Goal: Task Accomplishment & Management: Manage account settings

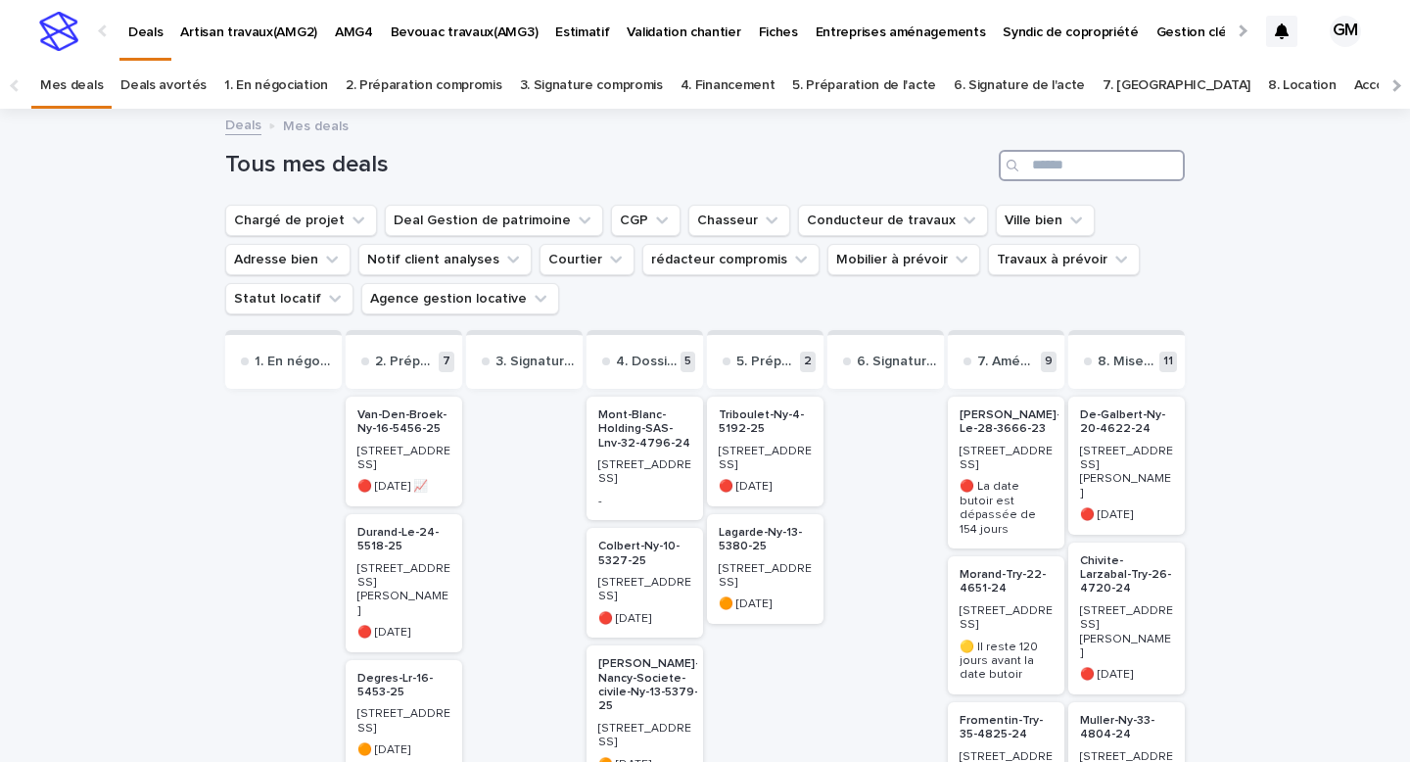
click at [1088, 163] on input "Search" at bounding box center [1092, 165] width 186 height 31
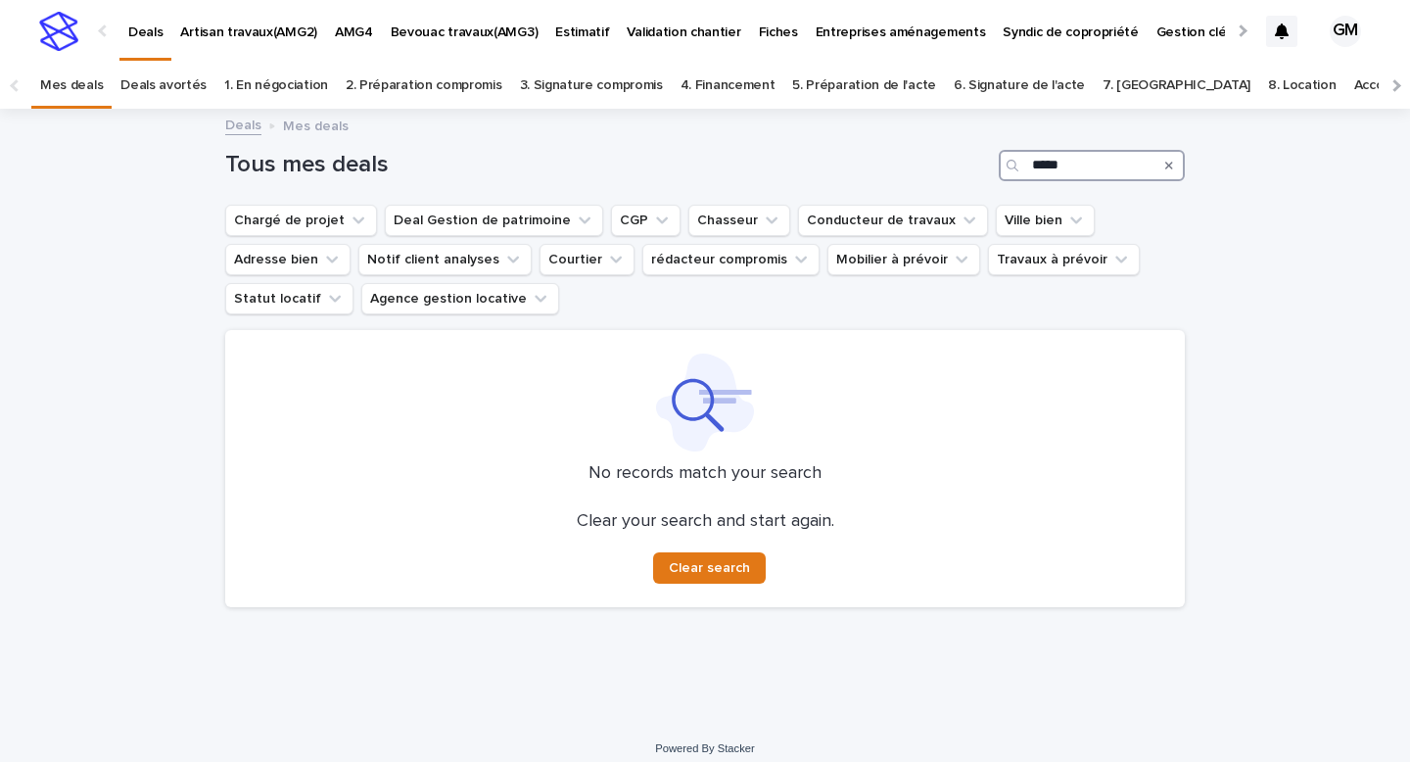
type input "*****"
click at [1268, 84] on link "8. Location" at bounding box center [1302, 86] width 69 height 46
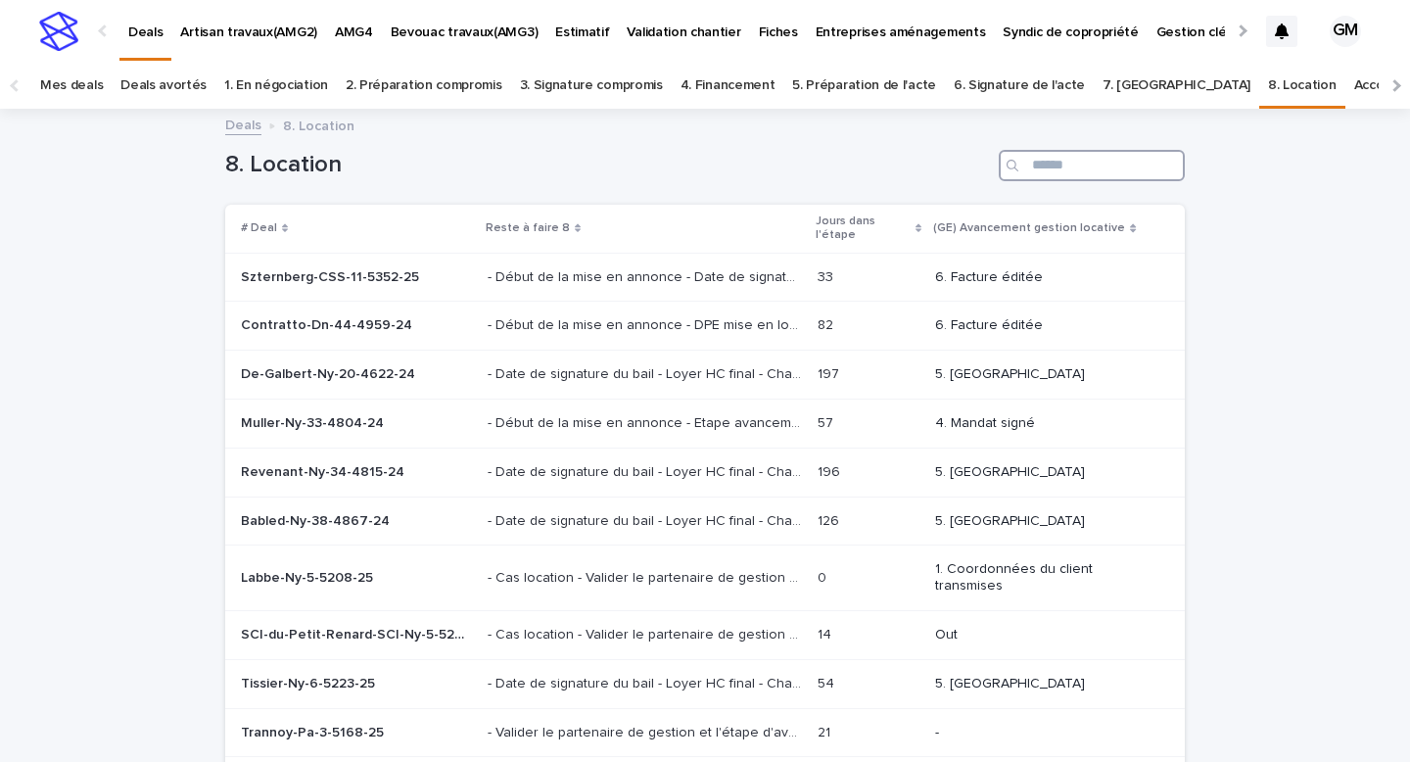
click at [1069, 167] on input "Search" at bounding box center [1092, 165] width 186 height 31
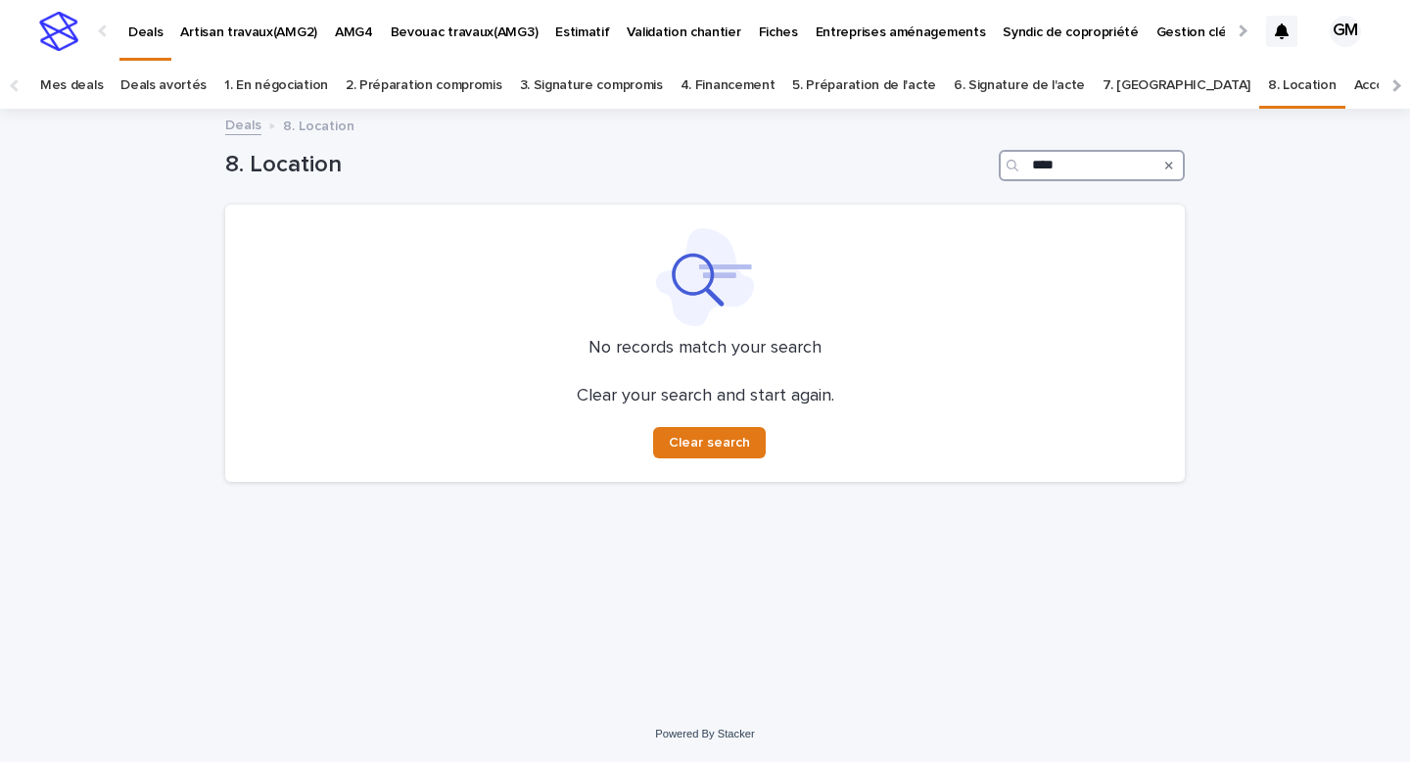
type input "****"
click at [1354, 85] on link "Accompagnement terminé" at bounding box center [1435, 86] width 163 height 46
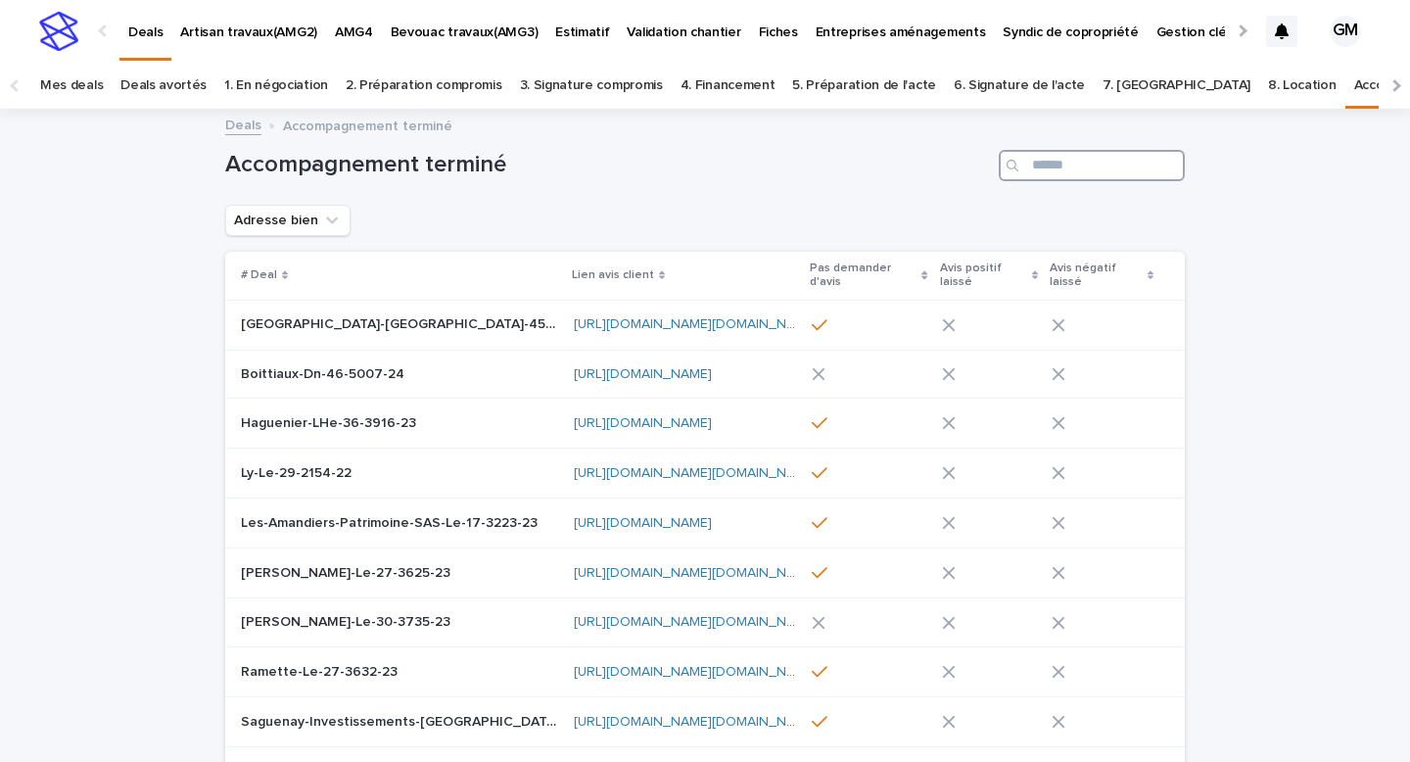
click at [1066, 170] on input "Search" at bounding box center [1092, 165] width 186 height 31
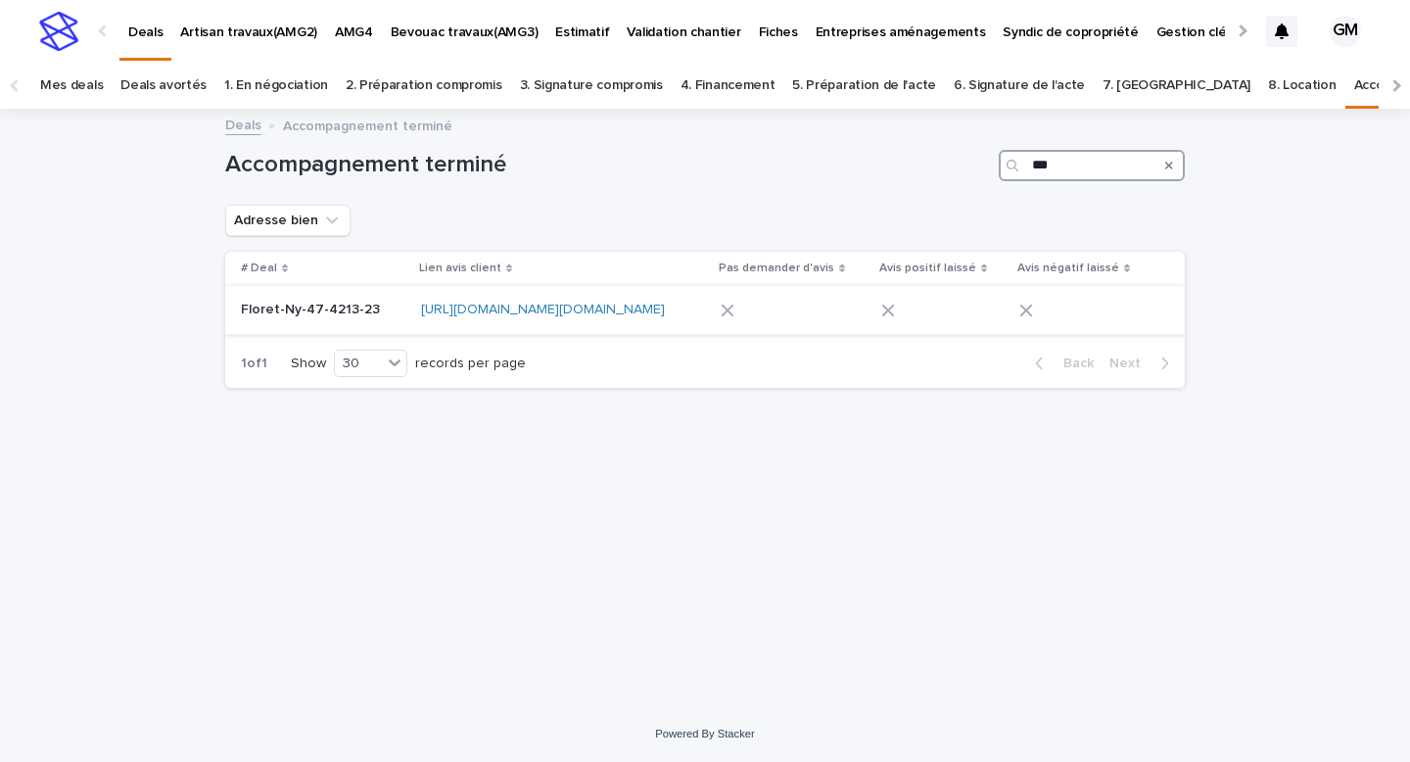
type input "***"
click at [317, 304] on p "Floret-Ny-47-4213-23" at bounding box center [312, 308] width 143 height 21
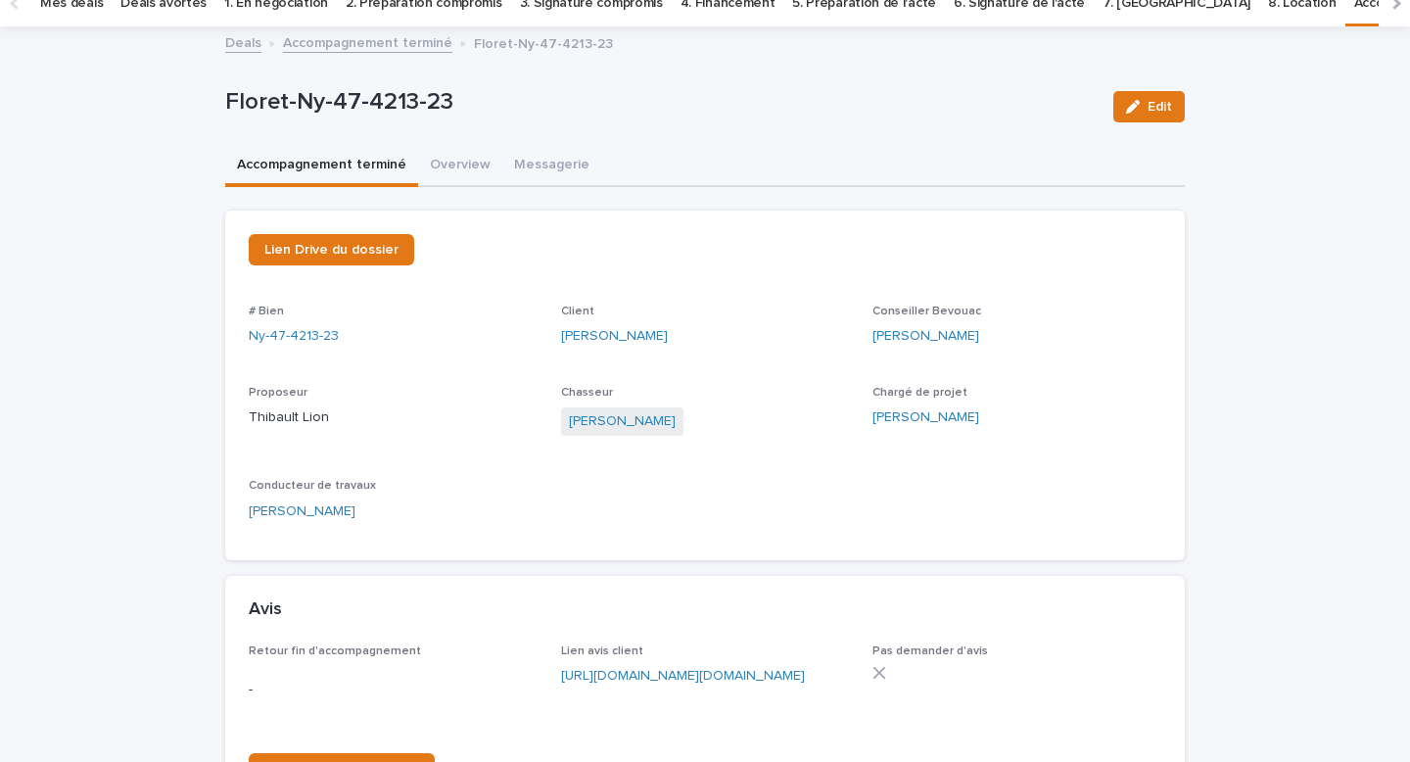
scroll to position [72, 0]
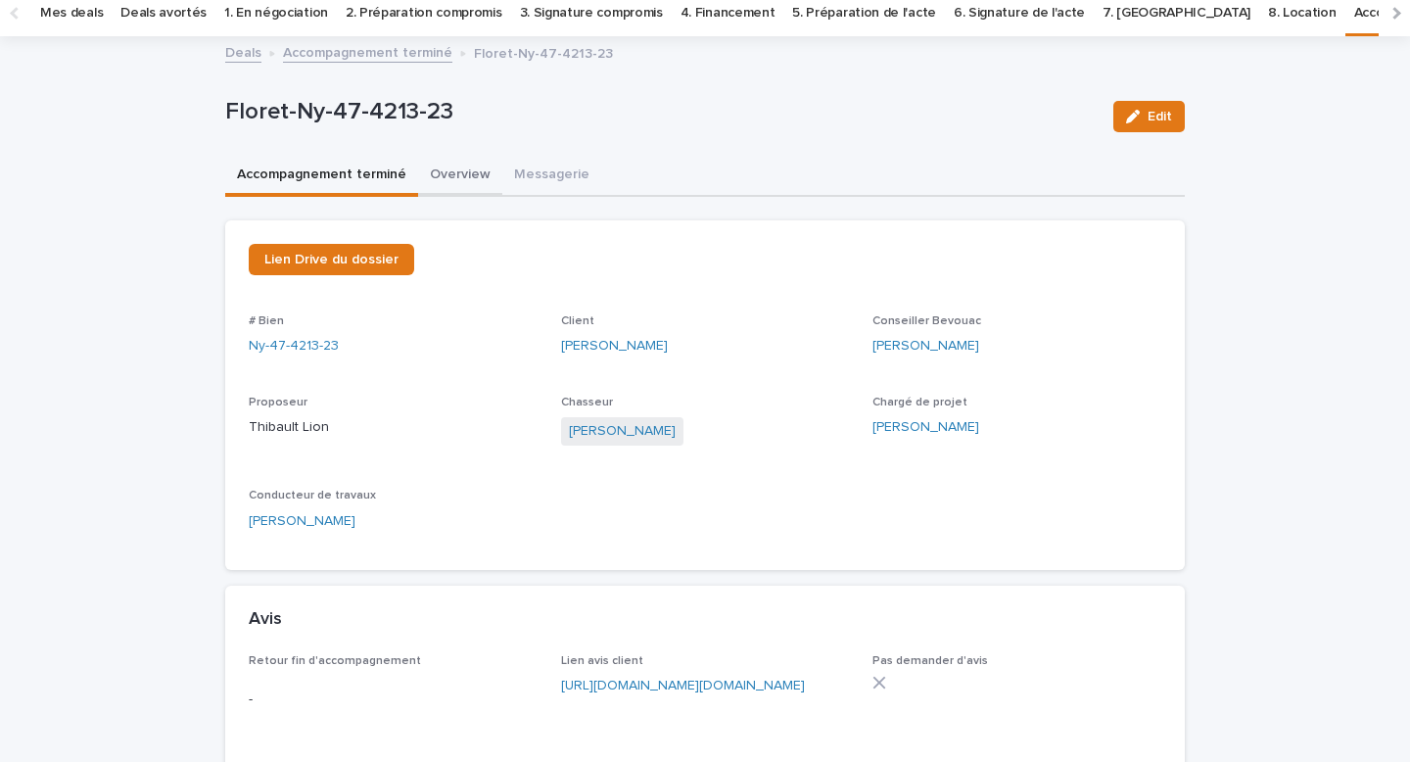
click at [448, 181] on button "Overview" at bounding box center [460, 176] width 84 height 41
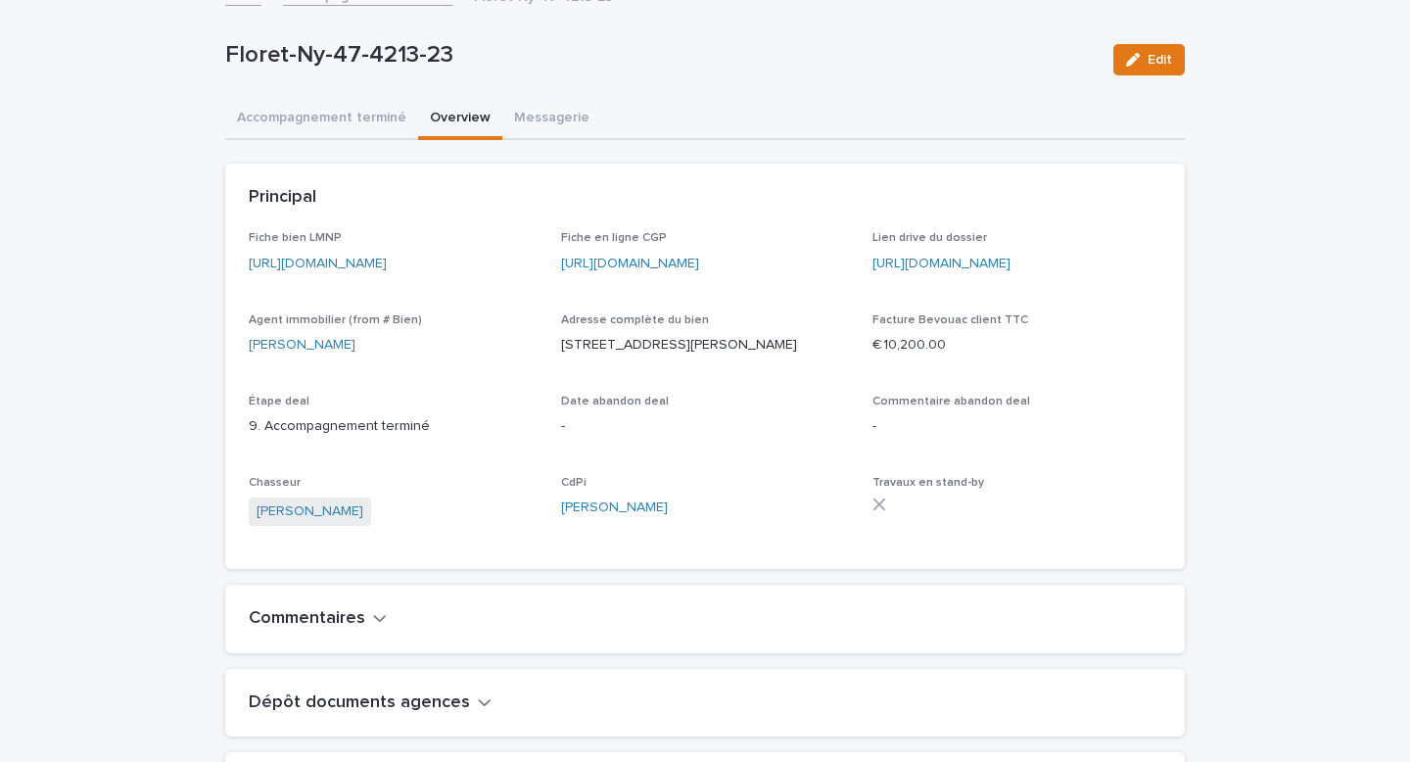
scroll to position [151, 0]
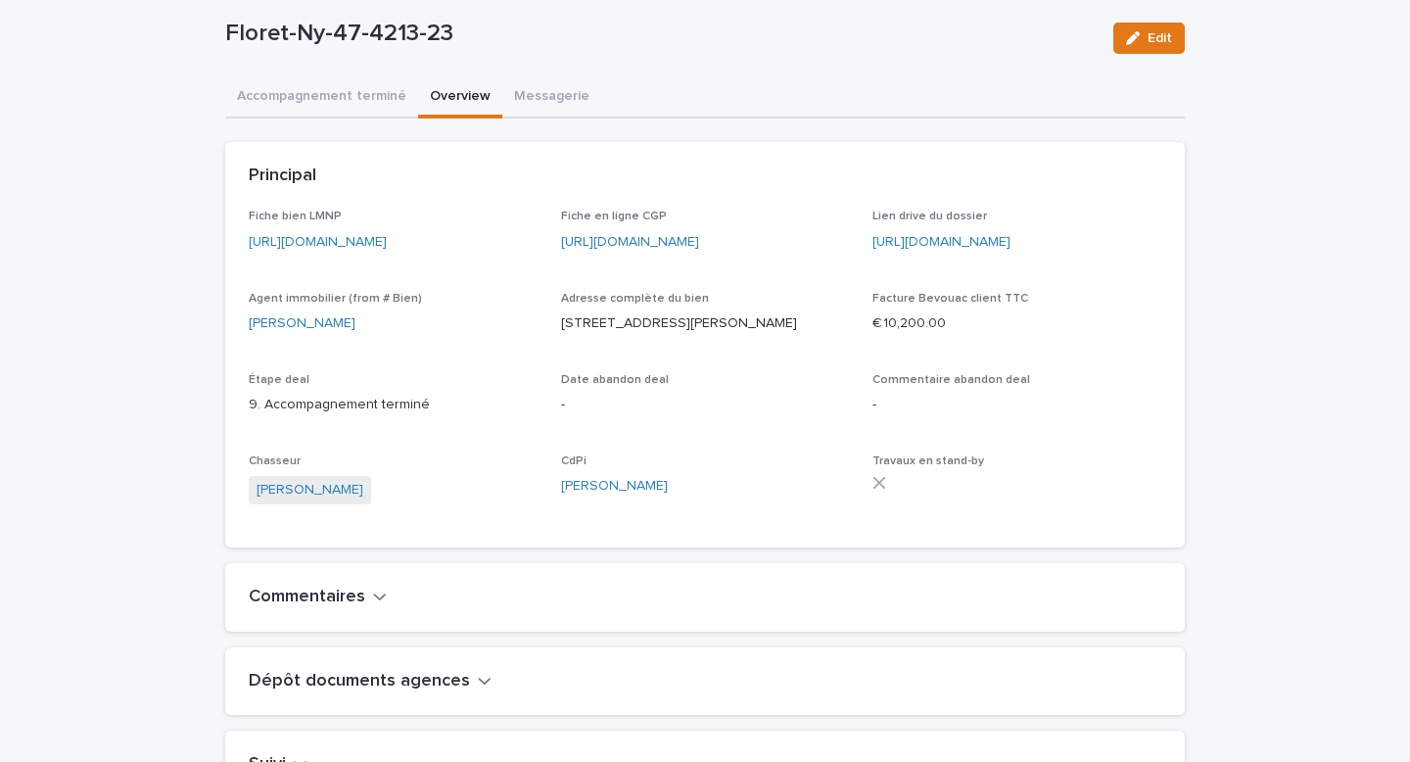
click at [358, 239] on link "https://app.bevouac.com/fiche/recMhOqE4FMk1uuwr" at bounding box center [318, 242] width 138 height 14
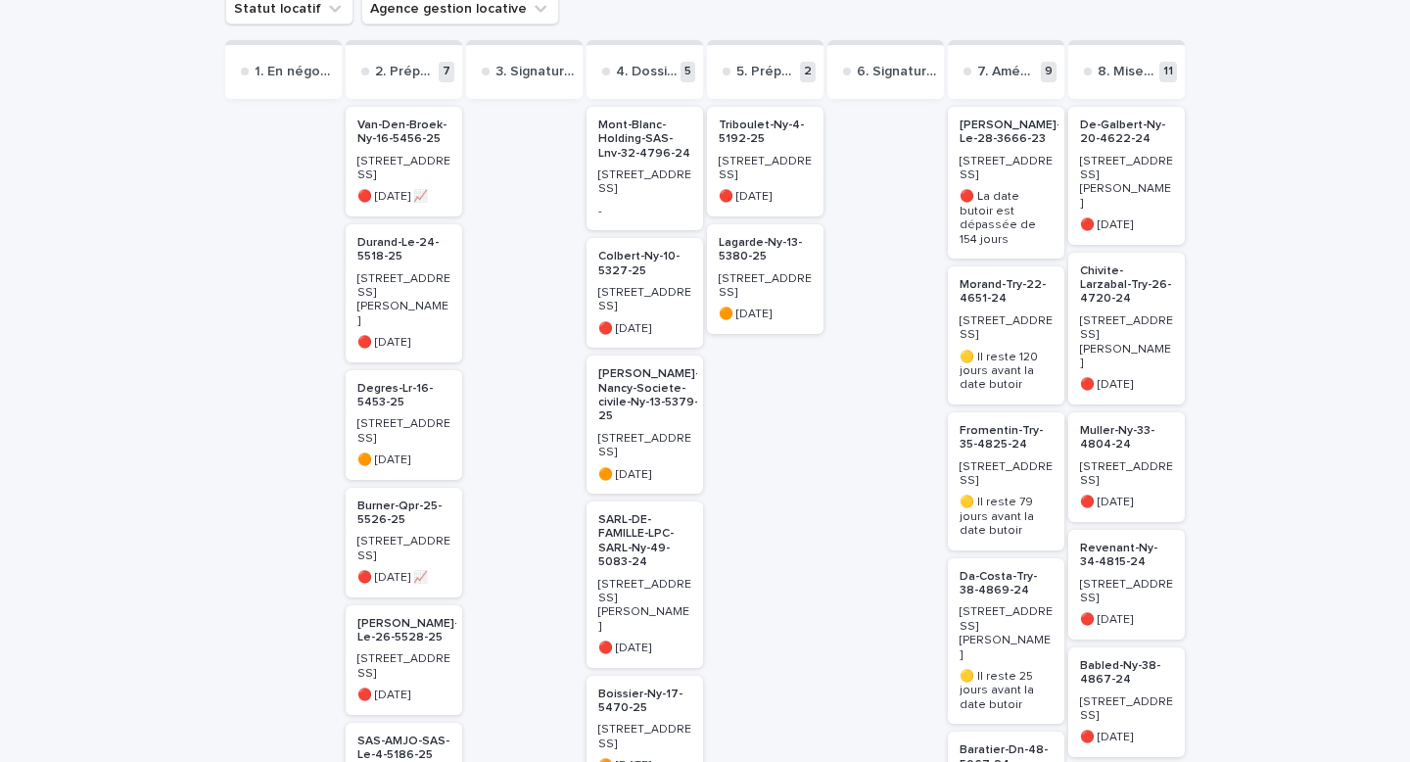
scroll to position [412, 0]
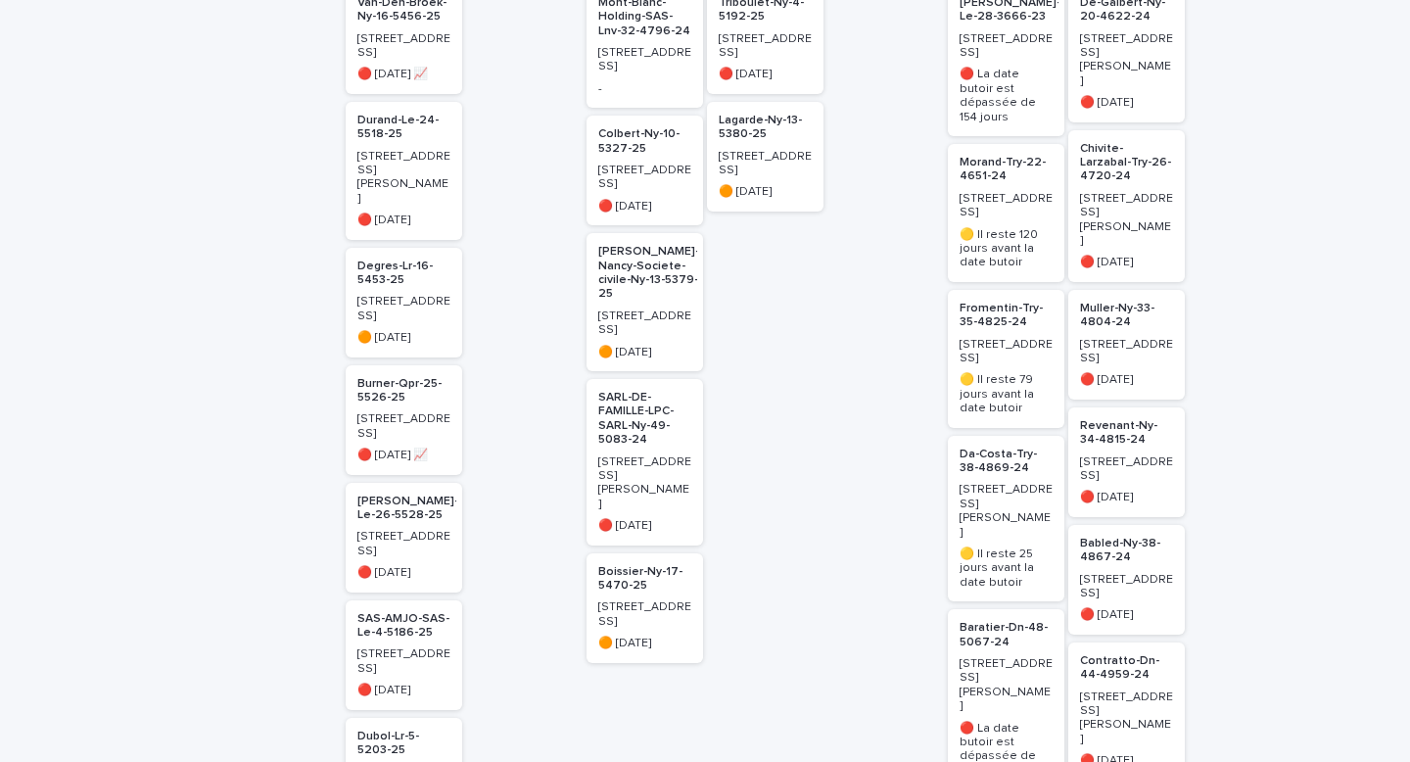
click at [988, 156] on p "Morand-Try-22-4651-24" at bounding box center [1005, 170] width 93 height 28
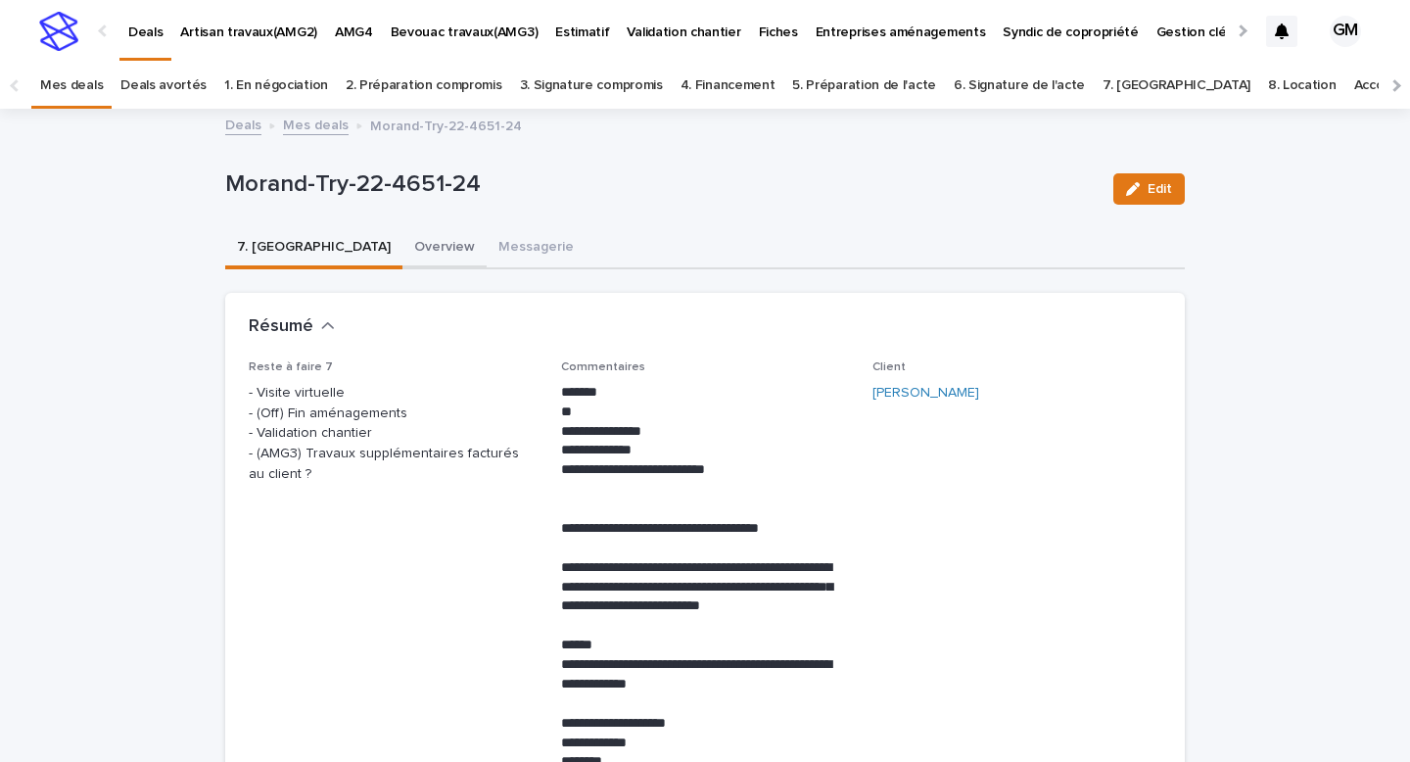
click at [402, 240] on button "Overview" at bounding box center [444, 248] width 84 height 41
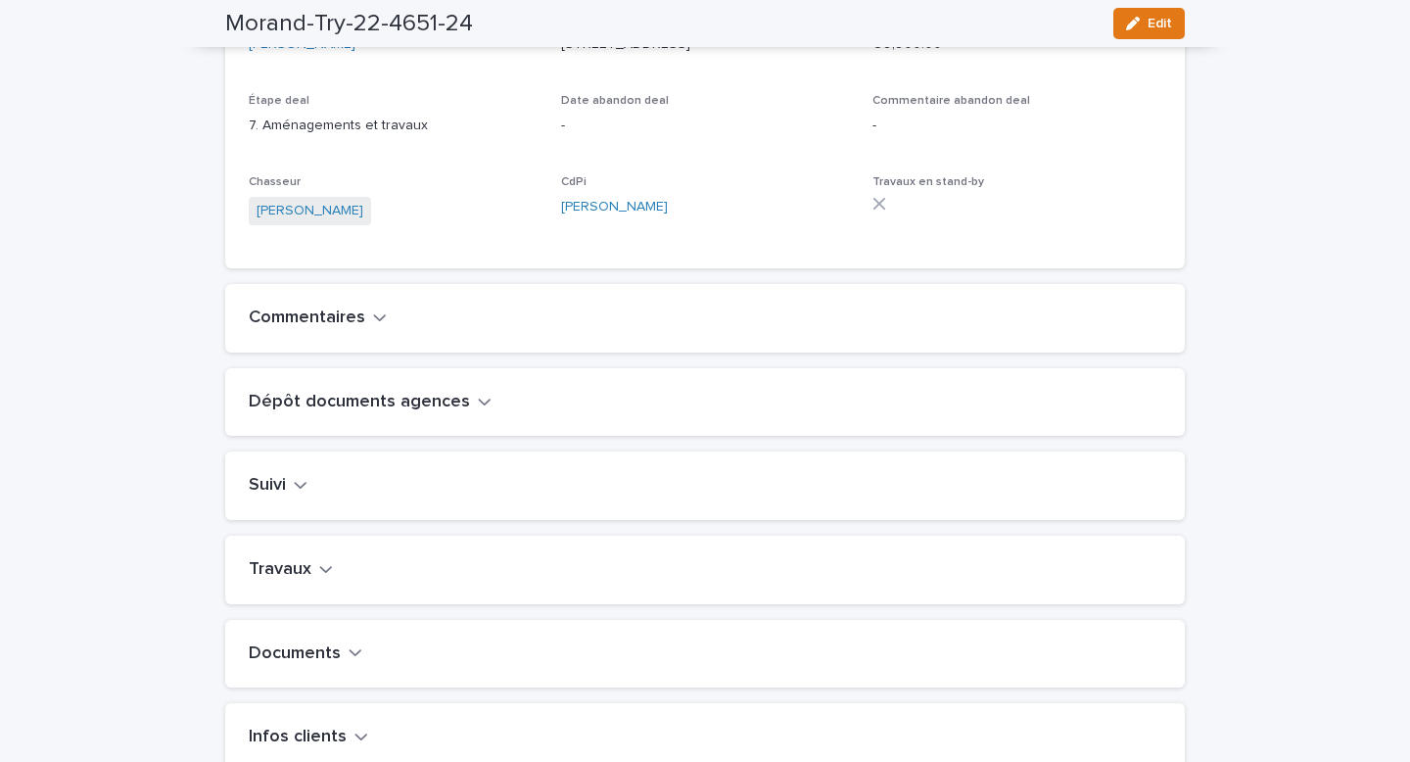
scroll to position [123, 0]
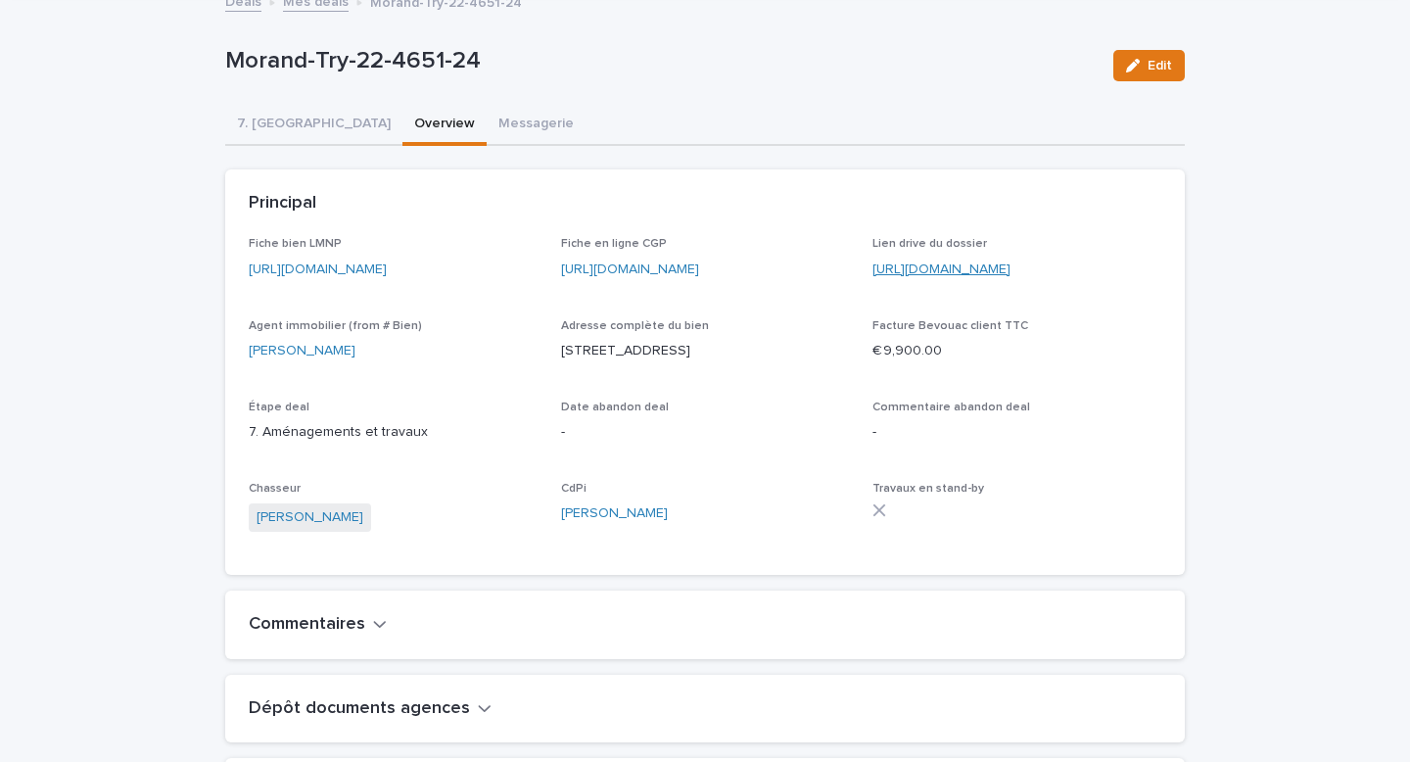
click at [980, 265] on link "https://drive.google.com/drive/folders/1YNDj9AiXCOqZDuBtaUaCrjPIQPBXr4_E" at bounding box center [941, 269] width 138 height 14
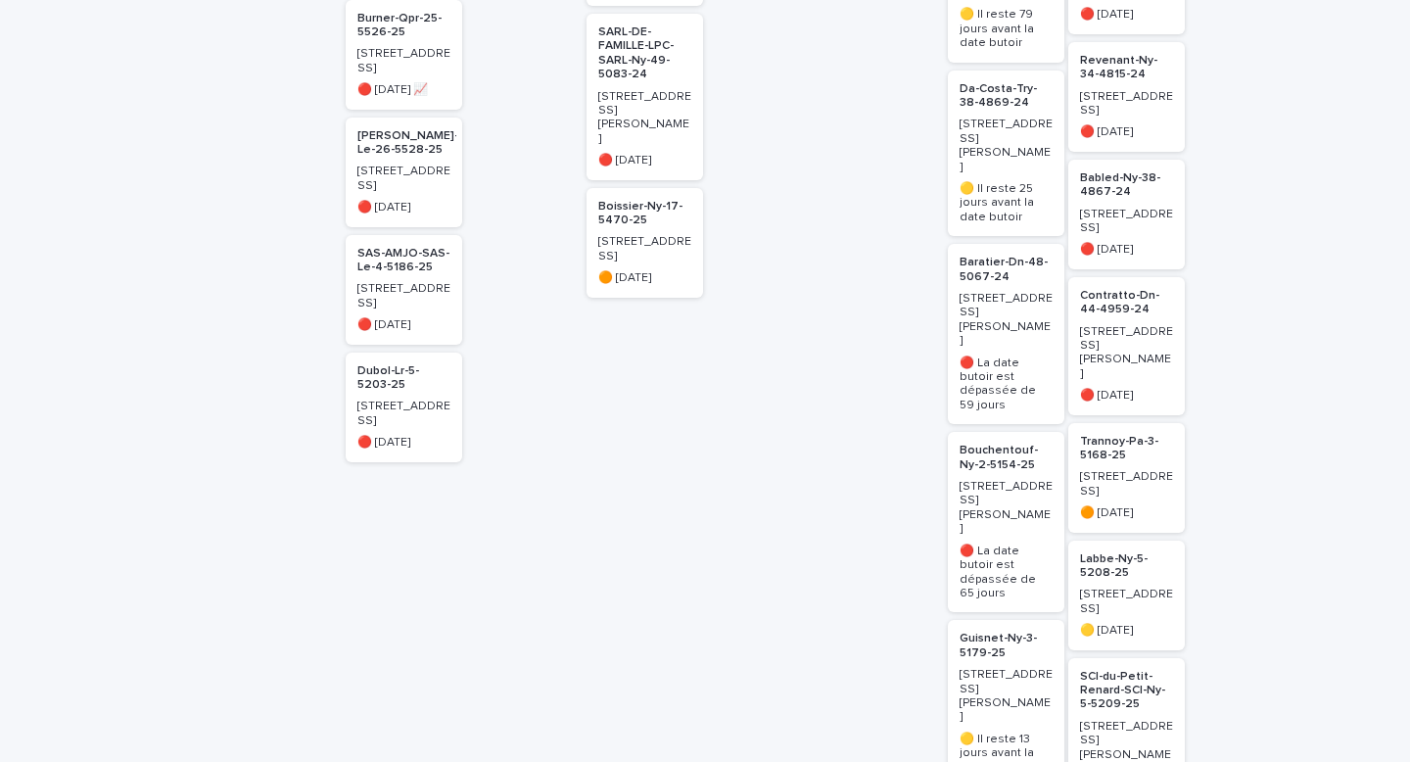
scroll to position [779, 0]
click at [1001, 442] on p "Bouchentouf-Ny-2-5154-25" at bounding box center [1005, 456] width 93 height 28
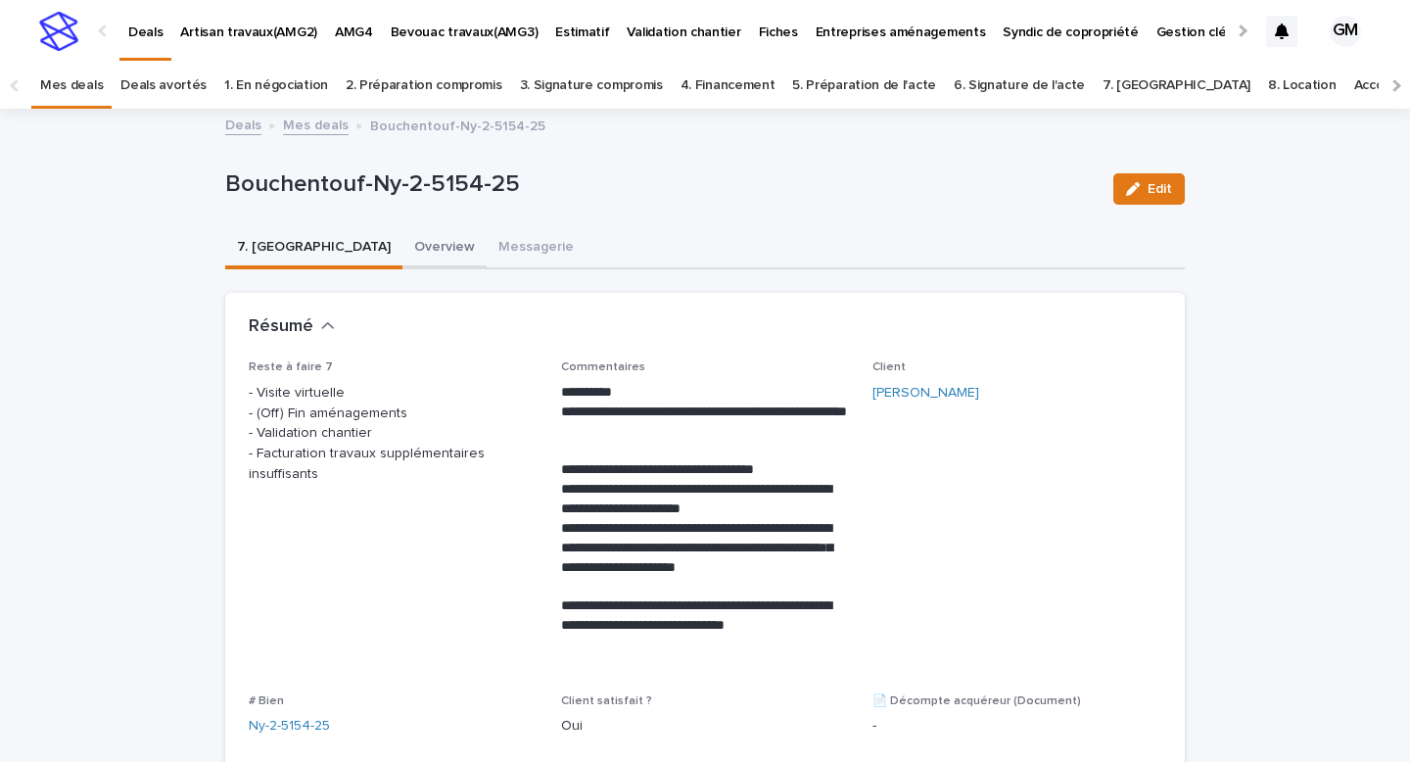
click at [402, 248] on button "Overview" at bounding box center [444, 248] width 84 height 41
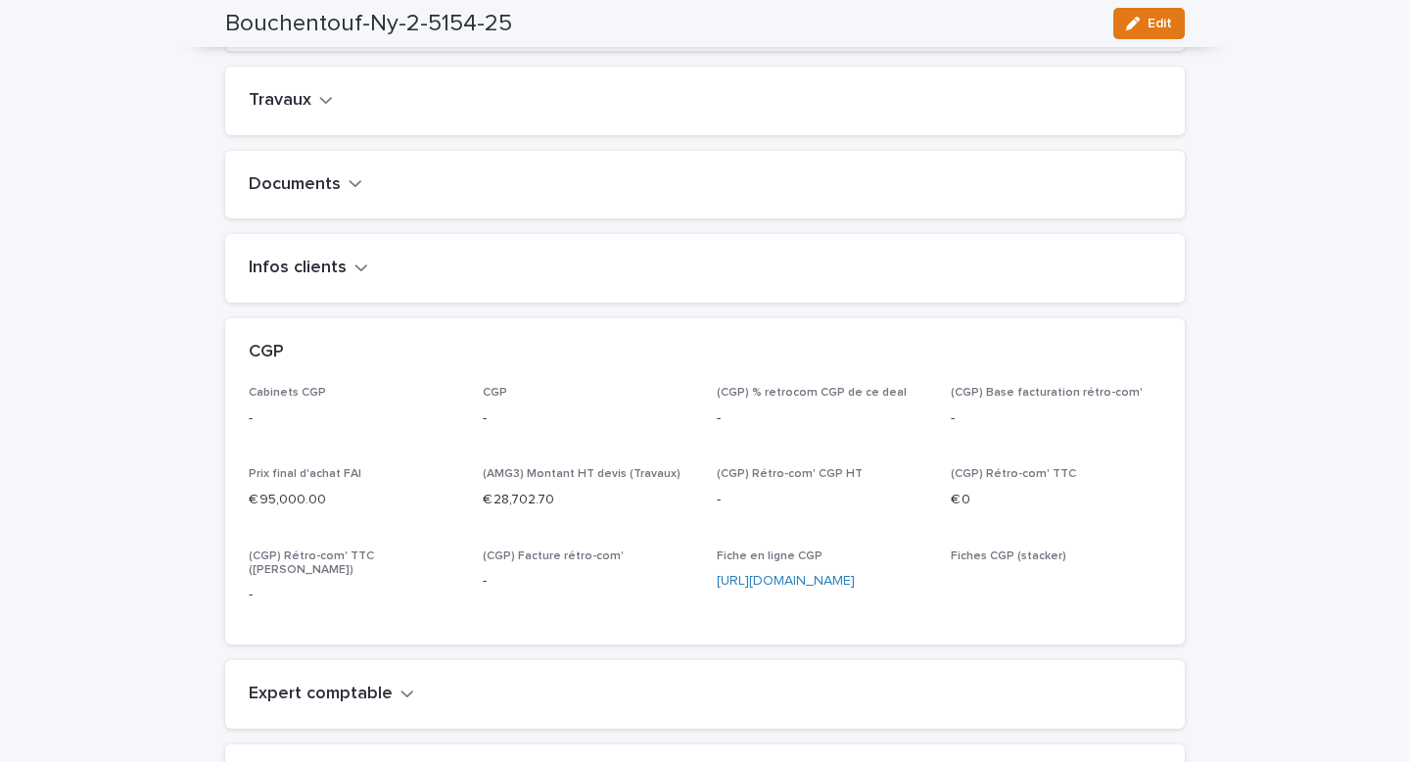
scroll to position [886, 0]
click at [308, 113] on h2 "Travaux" at bounding box center [280, 102] width 63 height 22
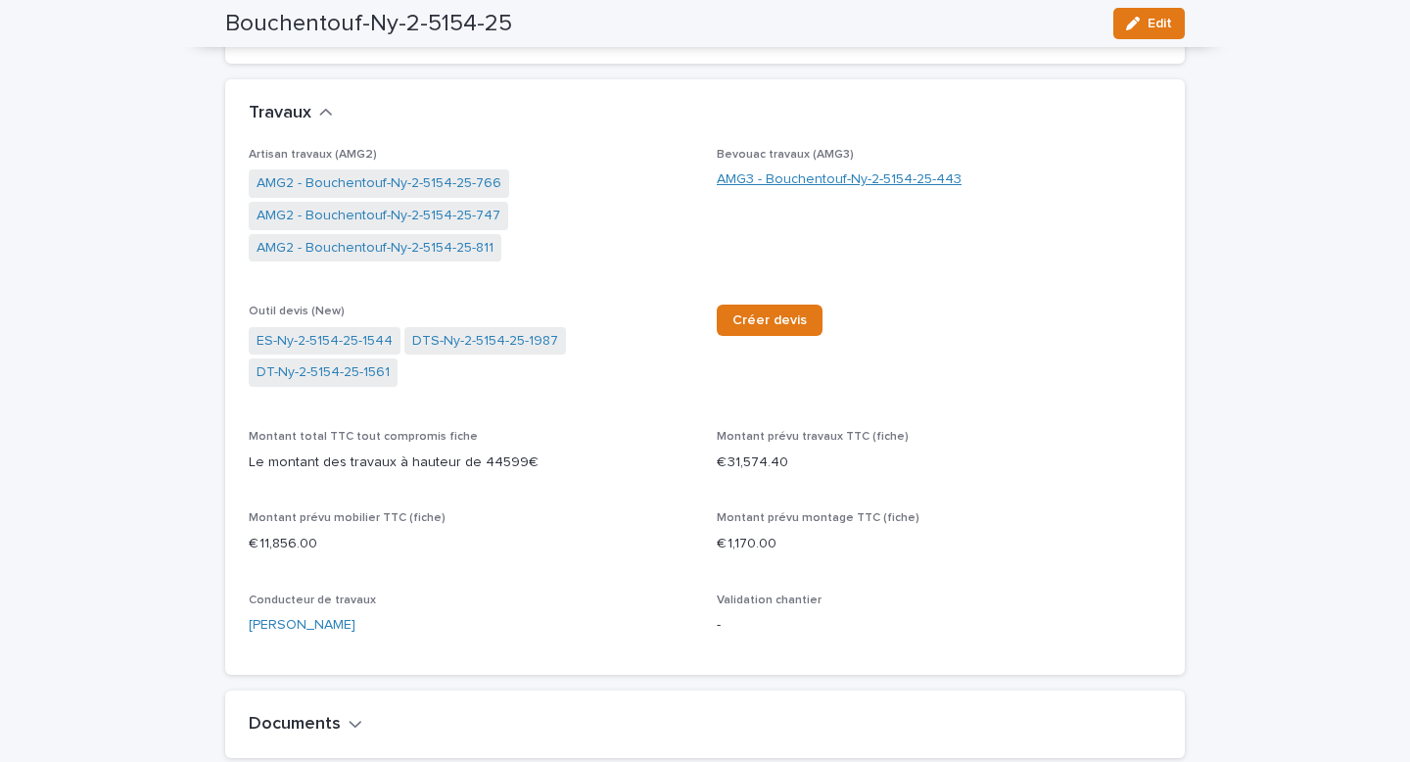
click at [738, 190] on link "AMG3 - Bouchentouf-Ny-2-5154-25-443" at bounding box center [839, 179] width 245 height 21
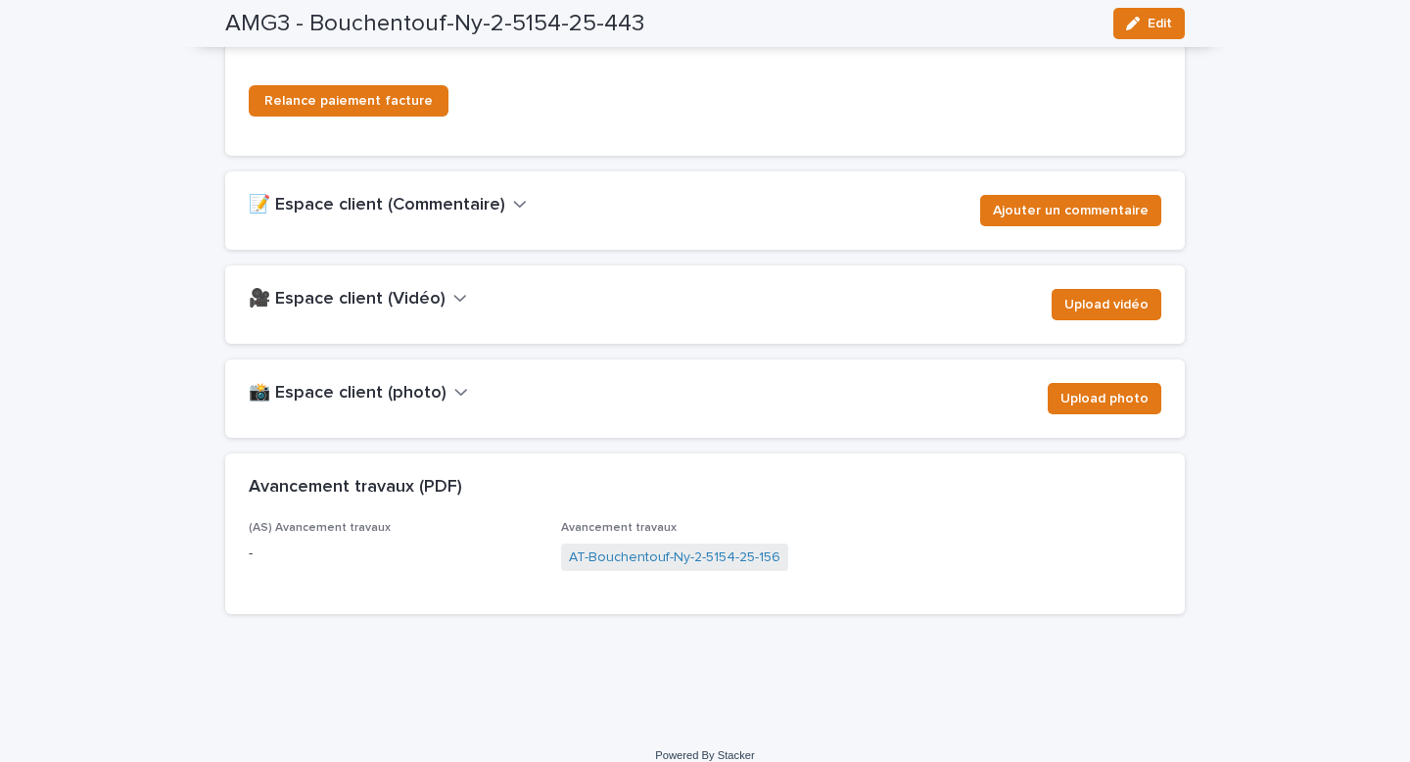
scroll to position [2698, 0]
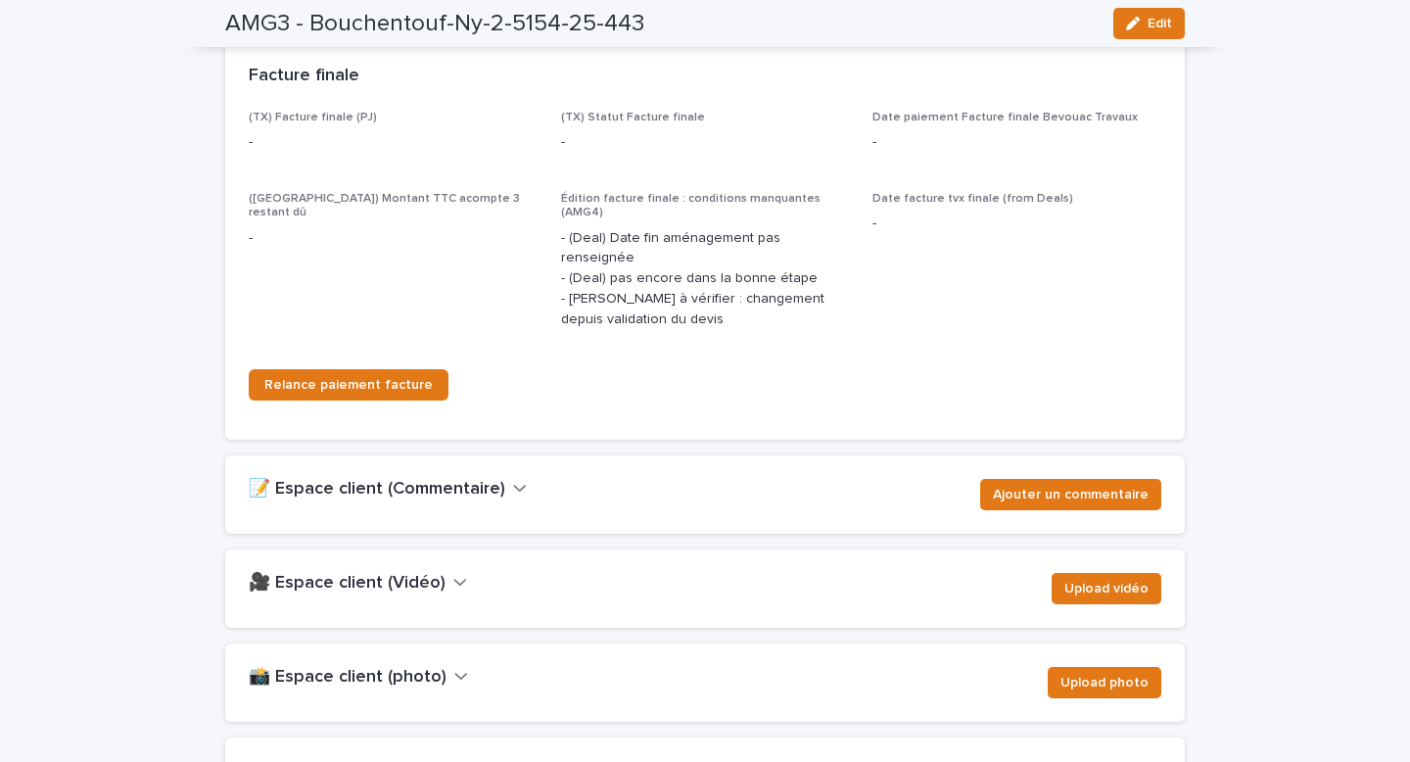
click at [429, 667] on h2 "📸 Espace client (photo)" at bounding box center [348, 678] width 198 height 22
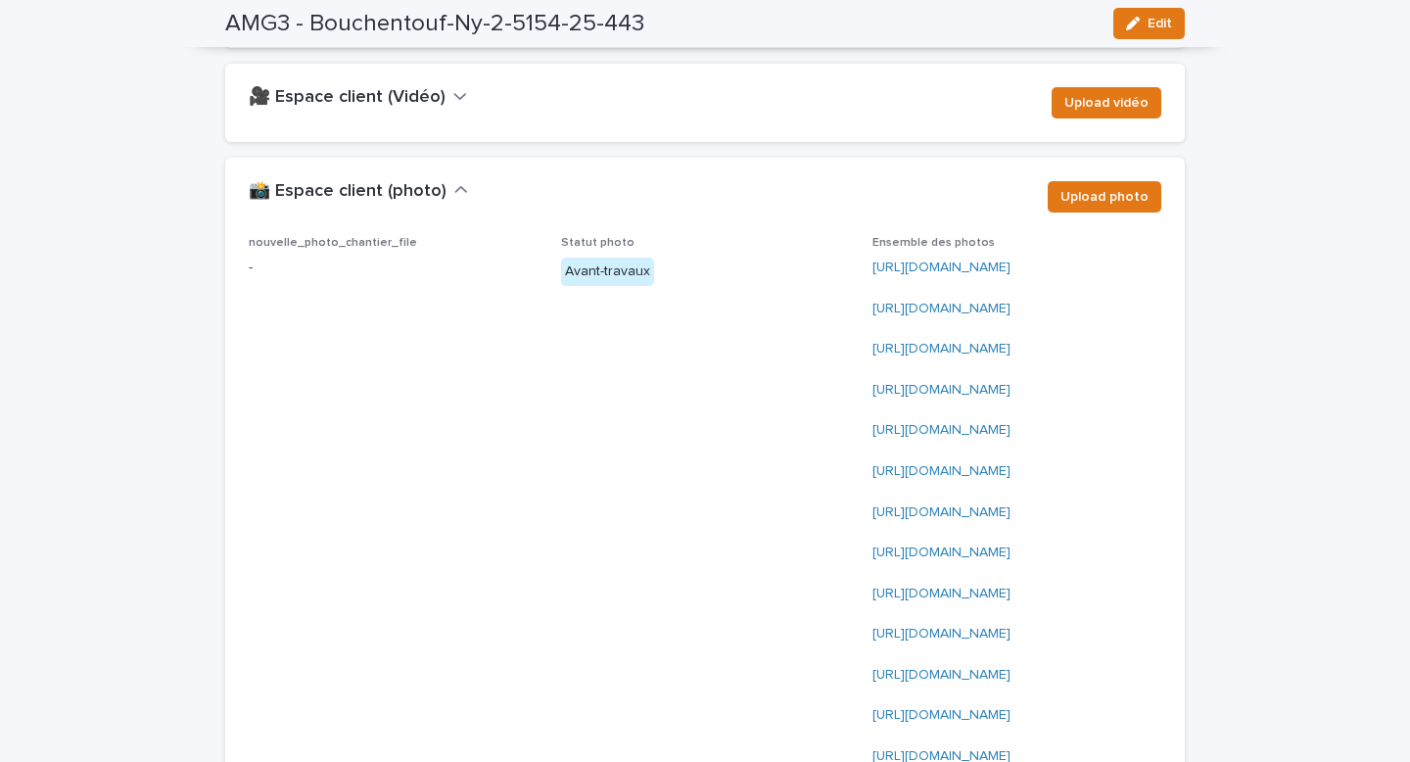
scroll to position [3175, 0]
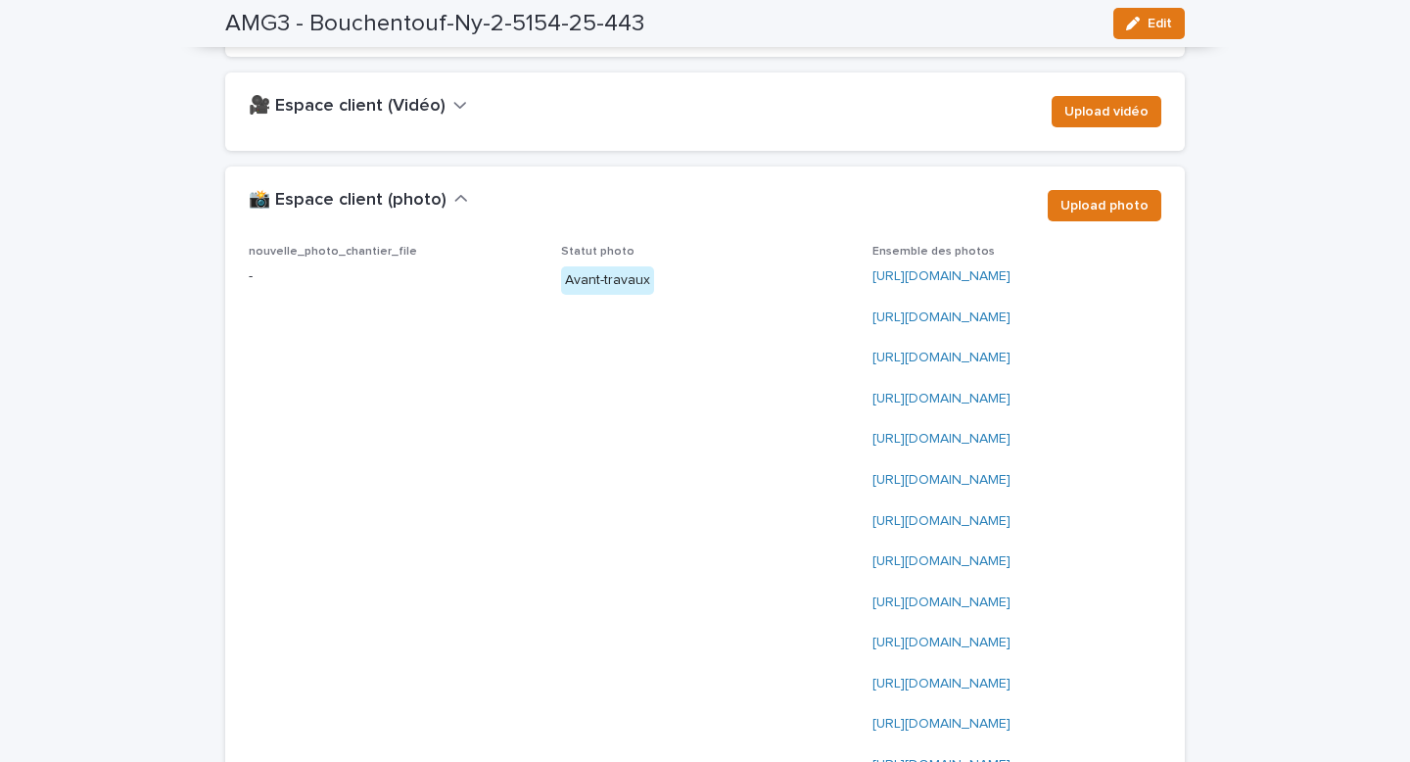
click at [1133, 30] on button "Edit" at bounding box center [1148, 23] width 71 height 31
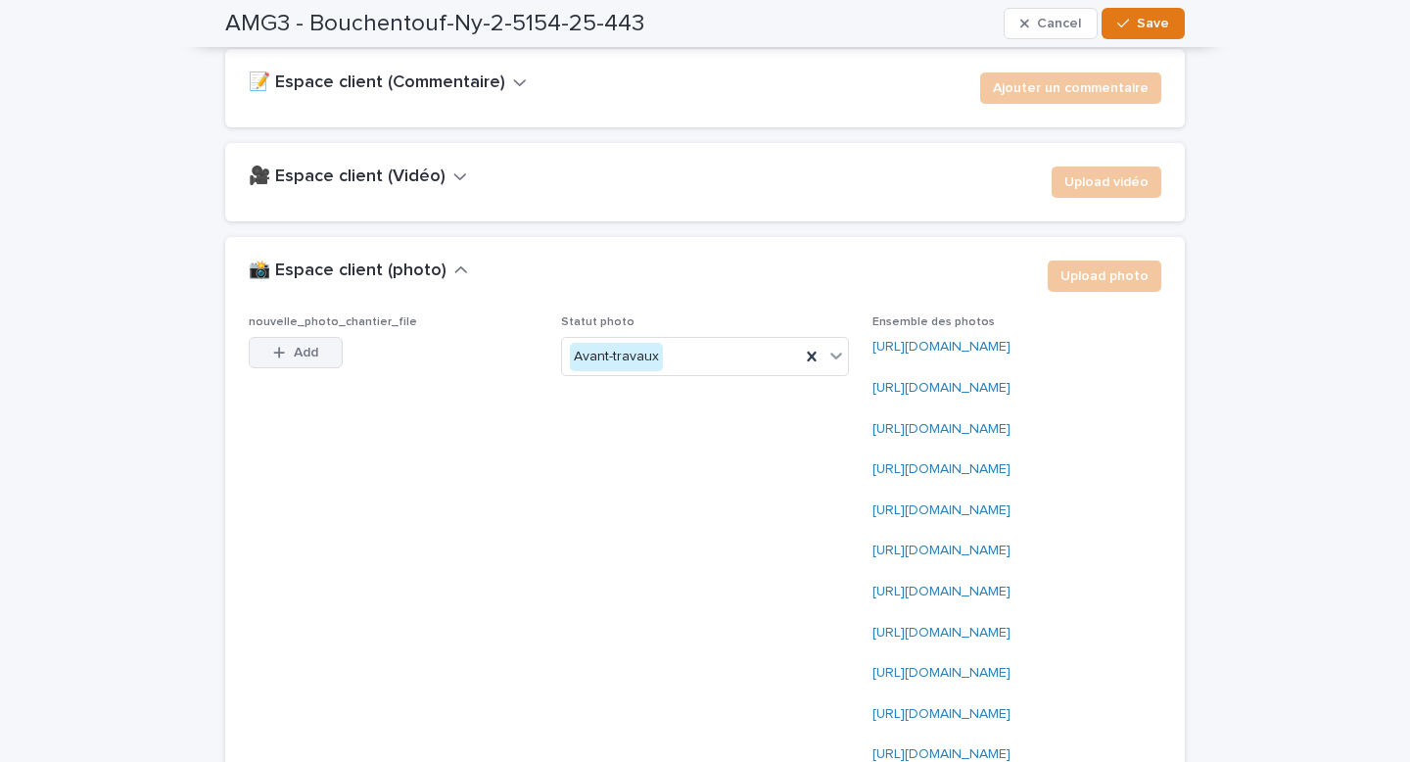
click at [314, 352] on span "Add" at bounding box center [306, 353] width 24 height 14
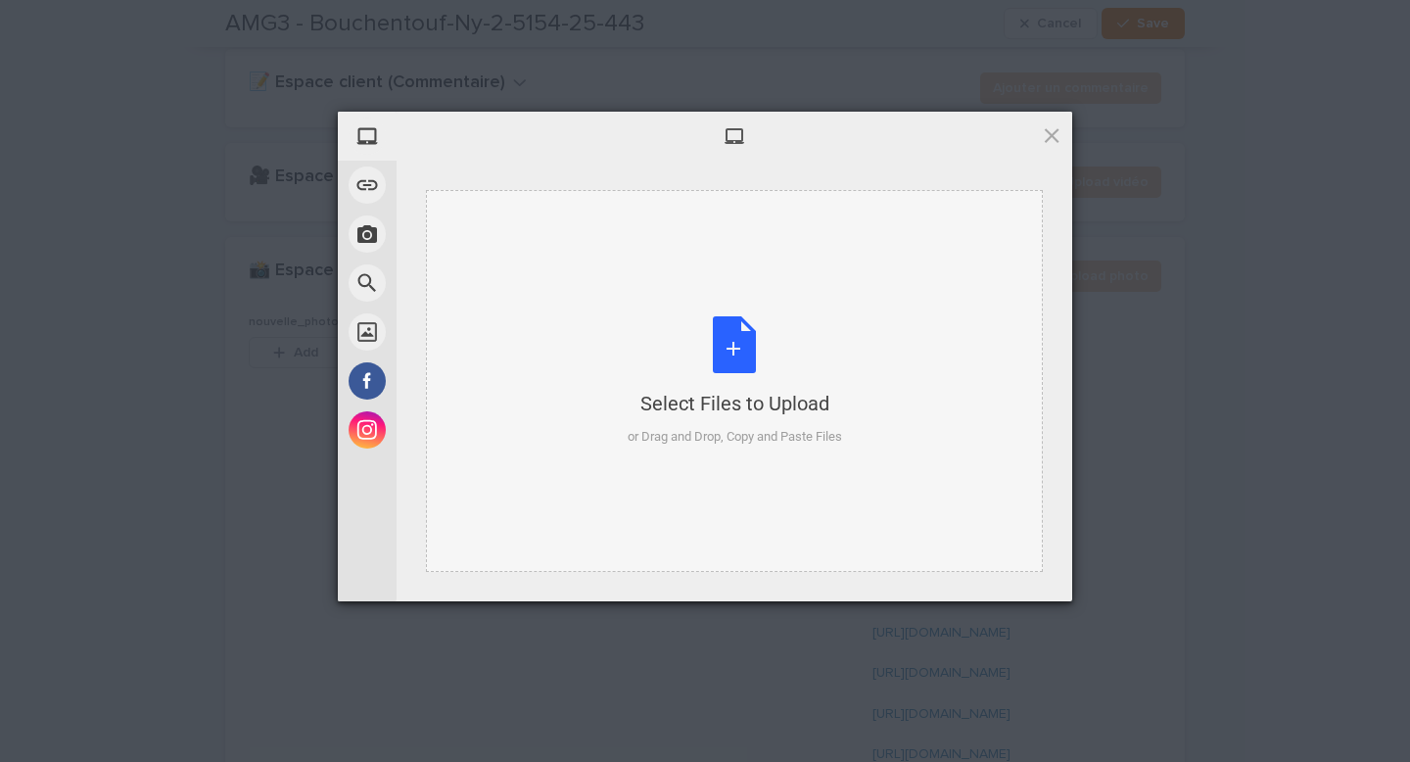
click at [746, 340] on div "Select Files to Upload or Drag and Drop, Copy and Paste Files" at bounding box center [735, 381] width 214 height 130
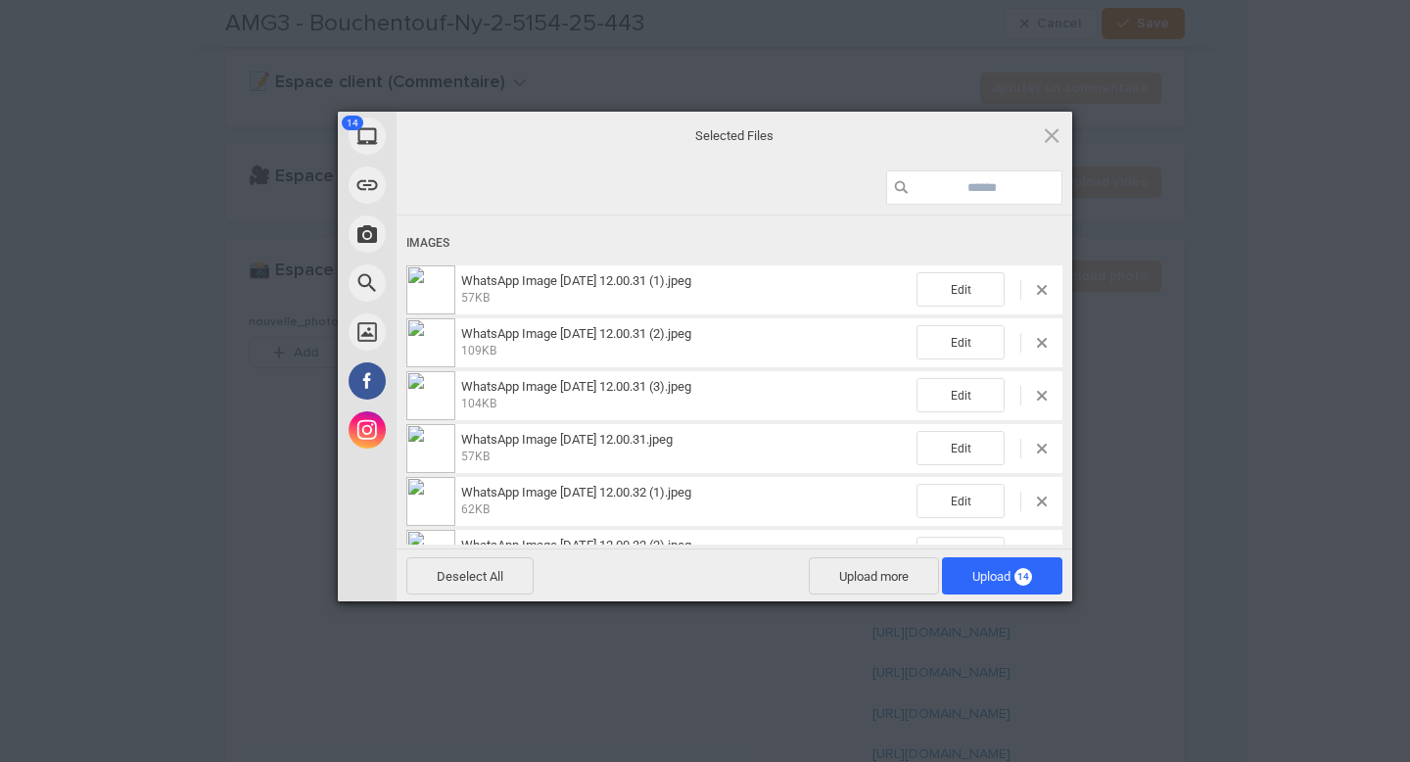
click at [1020, 572] on span "14" at bounding box center [1023, 577] width 18 height 18
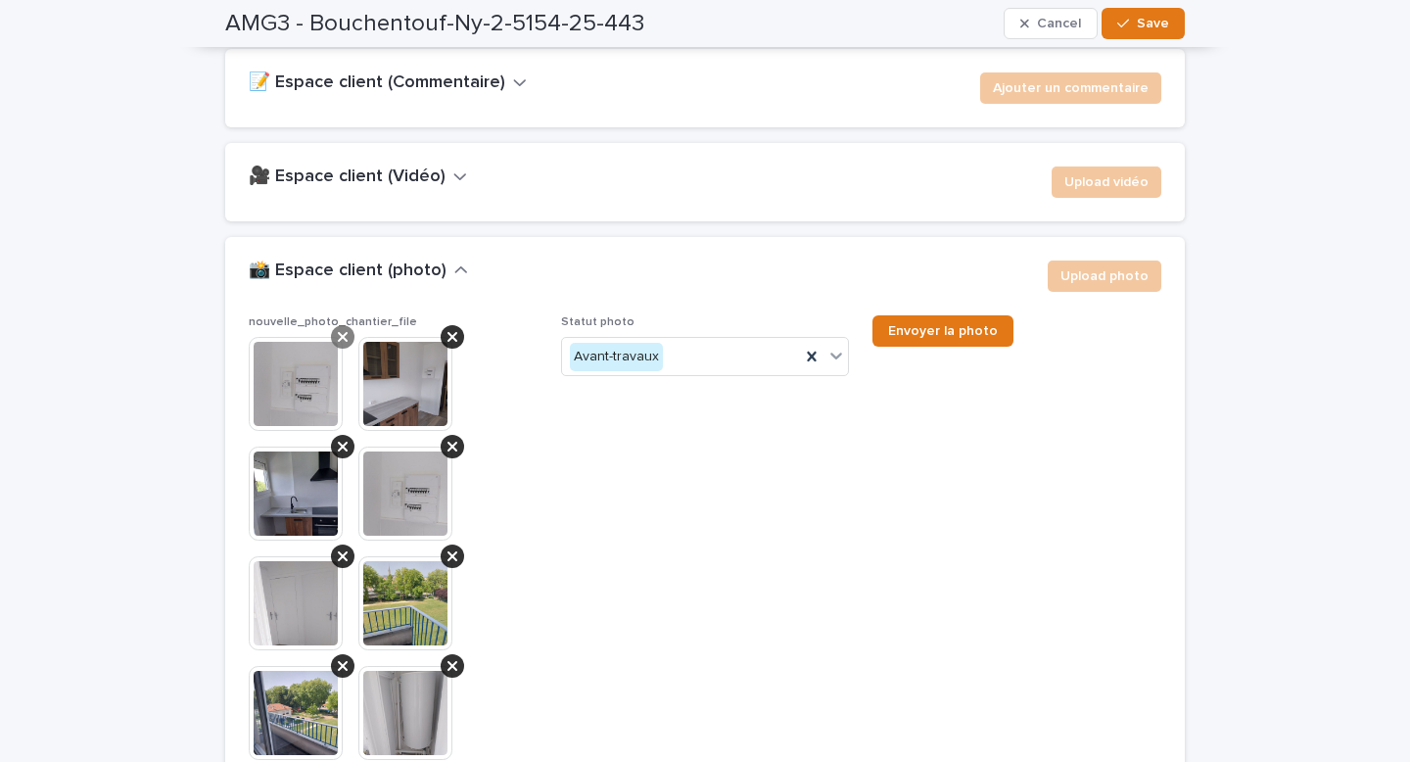
click at [338, 339] on icon at bounding box center [343, 337] width 10 height 16
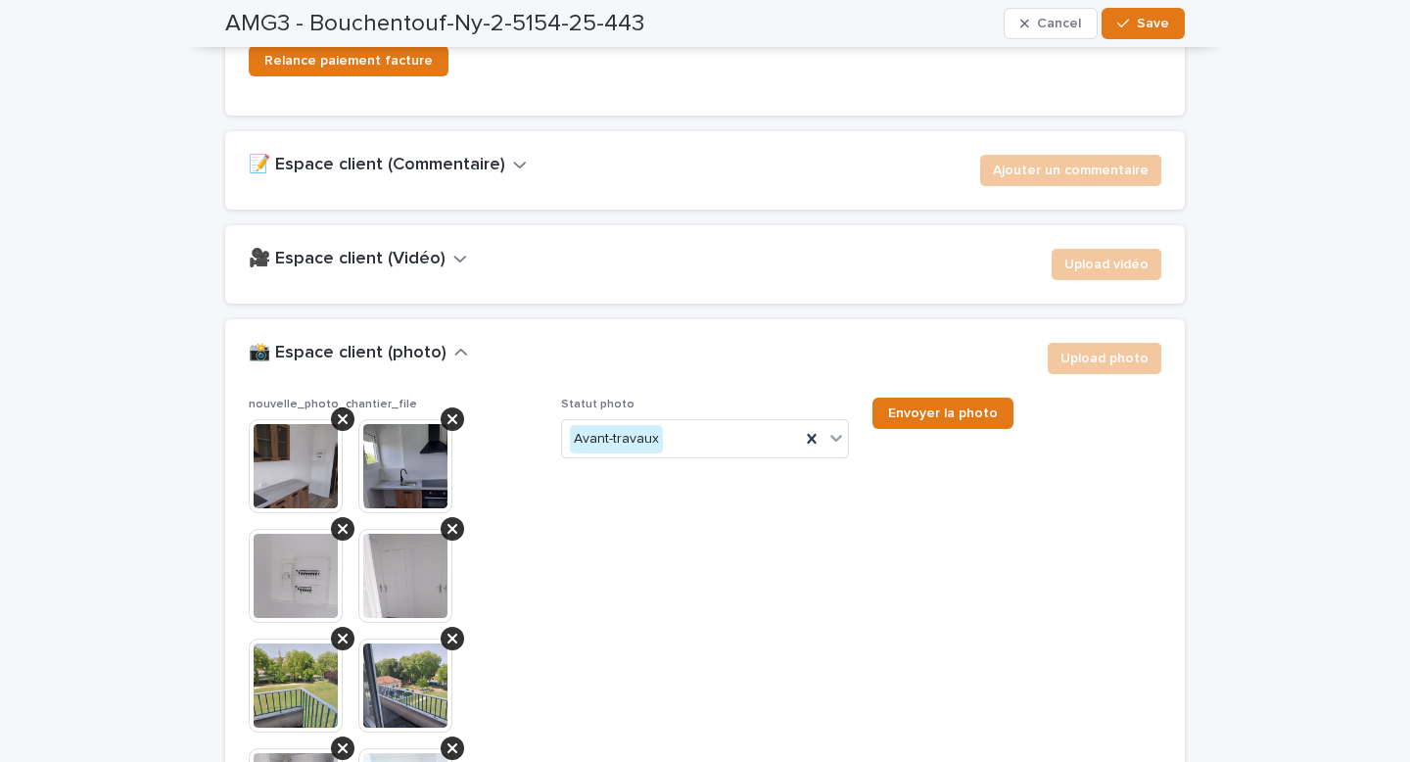
scroll to position [3094, 0]
click at [343, 531] on icon at bounding box center [343, 528] width 10 height 16
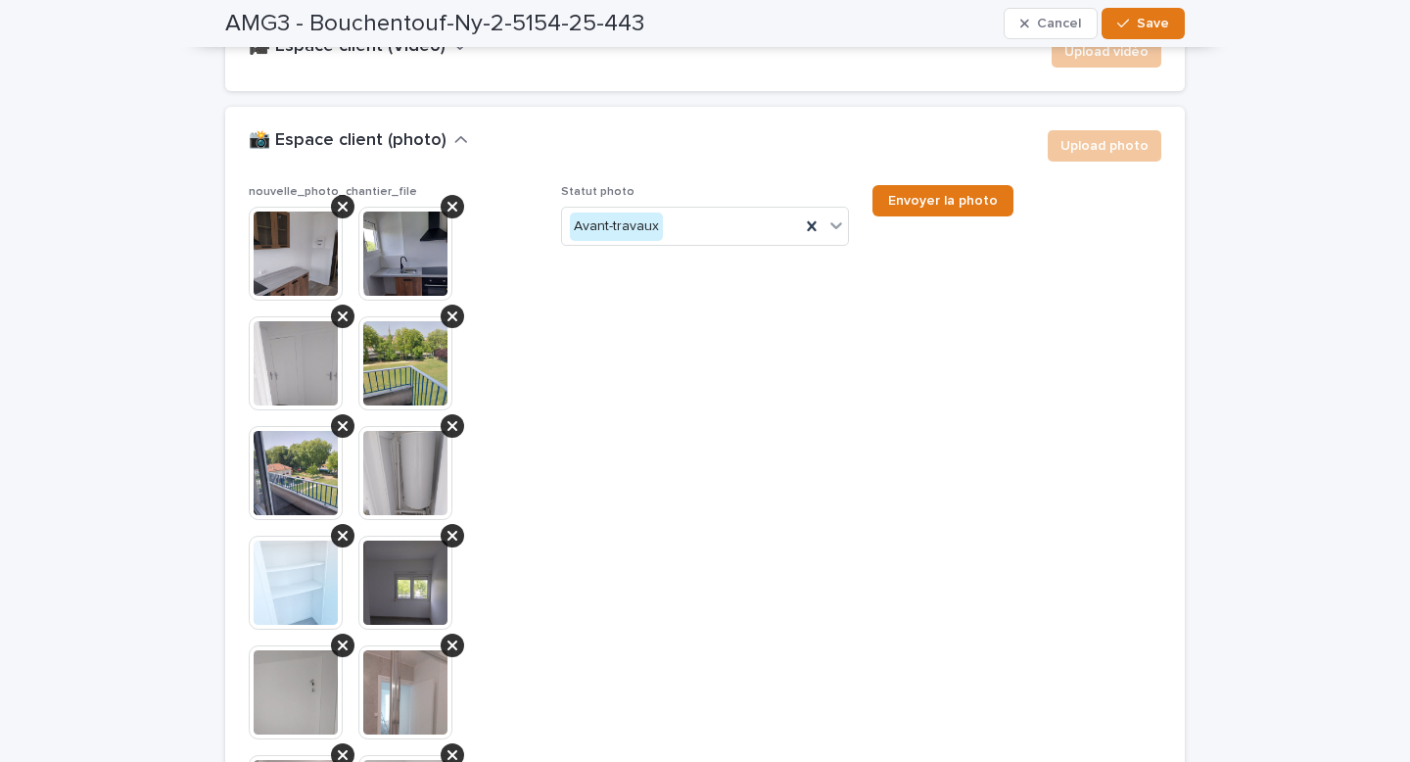
scroll to position [3220, 0]
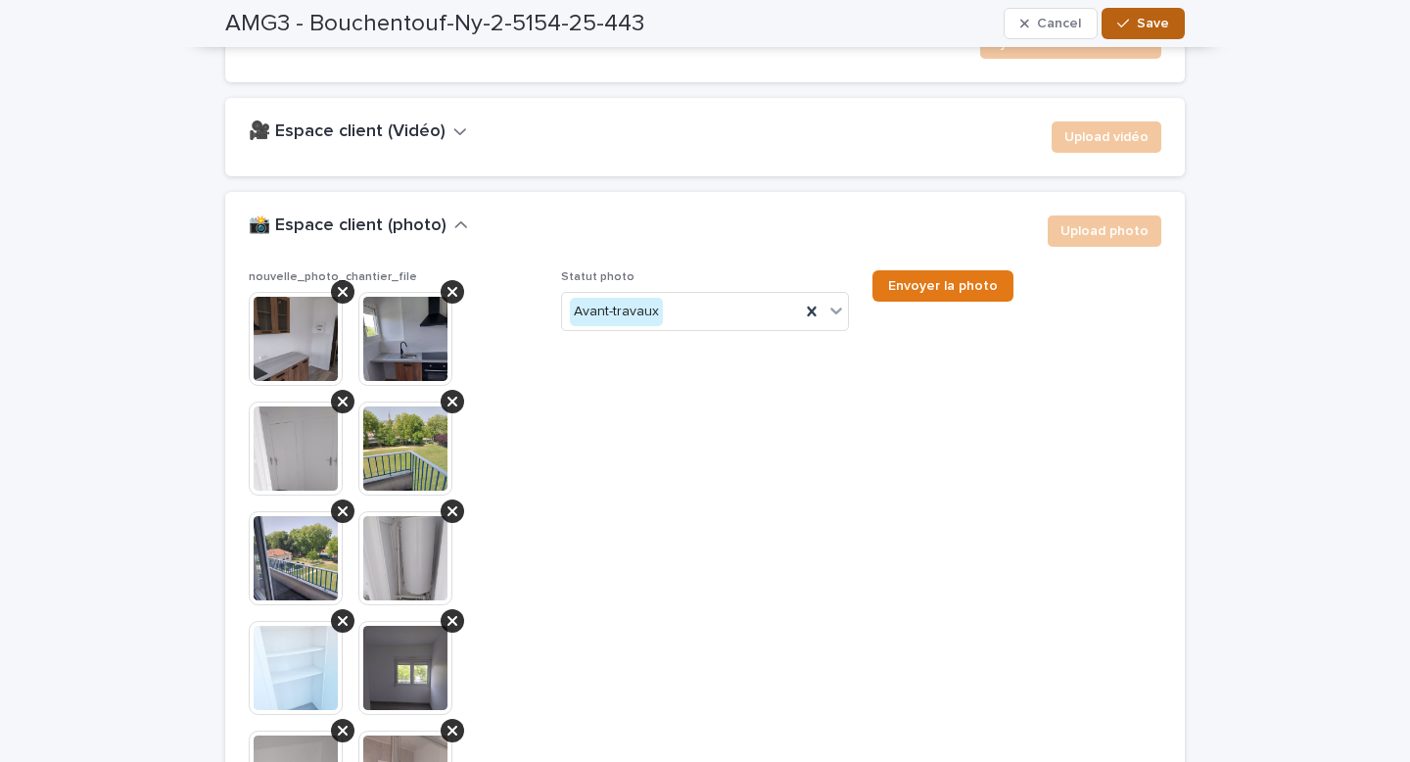
click at [1154, 27] on span "Save" at bounding box center [1153, 24] width 32 height 14
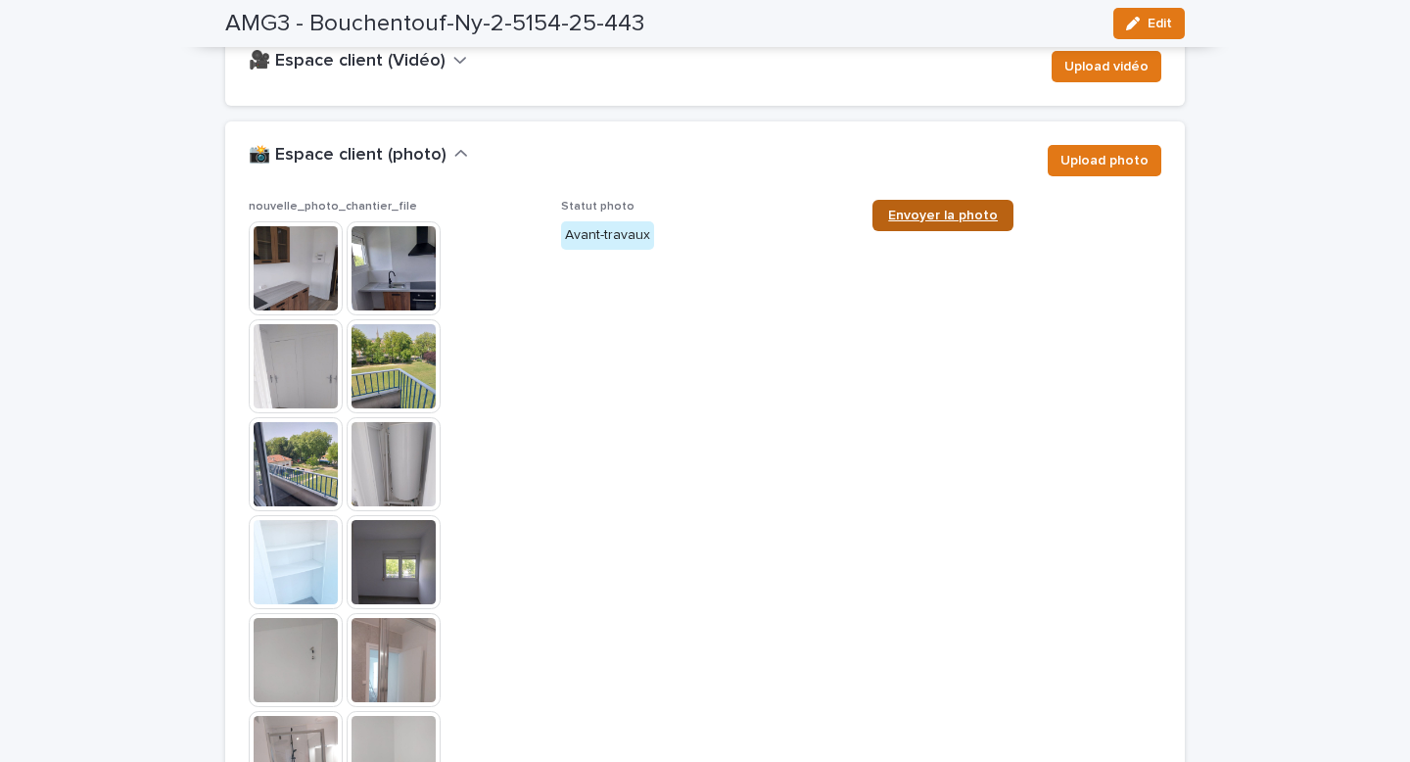
click at [933, 209] on span "Envoyer la photo" at bounding box center [943, 216] width 110 height 14
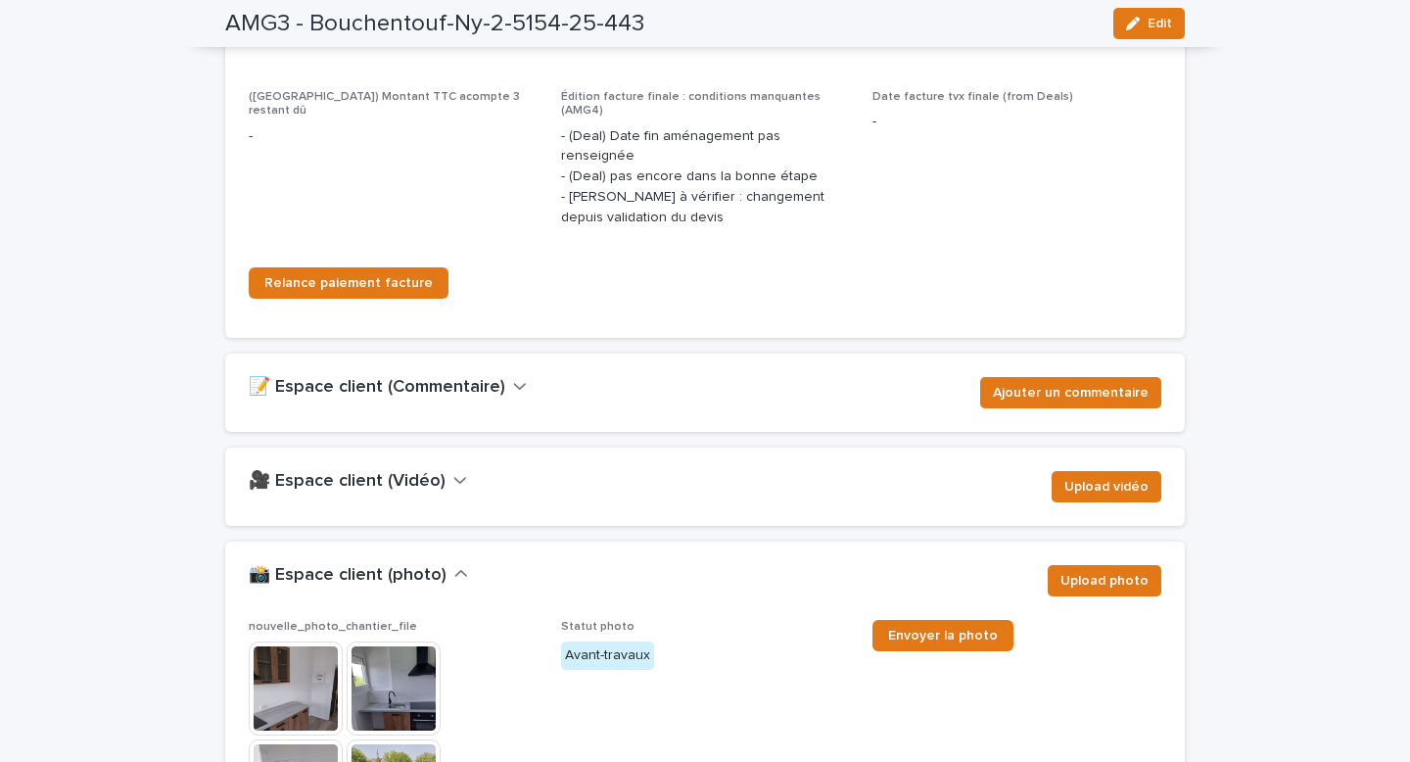
scroll to position [2698, 0]
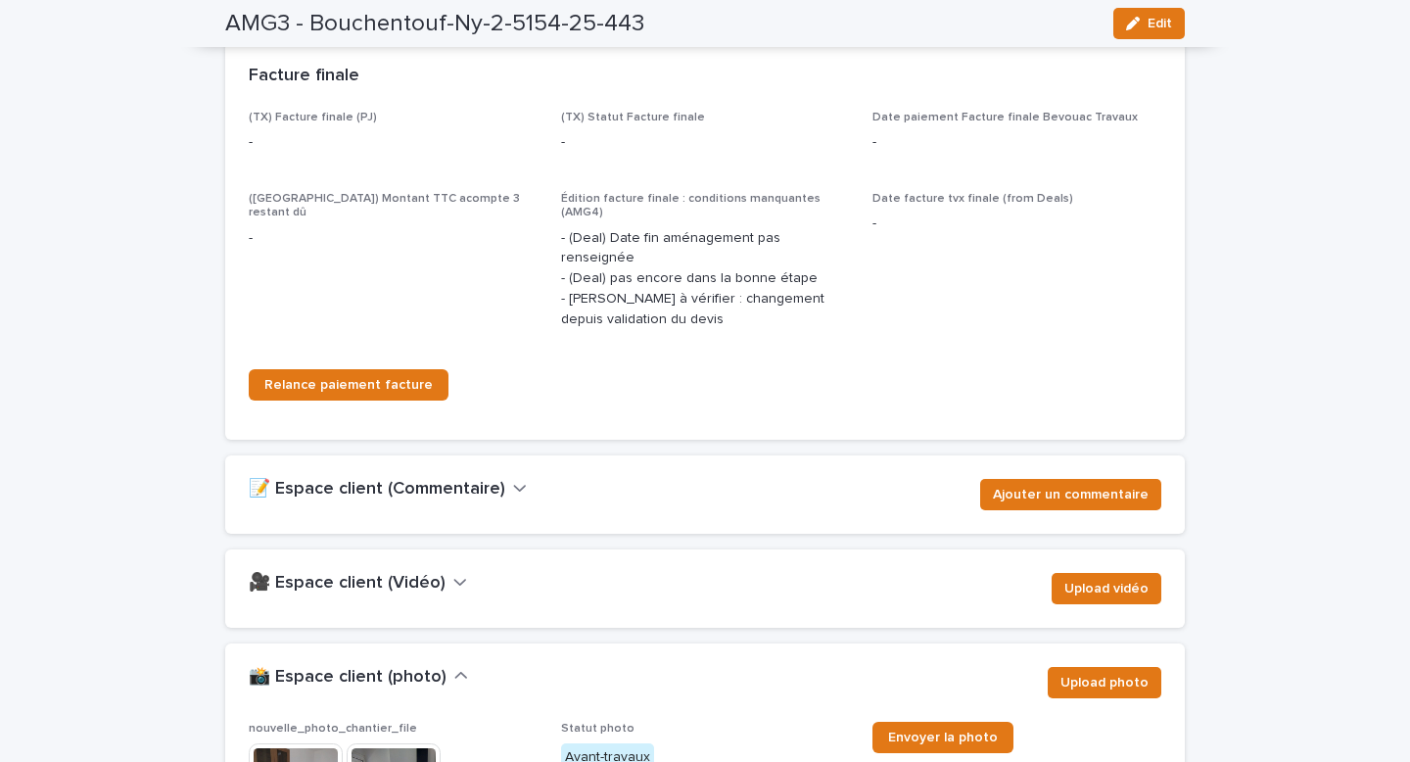
click at [492, 455] on div "📝 Espace client (Commentaire) Ajouter un commentaire" at bounding box center [704, 494] width 959 height 78
click at [498, 479] on button "📝 Espace client (Commentaire)" at bounding box center [388, 490] width 278 height 22
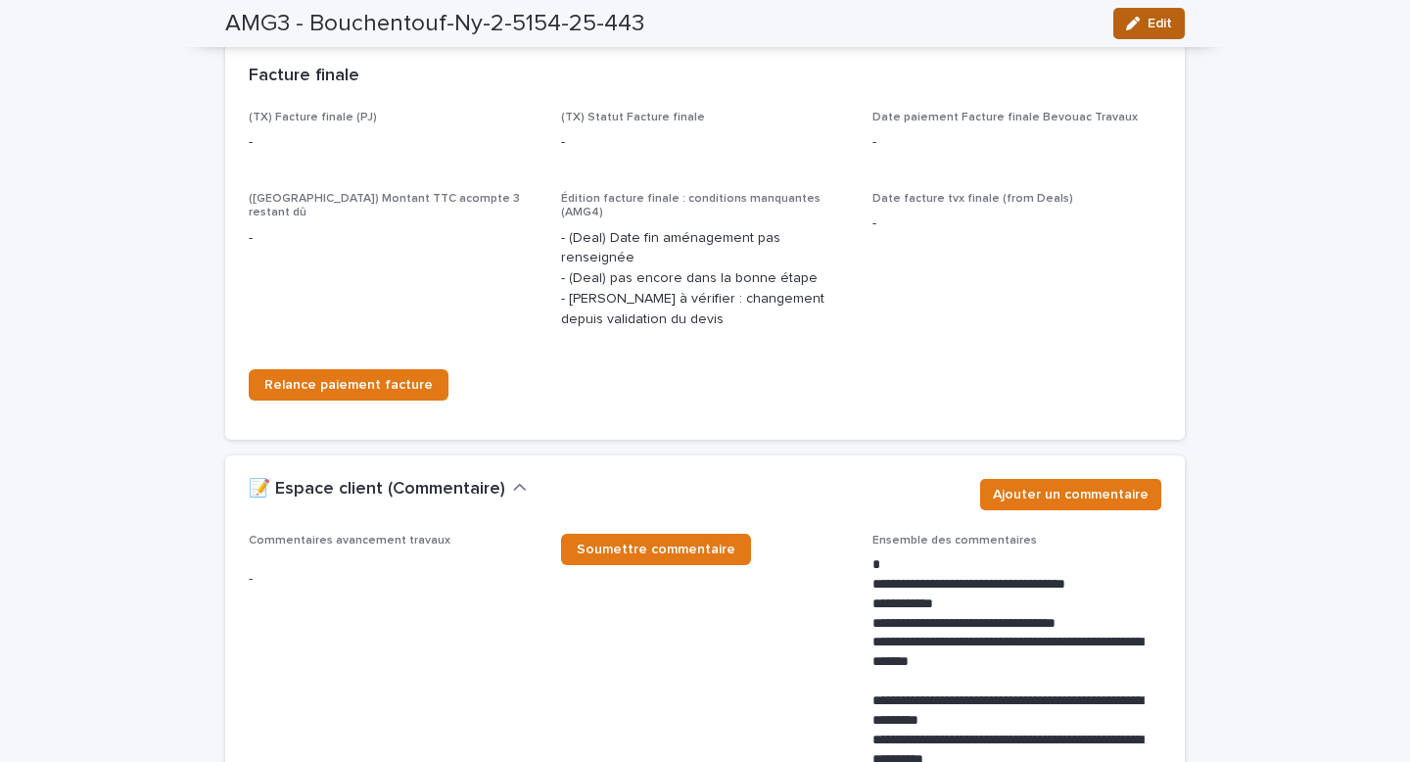
click at [1132, 23] on icon "button" at bounding box center [1133, 24] width 14 height 14
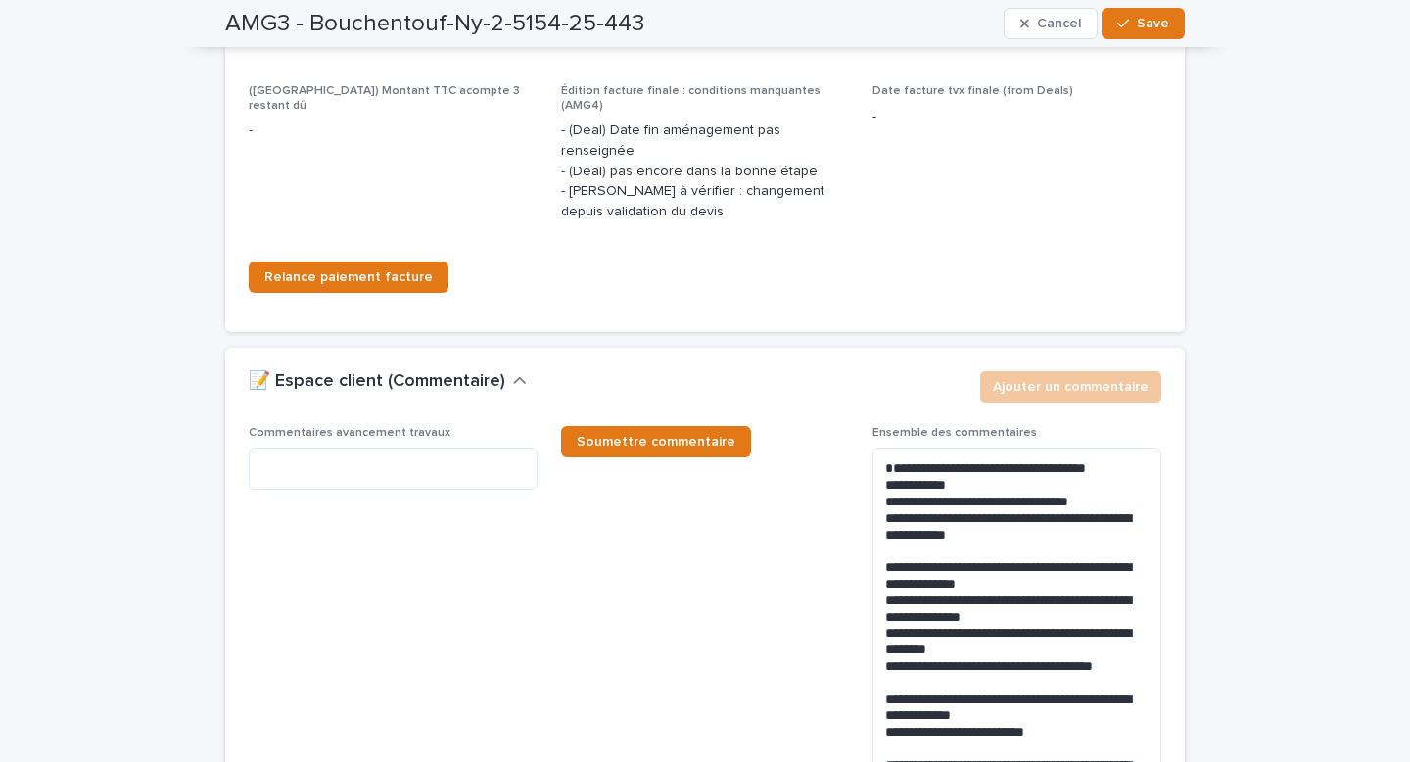
scroll to position [2894, 0]
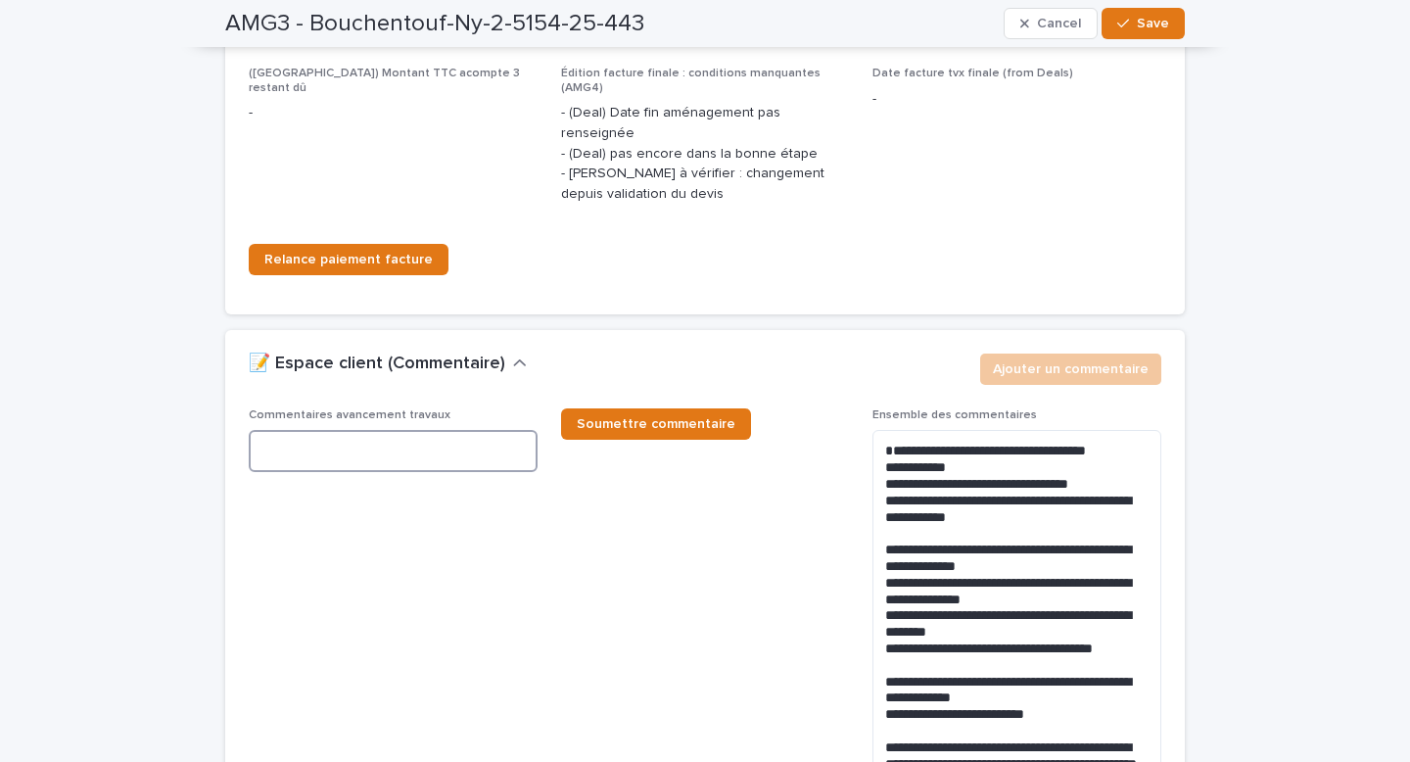
click at [314, 448] on textarea at bounding box center [393, 451] width 289 height 42
paste textarea "**********"
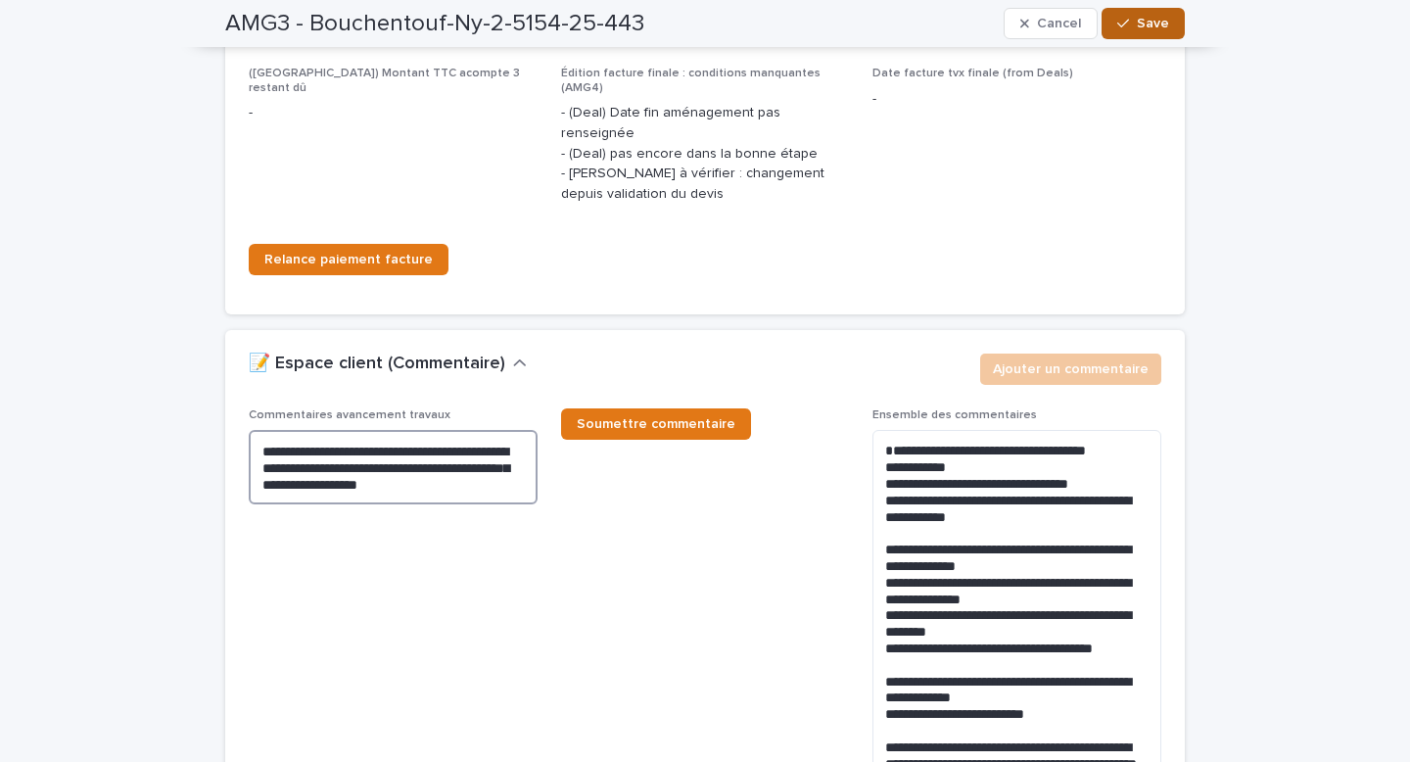
type textarea "**********"
click at [1141, 31] on button "Save" at bounding box center [1142, 23] width 83 height 31
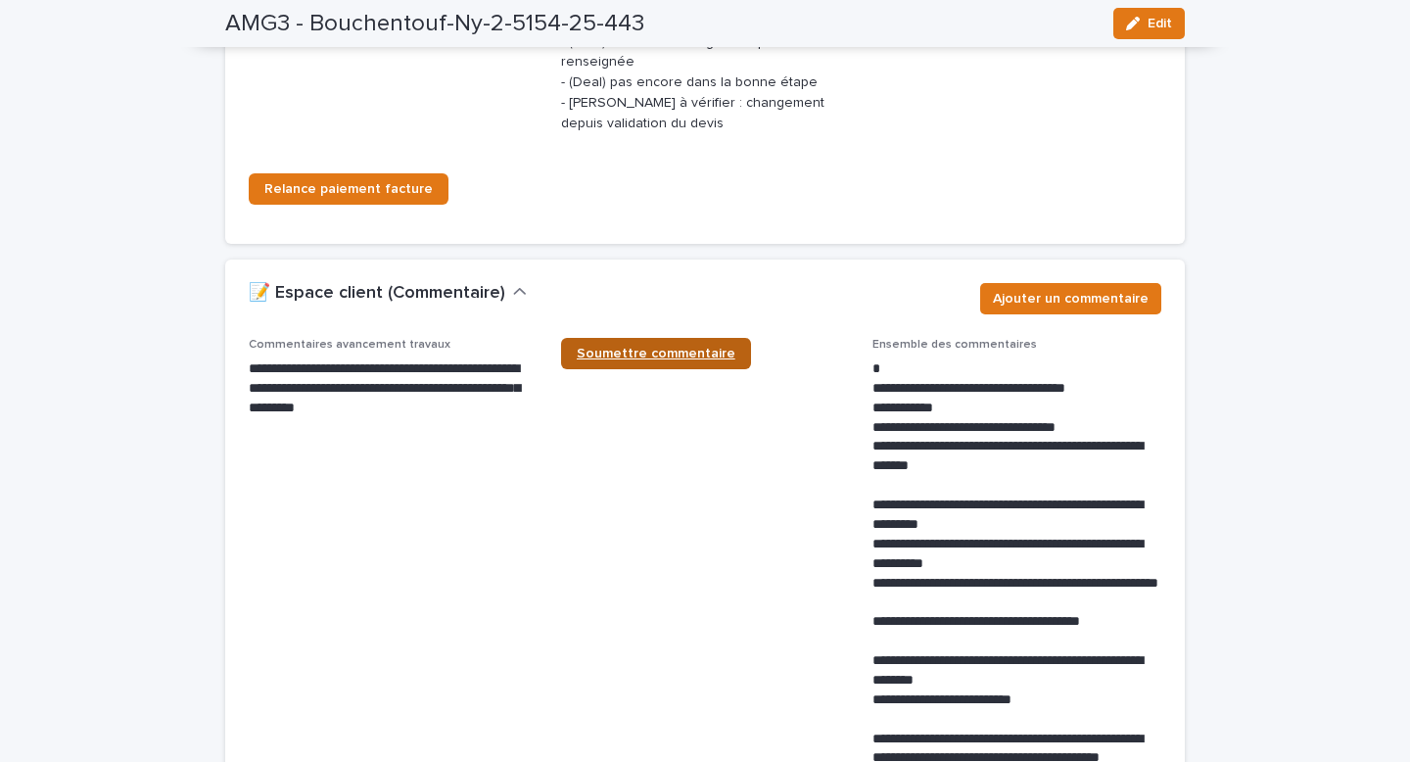
click at [637, 338] on link "Soumettre commentaire" at bounding box center [656, 353] width 190 height 31
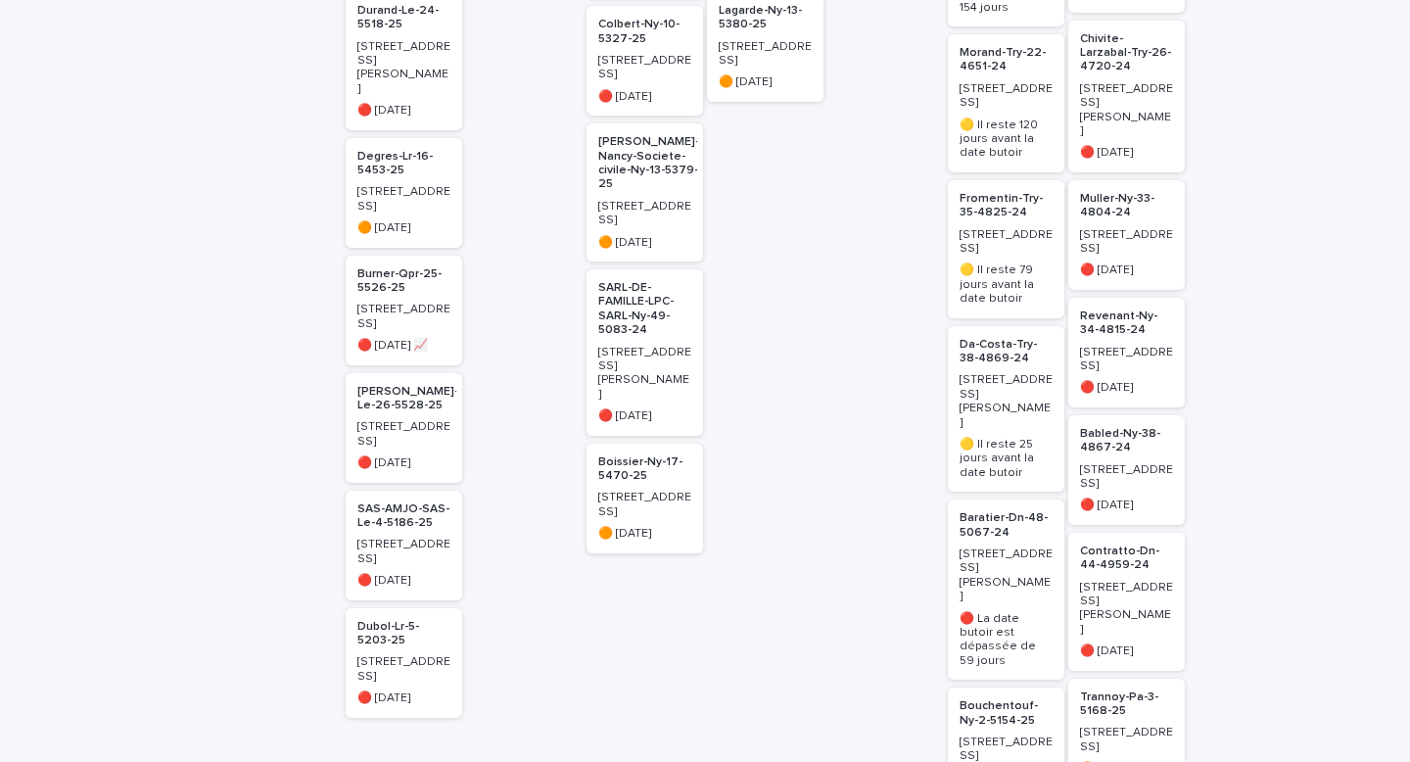
scroll to position [791, 0]
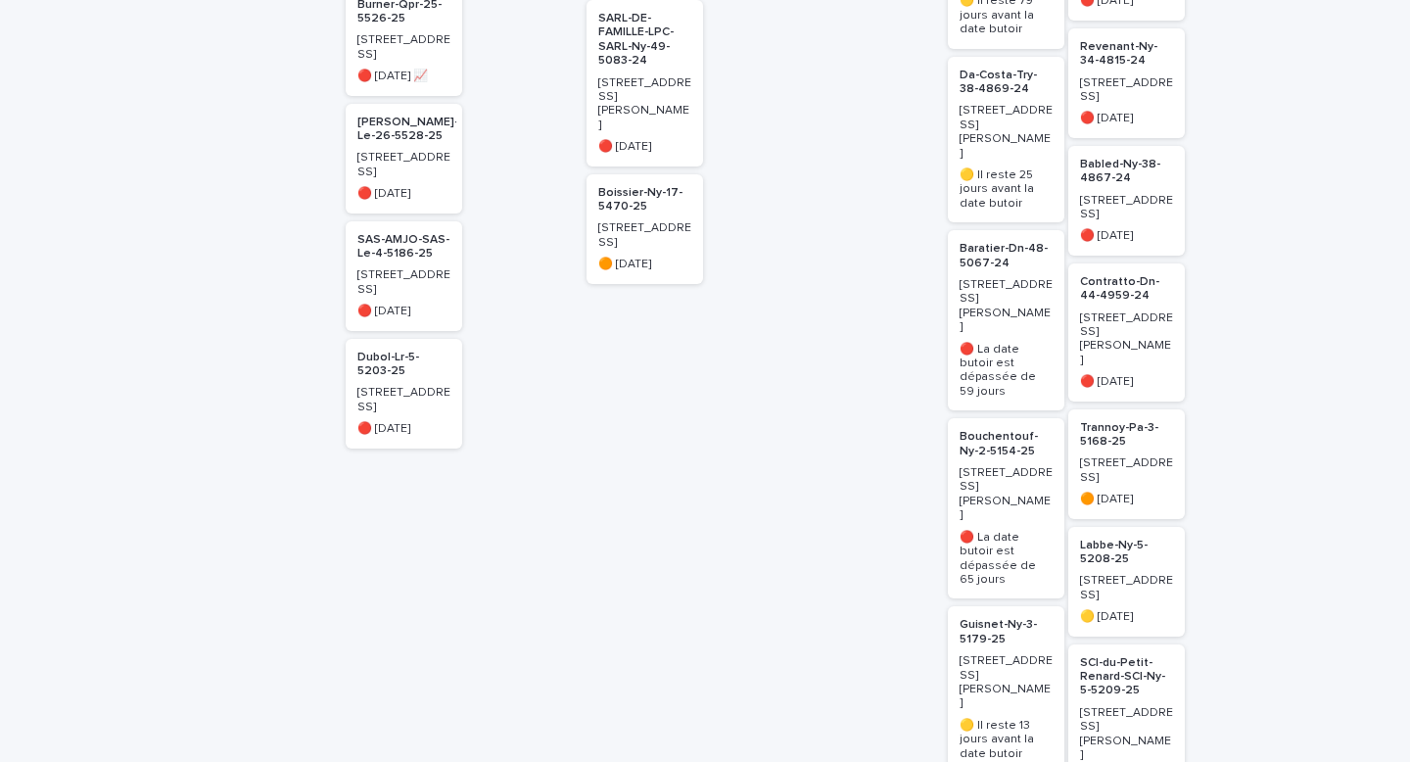
click at [995, 430] on p "Bouchentouf-Ny-2-5154-25" at bounding box center [1005, 444] width 93 height 28
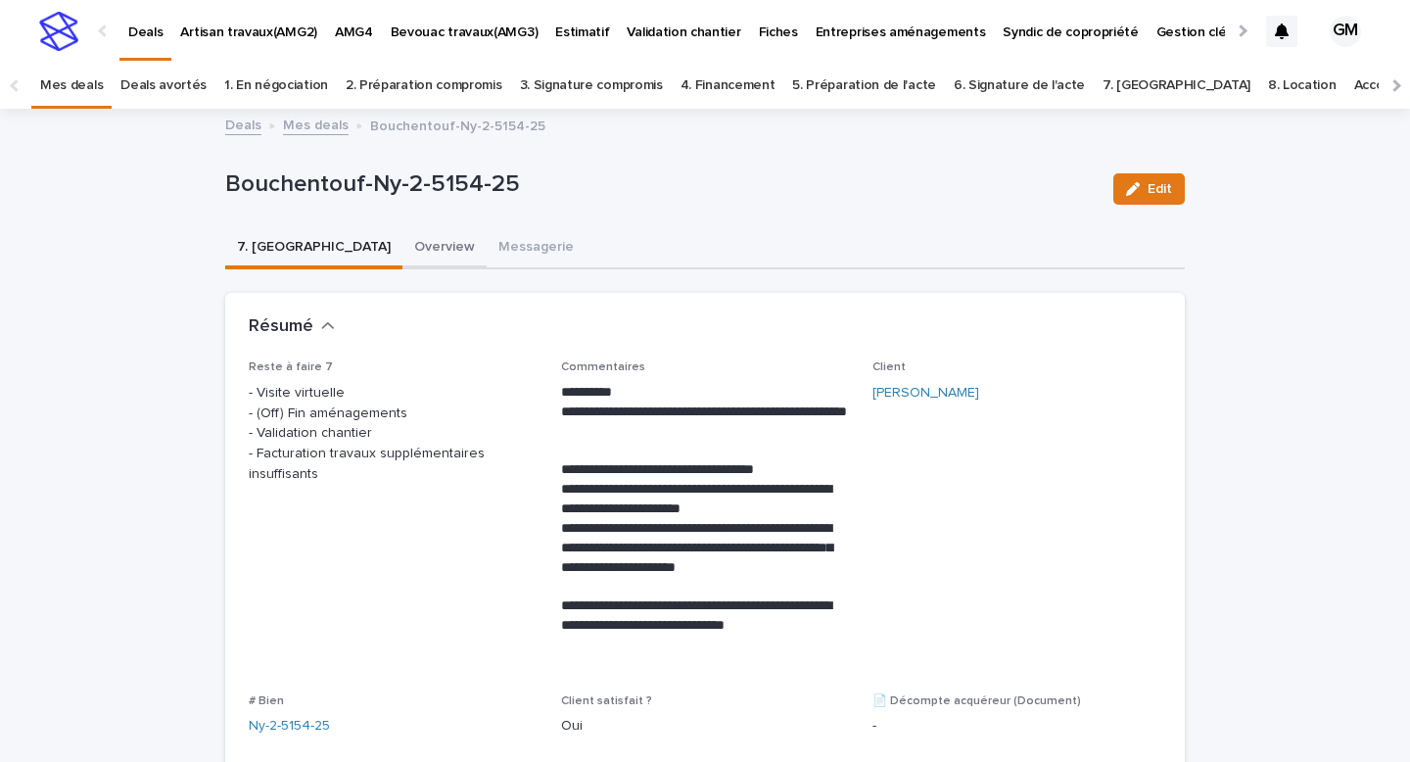
click at [402, 253] on button "Overview" at bounding box center [444, 248] width 84 height 41
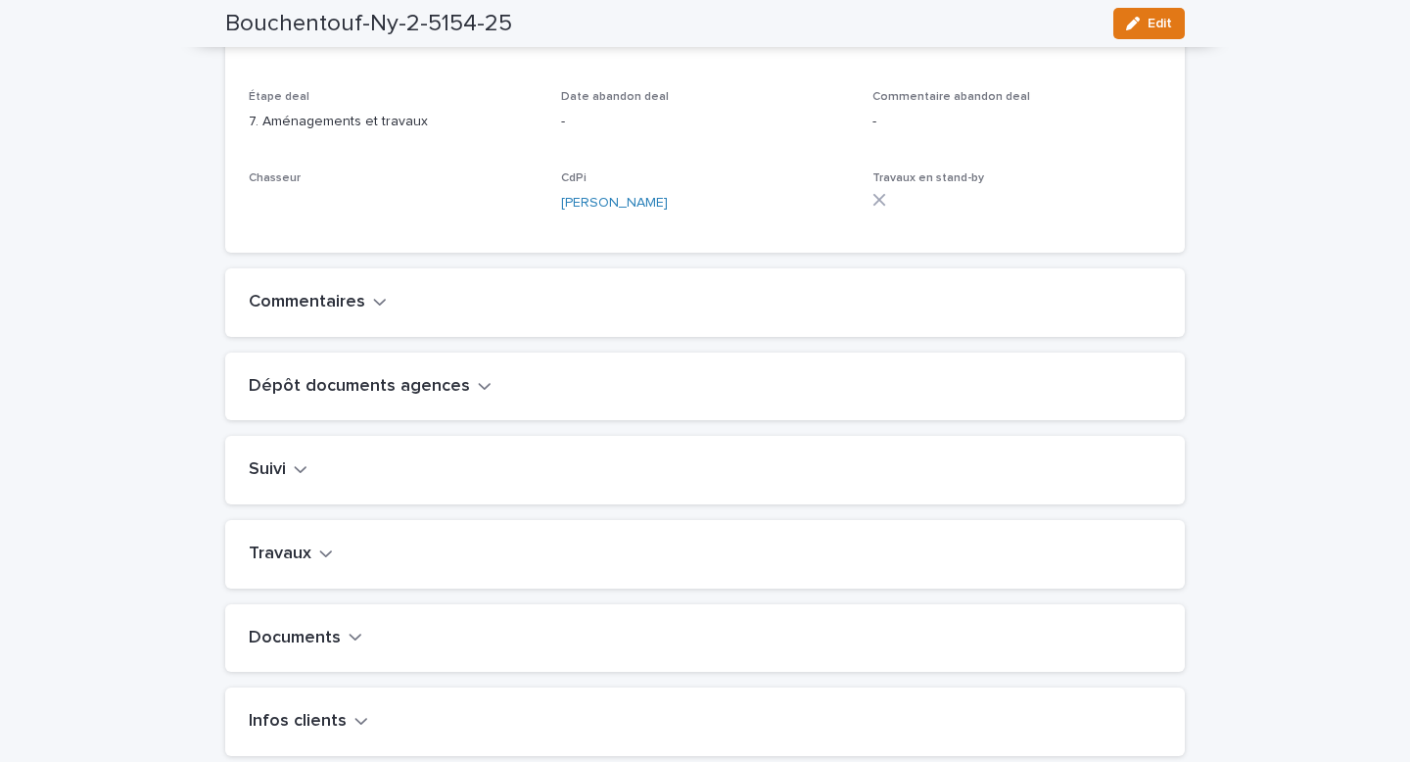
scroll to position [480, 0]
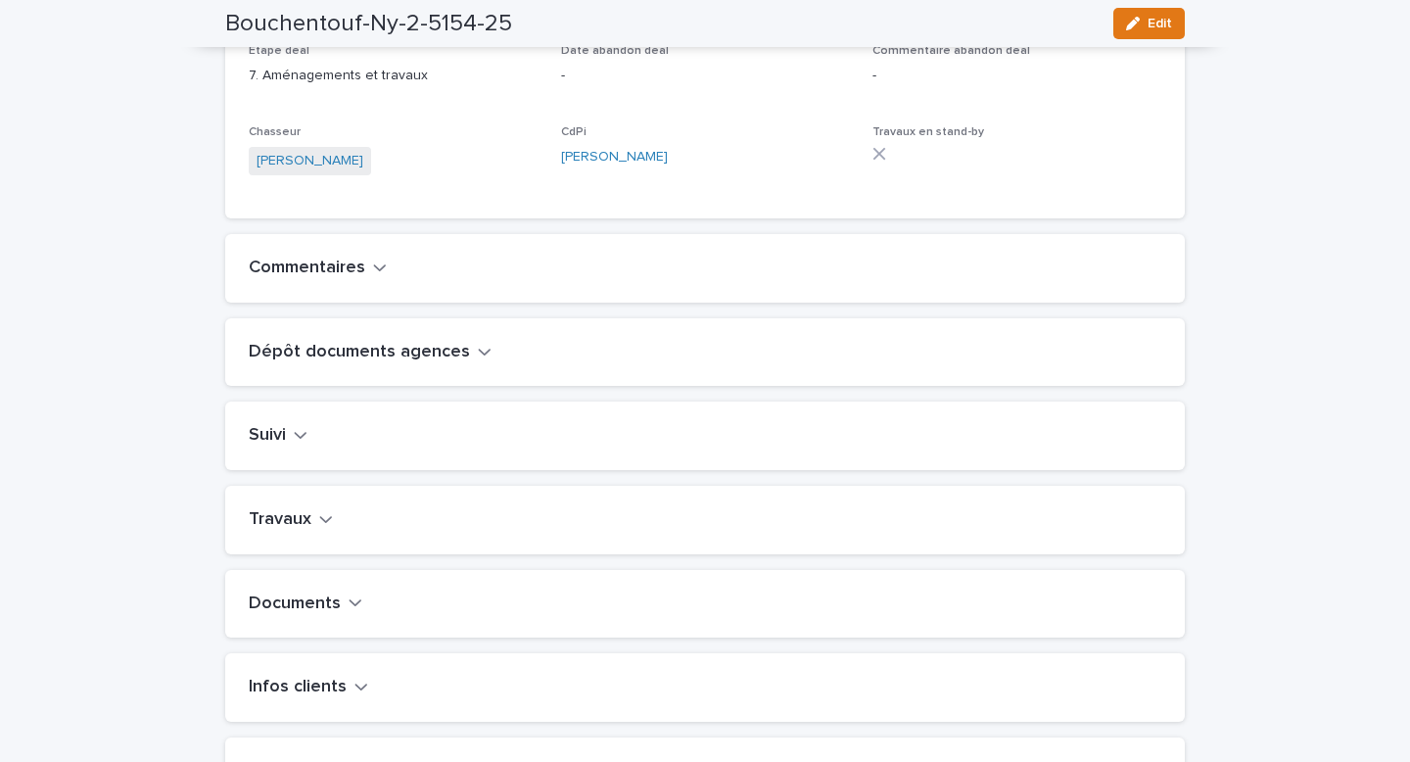
click at [313, 531] on button "Travaux" at bounding box center [291, 520] width 84 height 22
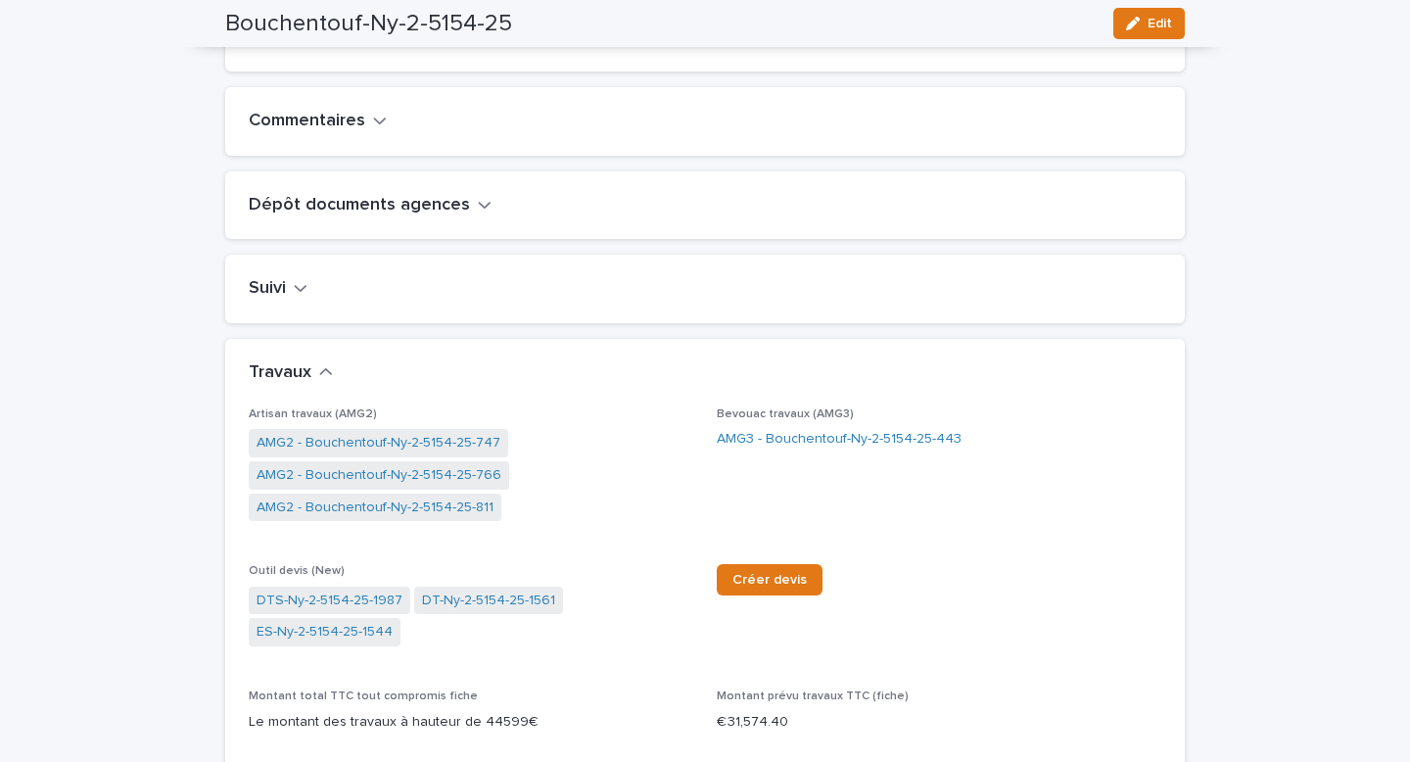
scroll to position [652, 0]
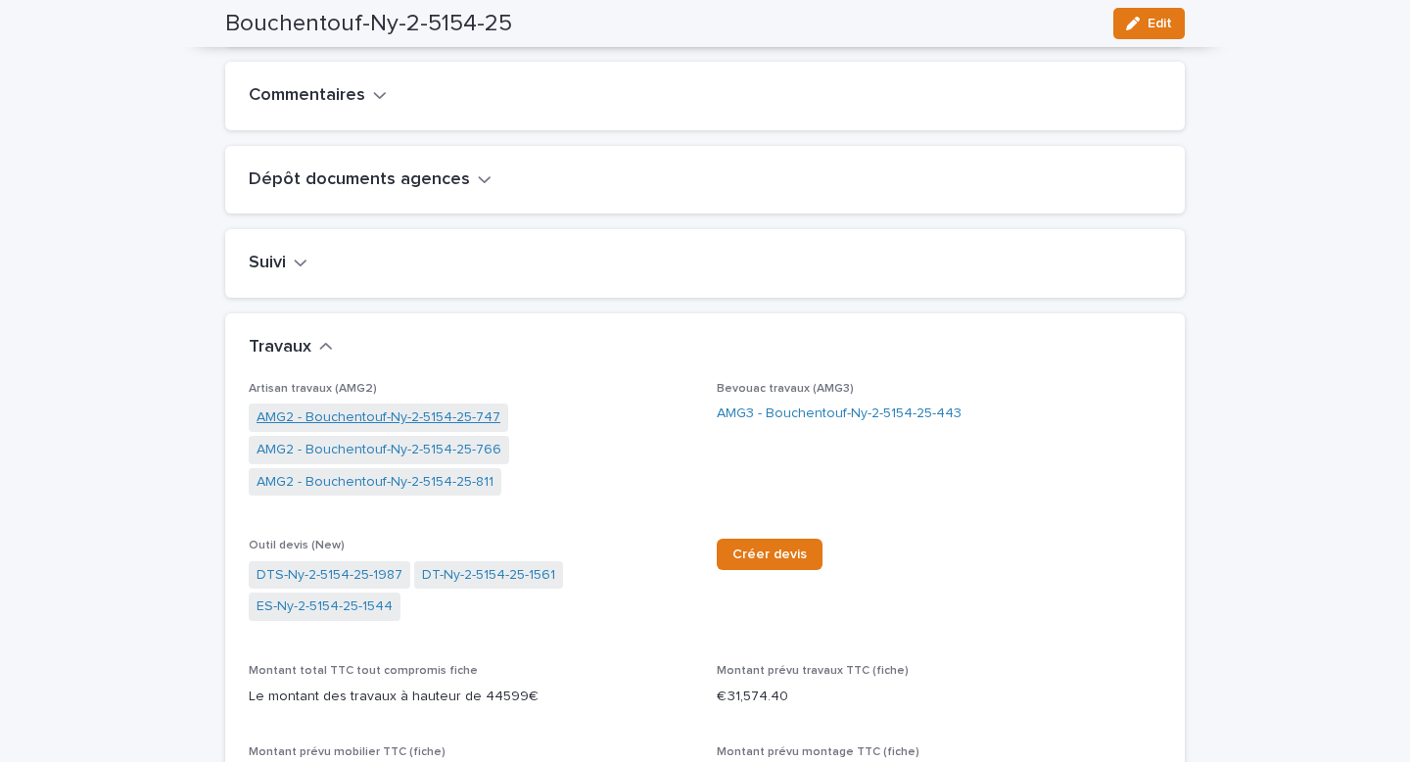
click at [425, 428] on link "AMG2 - Bouchentouf-Ny-2-5154-25-747" at bounding box center [378, 417] width 244 height 21
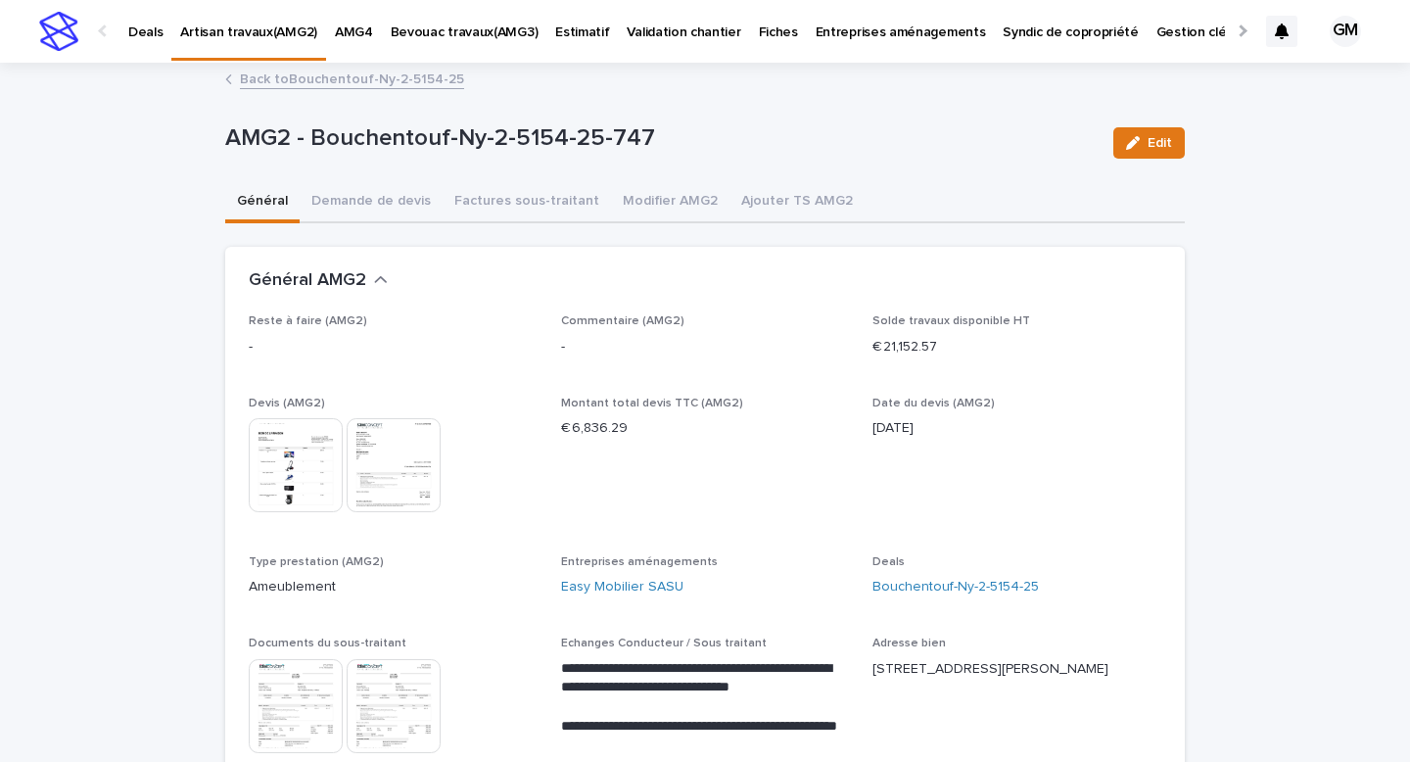
scroll to position [65, 0]
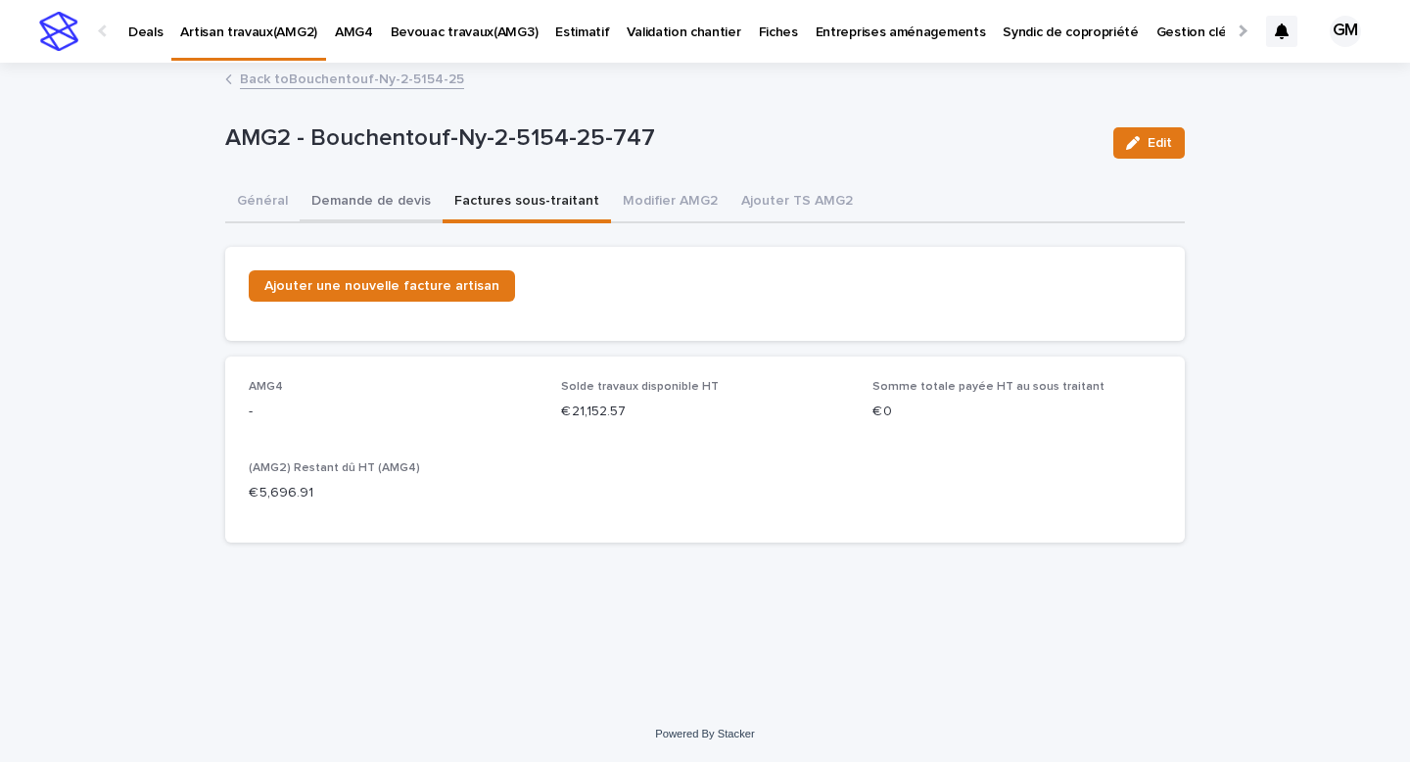
click at [371, 201] on button "Demande de devis" at bounding box center [371, 202] width 143 height 41
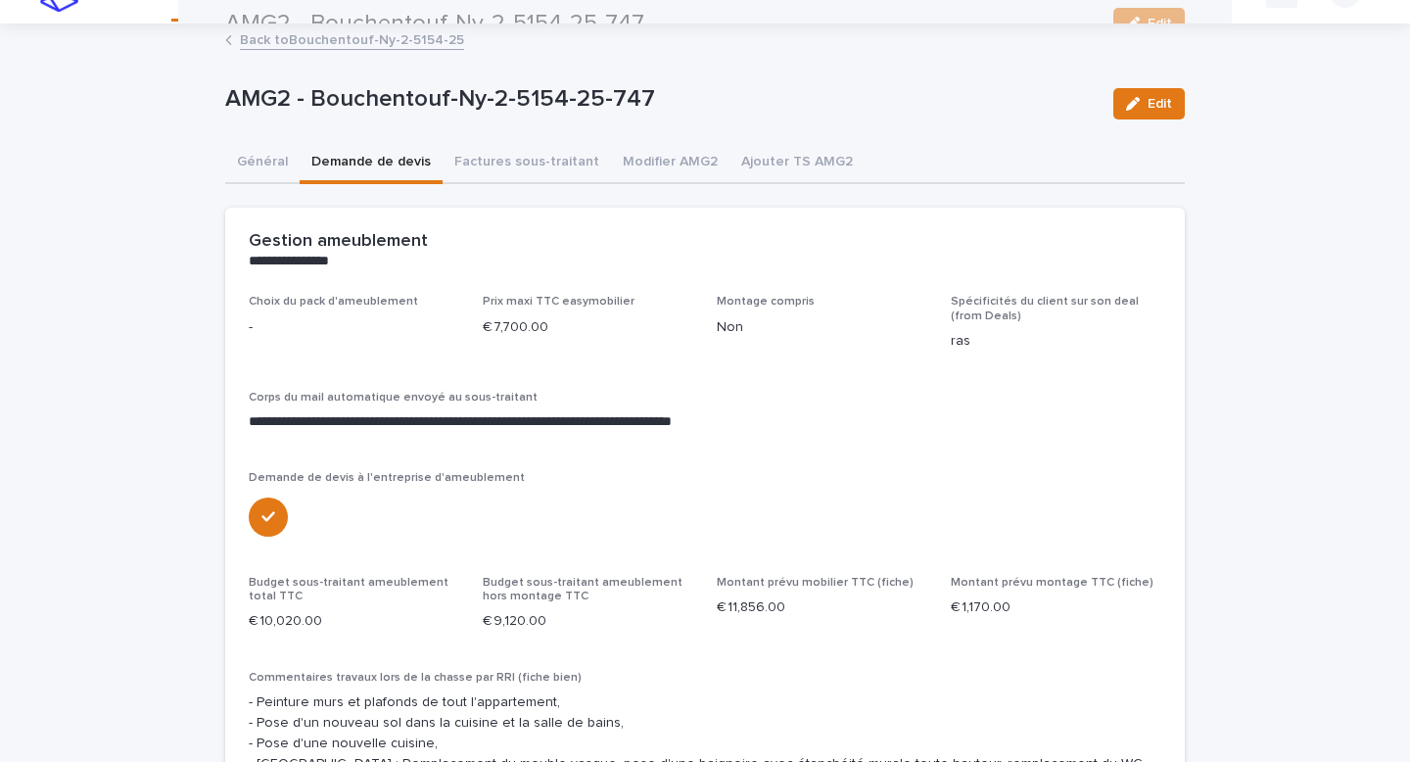
scroll to position [10, 0]
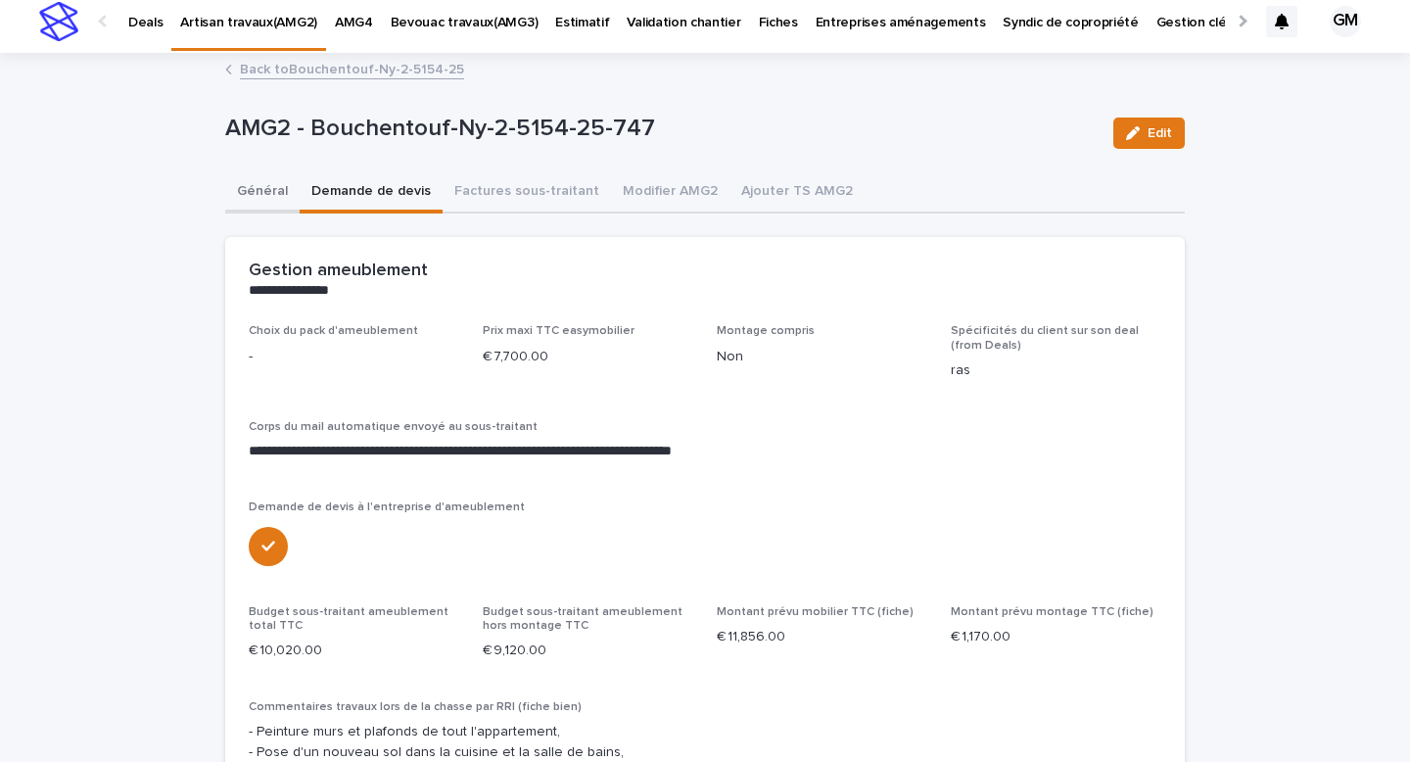
click at [273, 194] on button "Général" at bounding box center [262, 192] width 74 height 41
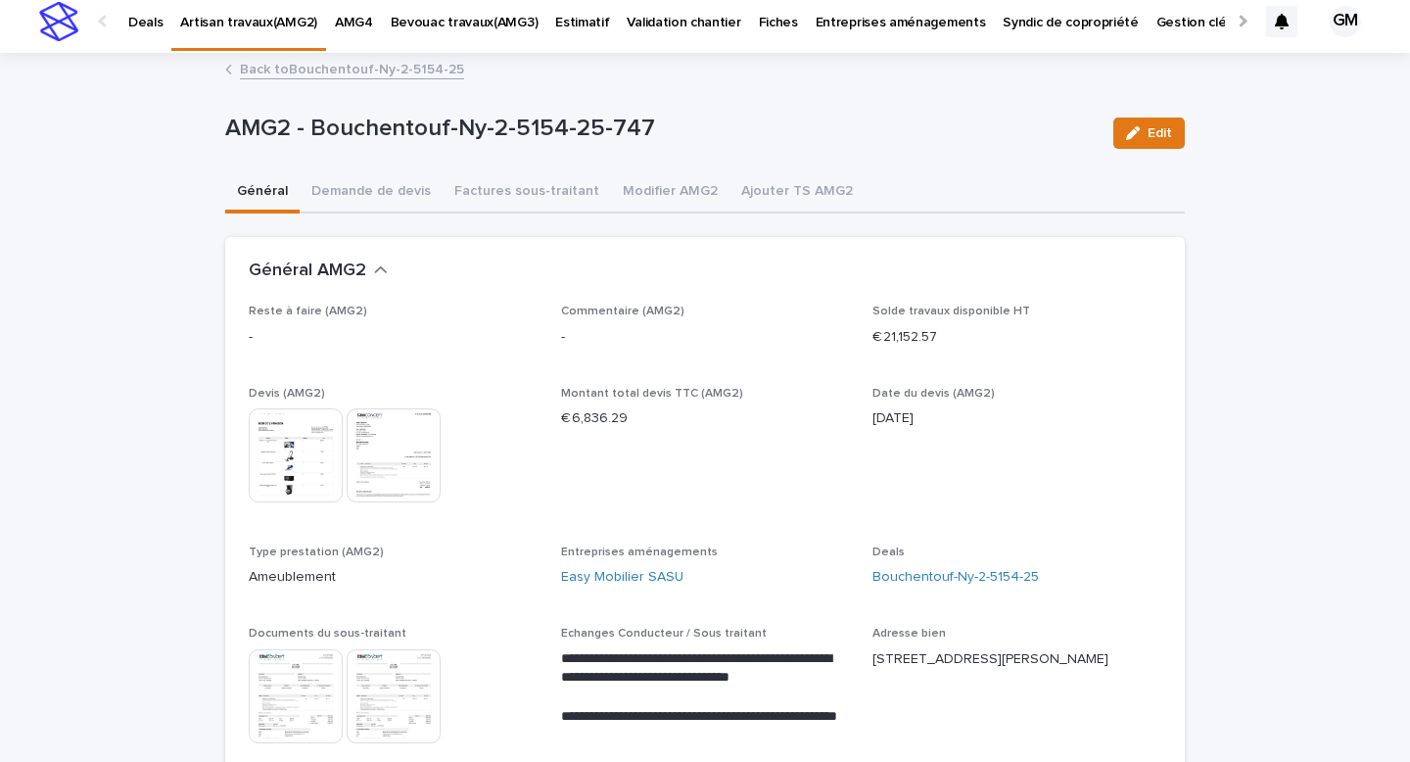
scroll to position [236, 0]
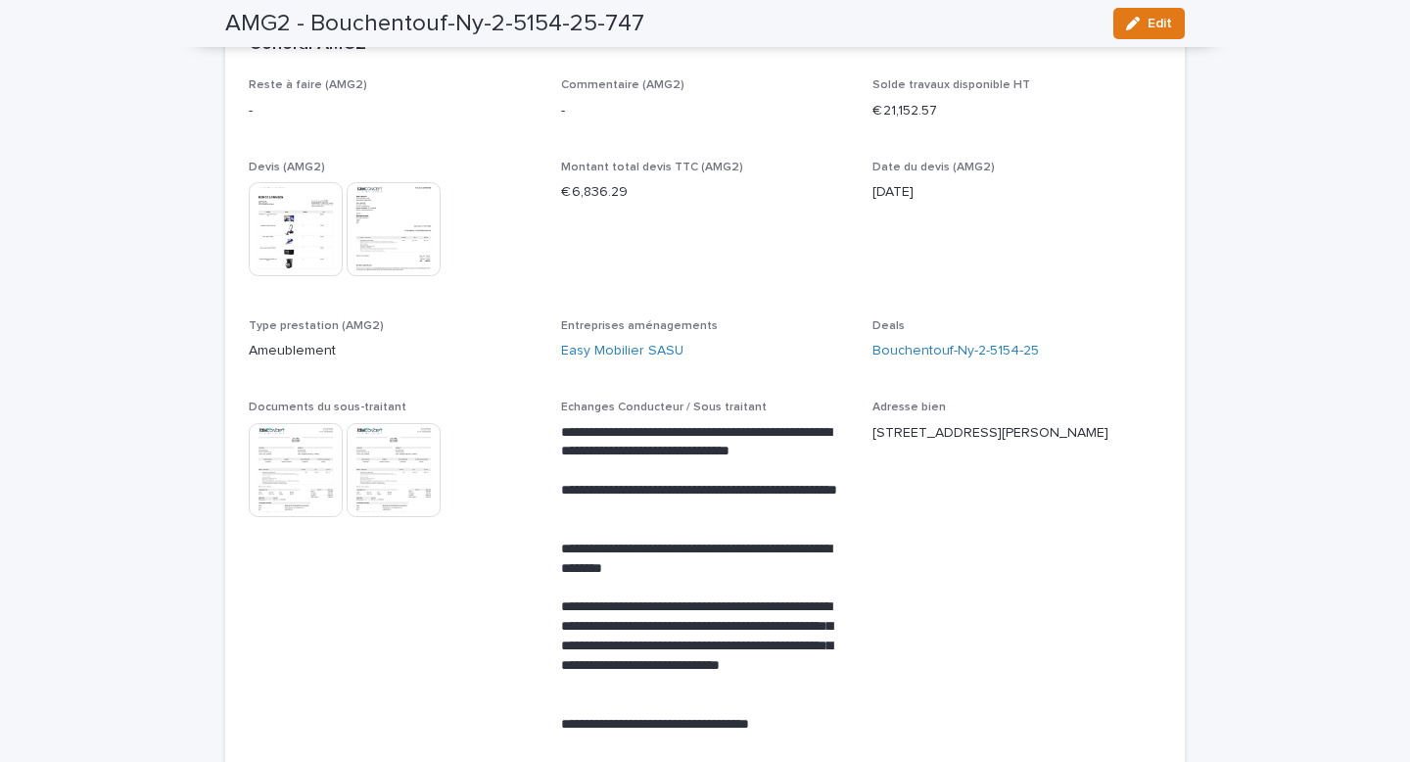
click at [322, 462] on img at bounding box center [296, 470] width 94 height 94
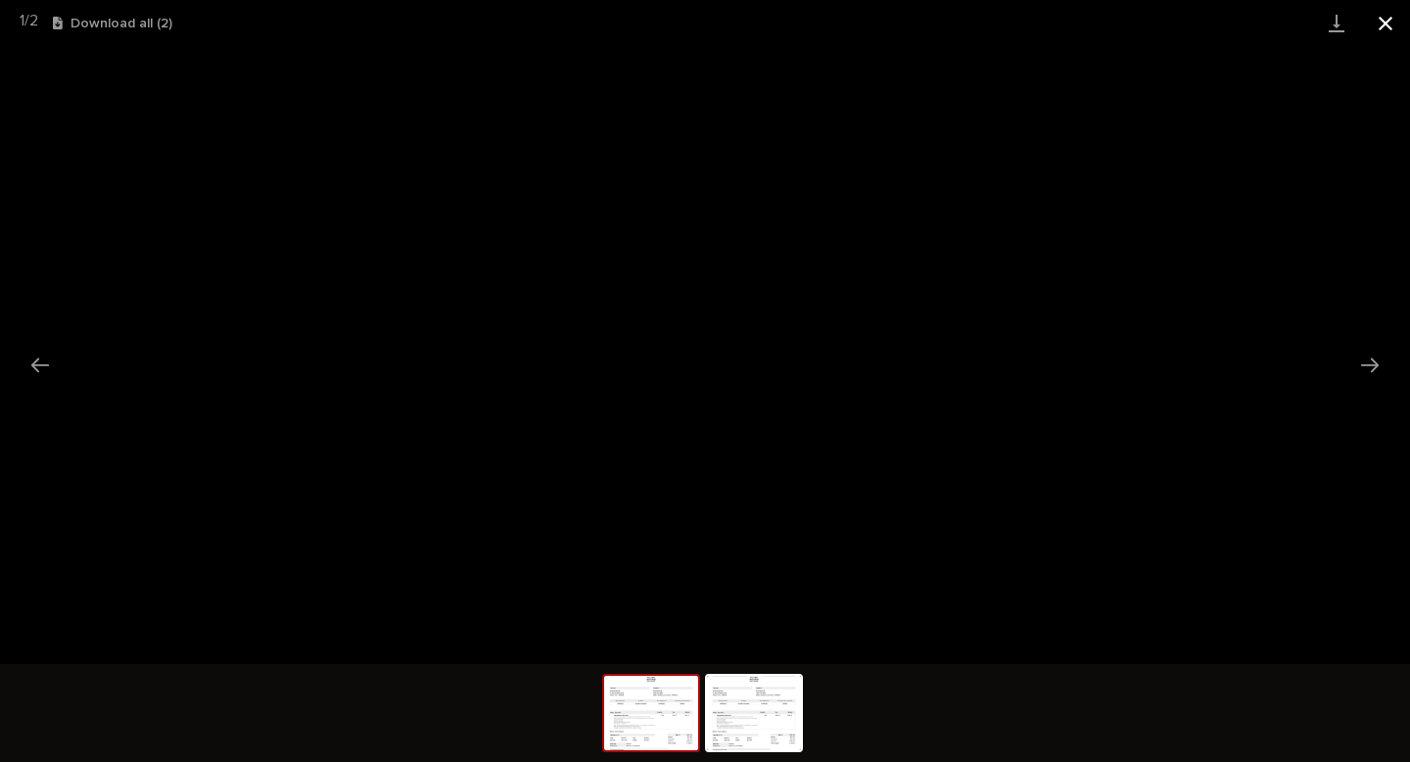
click at [1392, 22] on button "Close gallery" at bounding box center [1385, 23] width 49 height 46
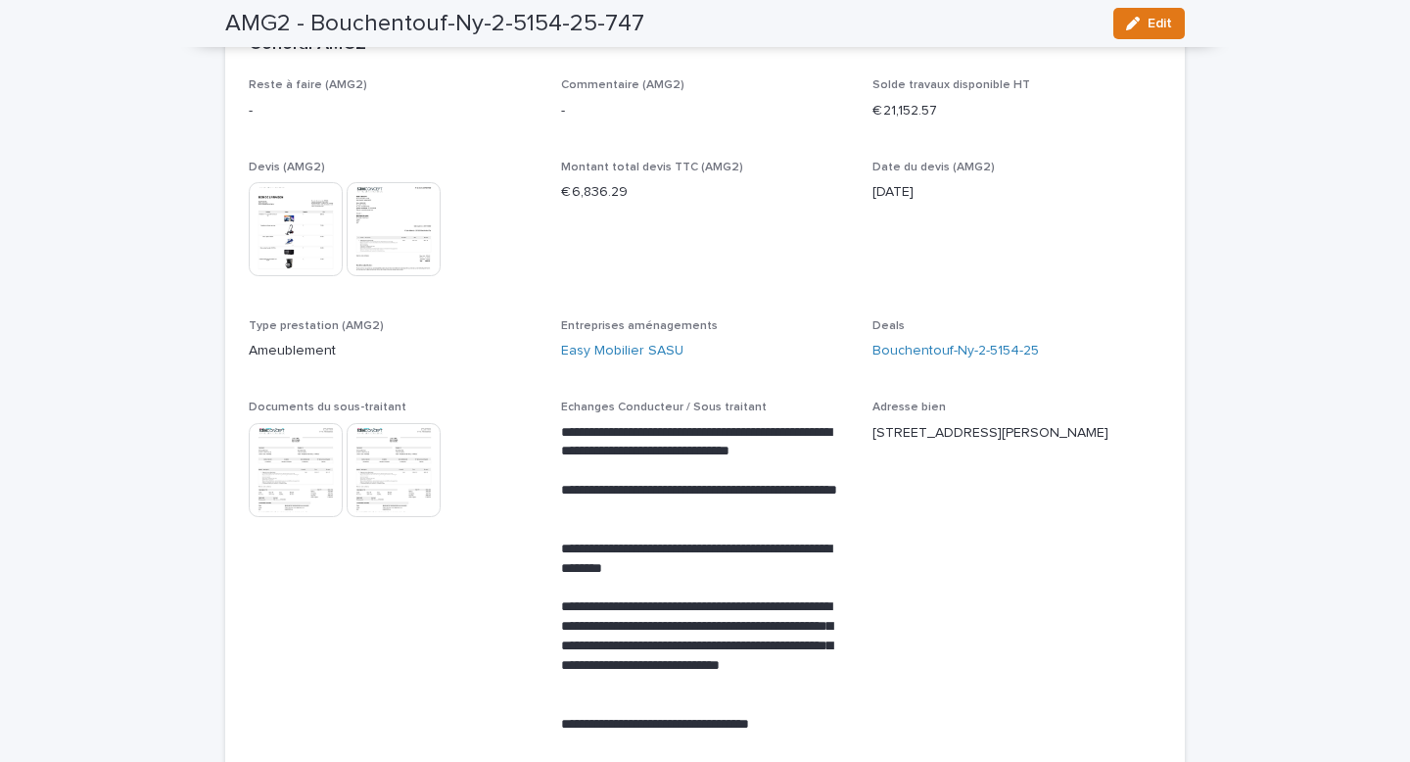
scroll to position [0, 0]
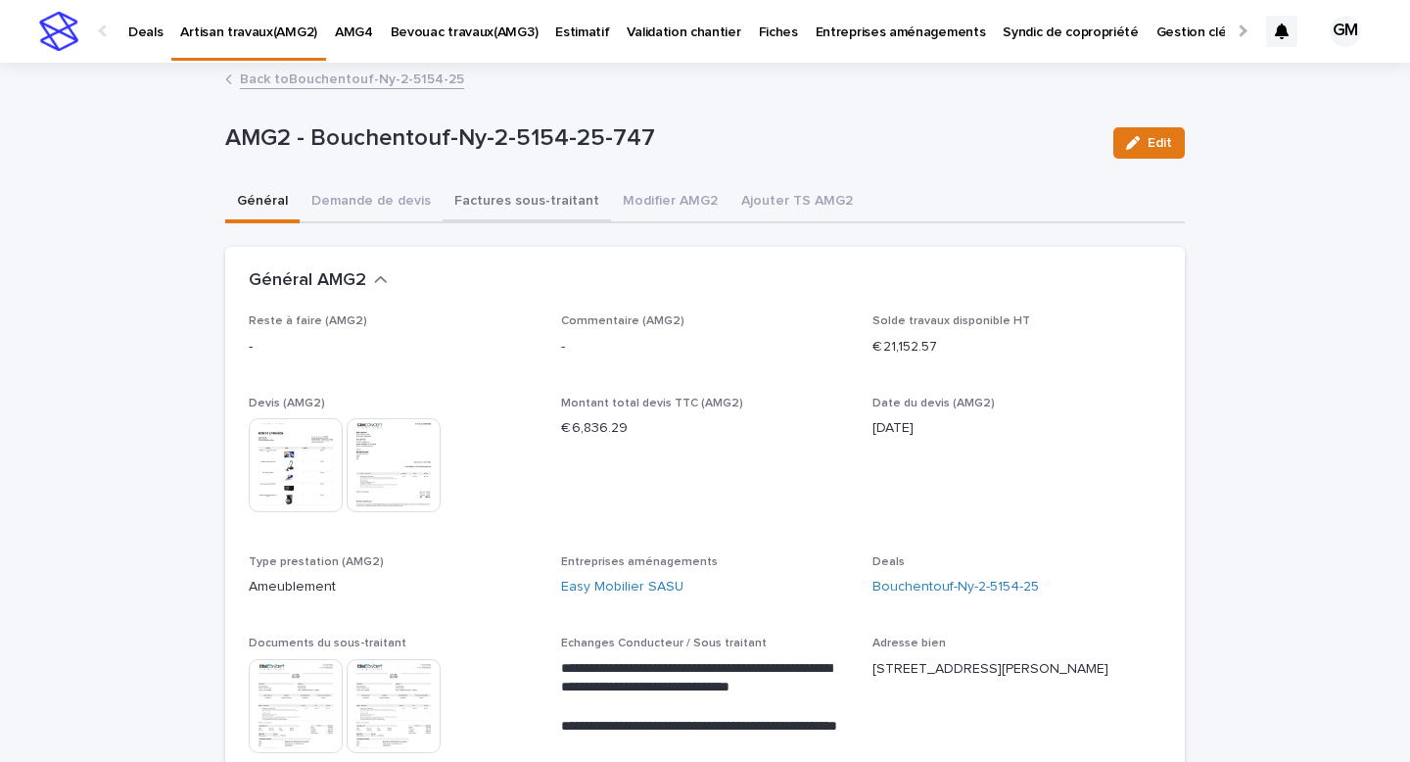
click at [557, 203] on button "Factures sous-traitant" at bounding box center [526, 202] width 168 height 41
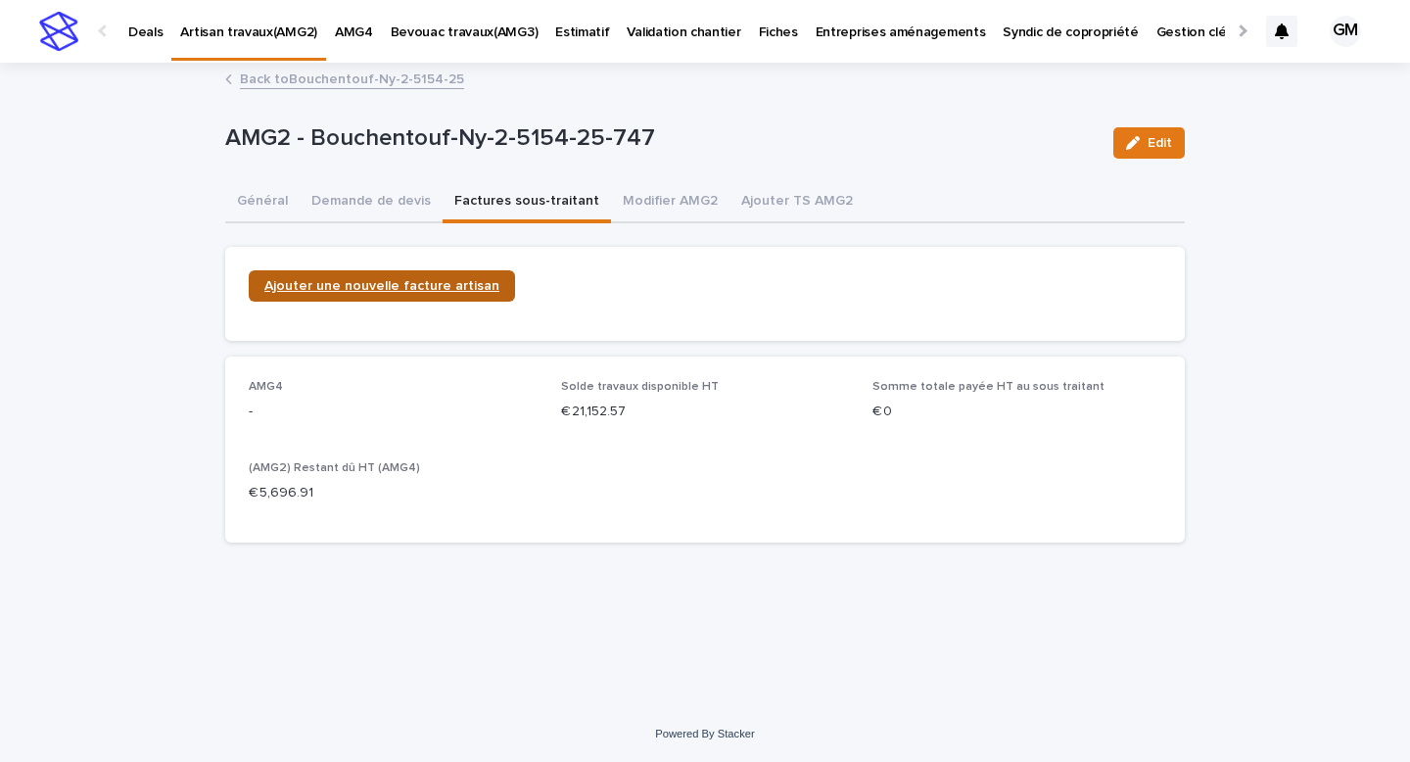
click at [476, 281] on span "Ajouter une nouvelle facture artisan" at bounding box center [381, 286] width 235 height 14
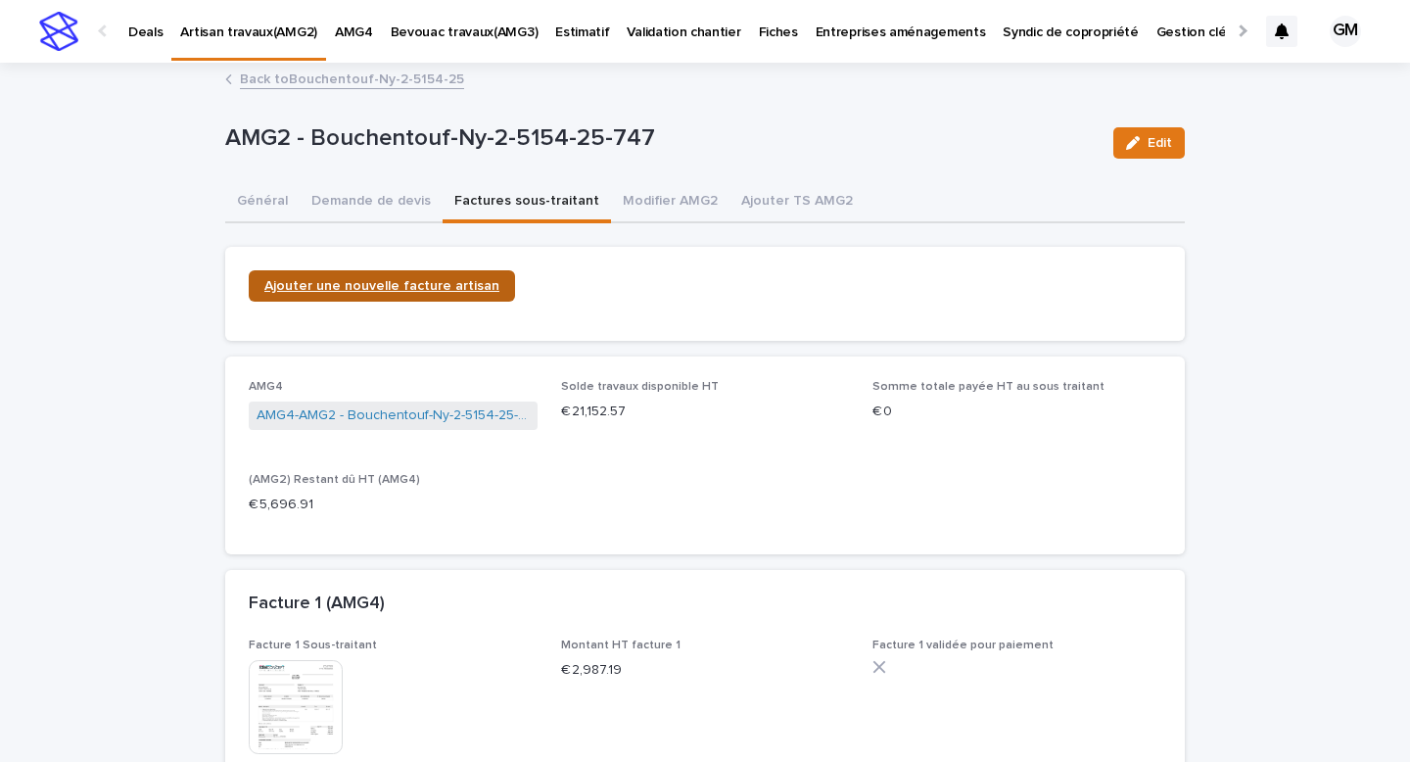
click at [472, 281] on span "Ajouter une nouvelle facture artisan" at bounding box center [381, 286] width 235 height 14
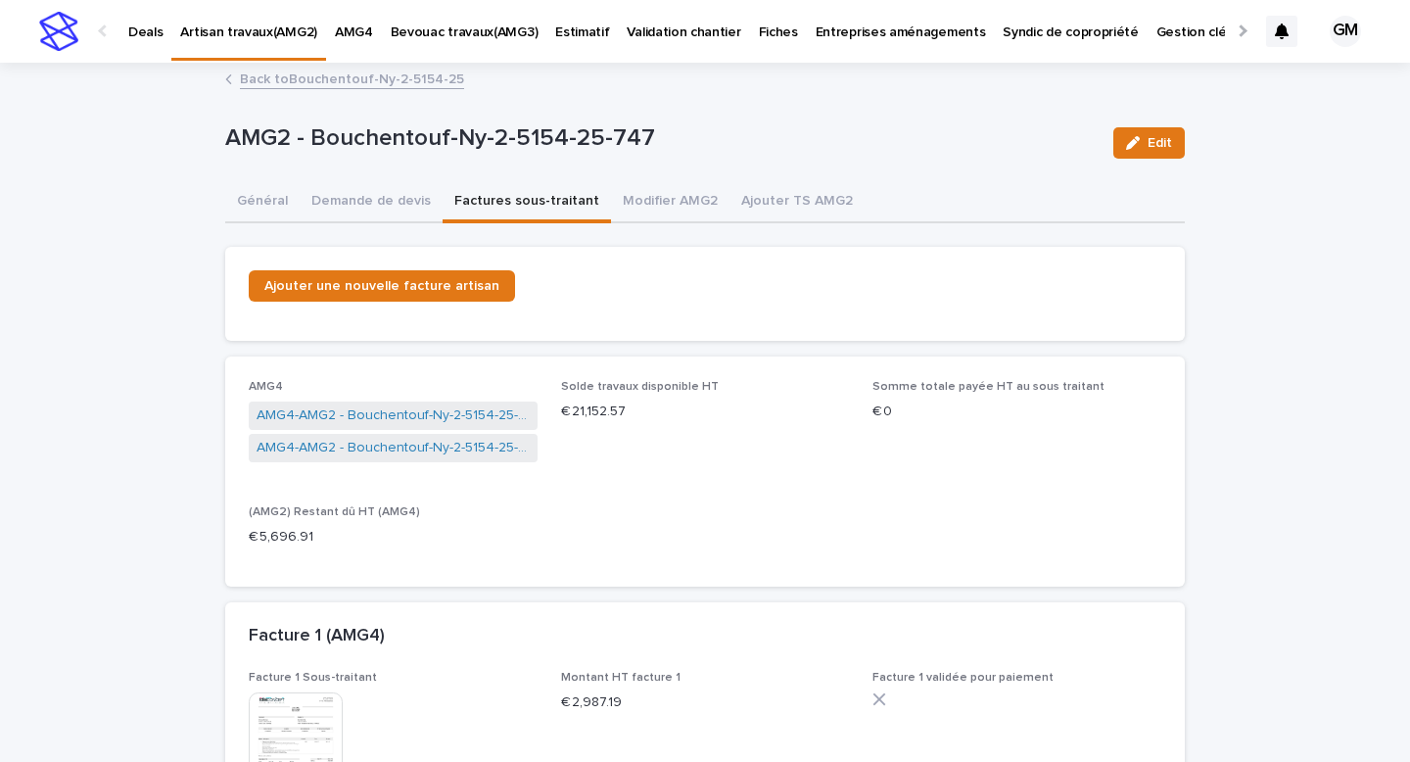
click at [235, 43] on link "Artisan travaux(AMG2)" at bounding box center [248, 29] width 155 height 58
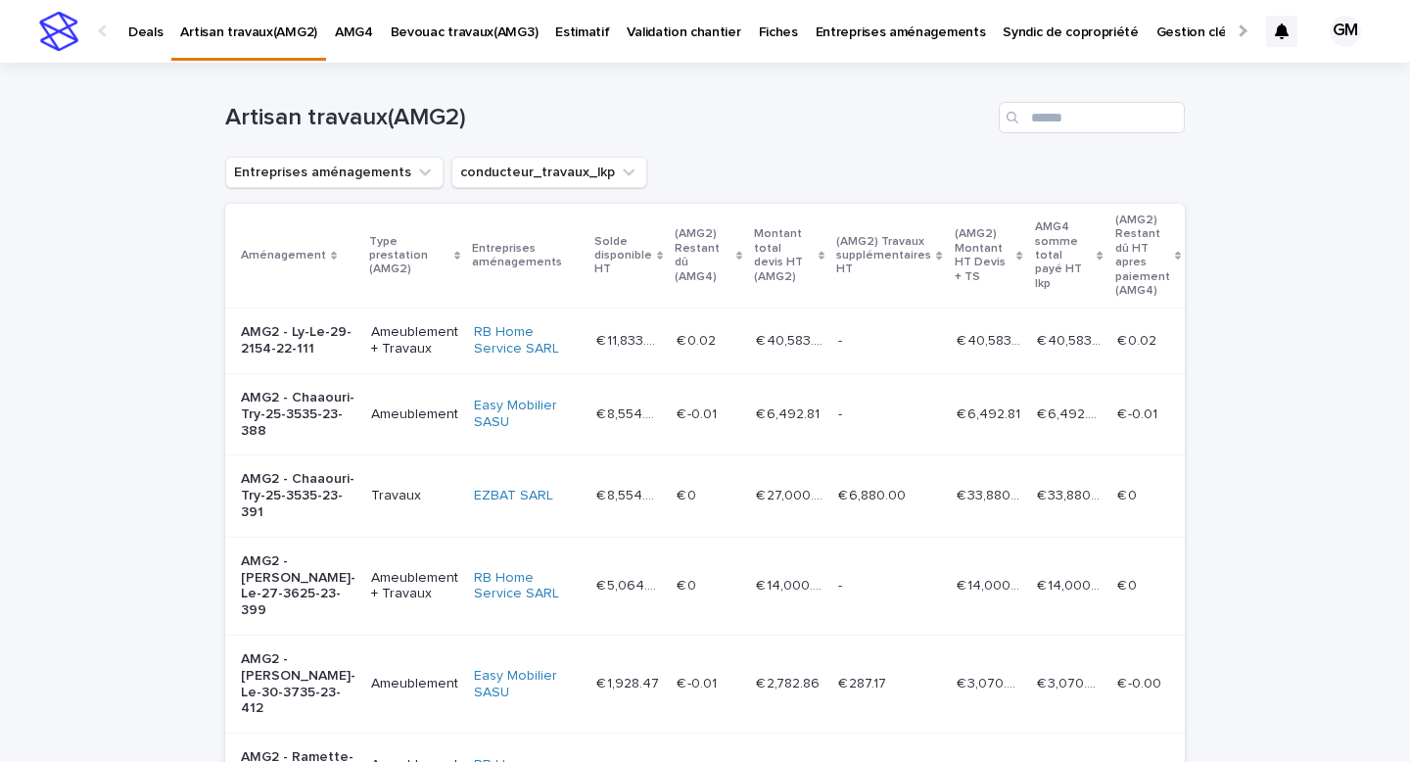
click at [252, 31] on p "Artisan travaux(AMG2)" at bounding box center [248, 20] width 137 height 41
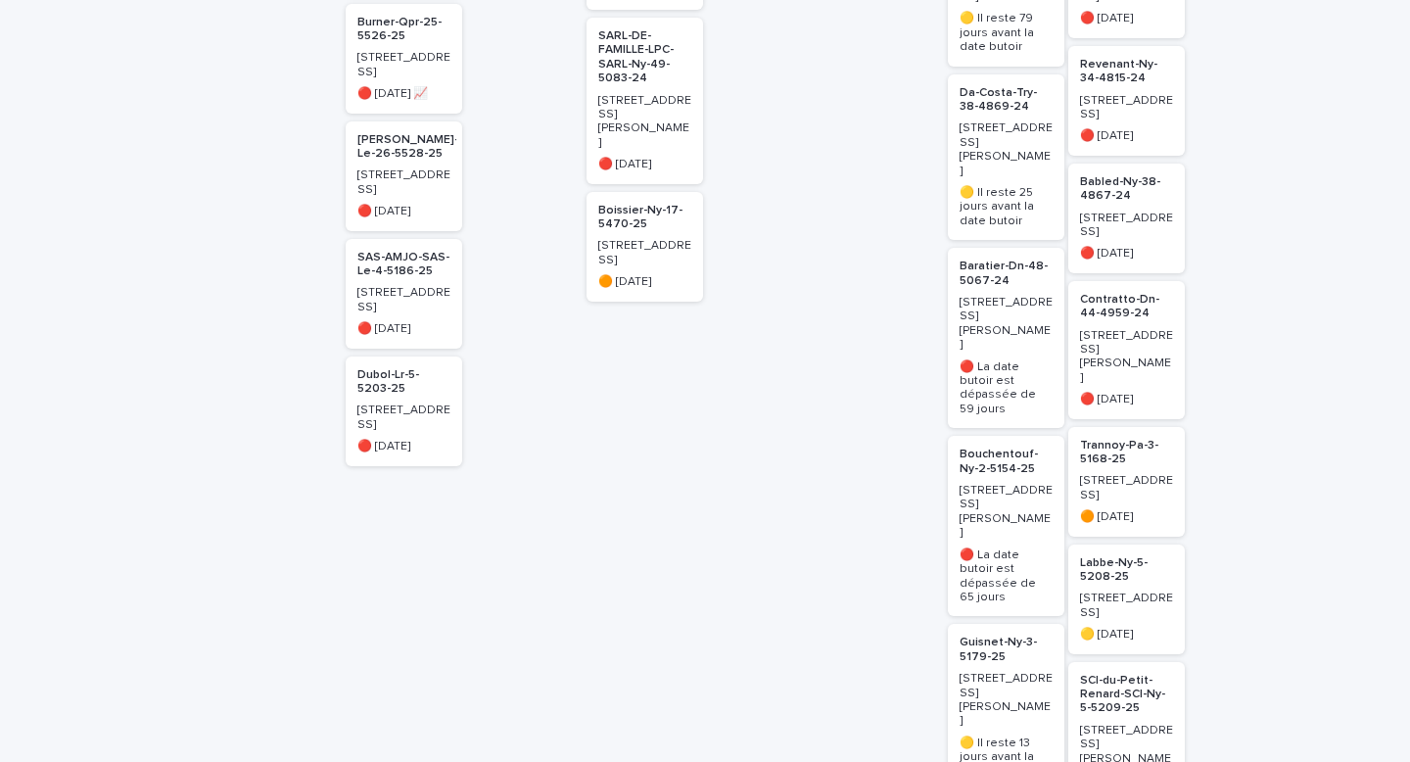
scroll to position [1087, 0]
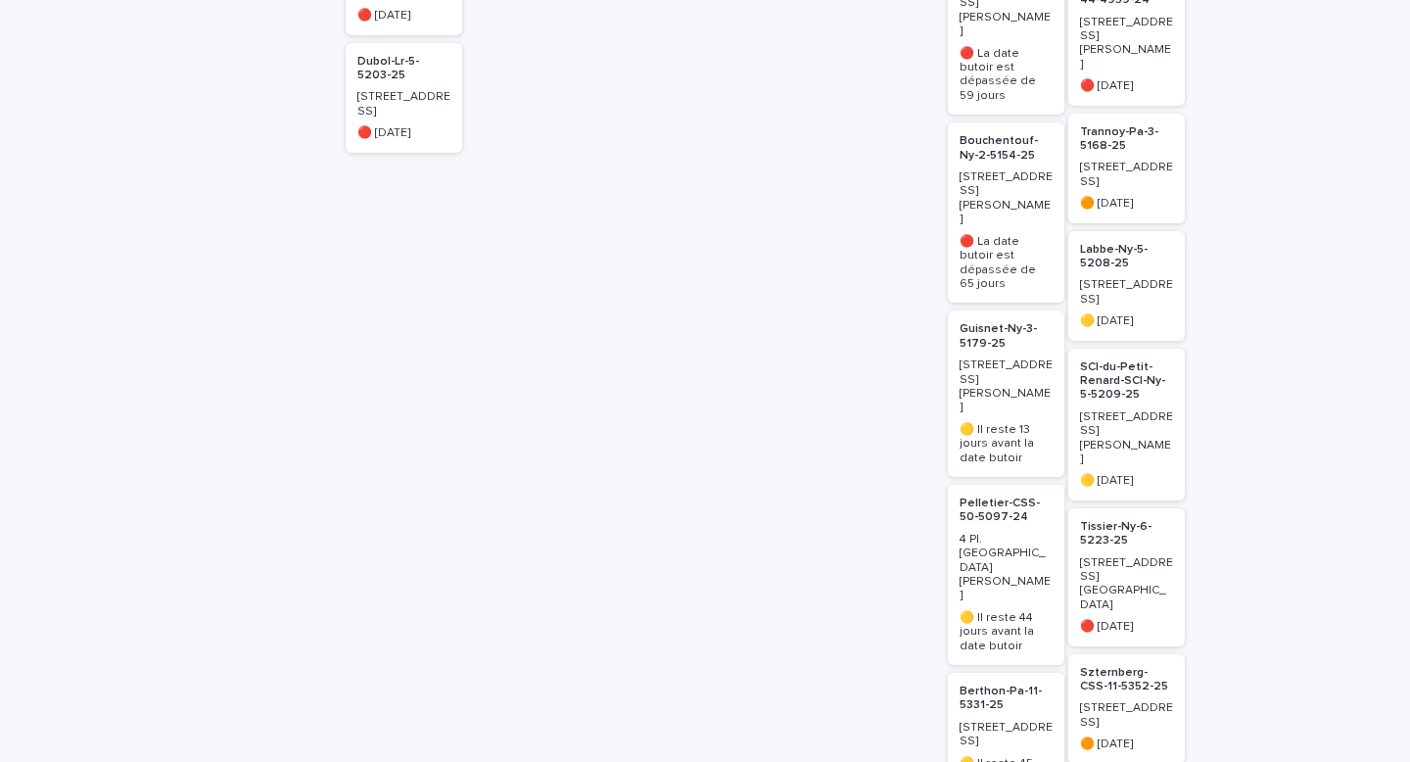
click at [984, 496] on p "Pelletier-CSS-50-5097-24" at bounding box center [1005, 510] width 93 height 28
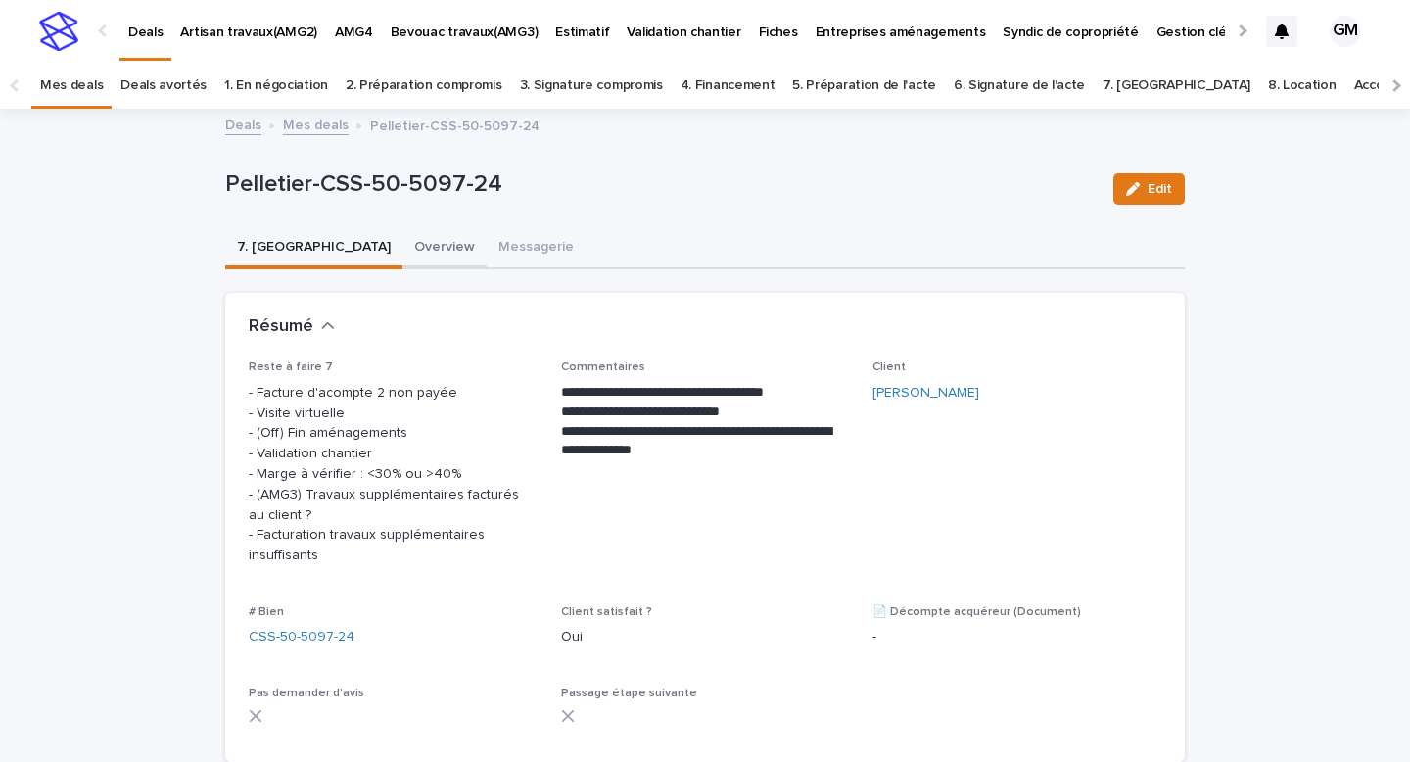
click at [402, 244] on button "Overview" at bounding box center [444, 248] width 84 height 41
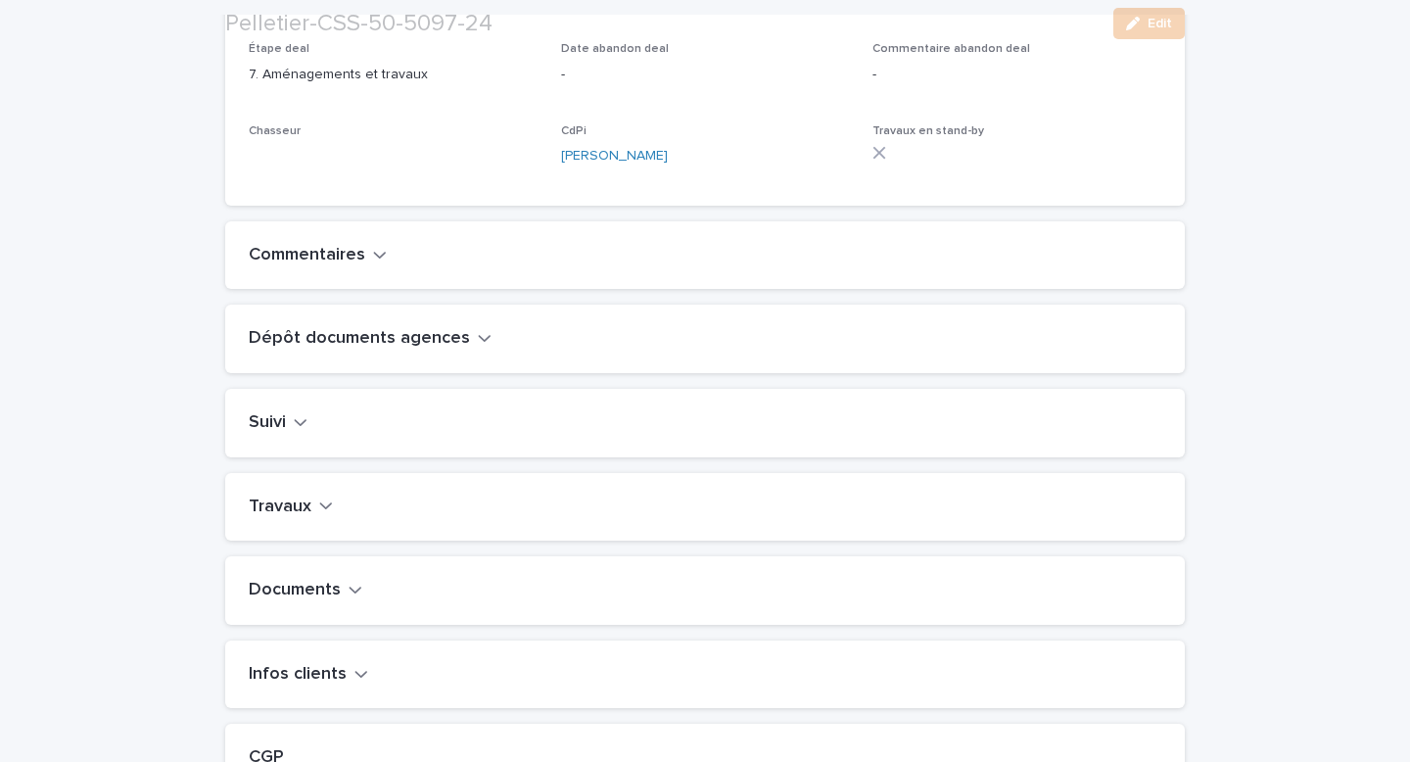
scroll to position [632, 0]
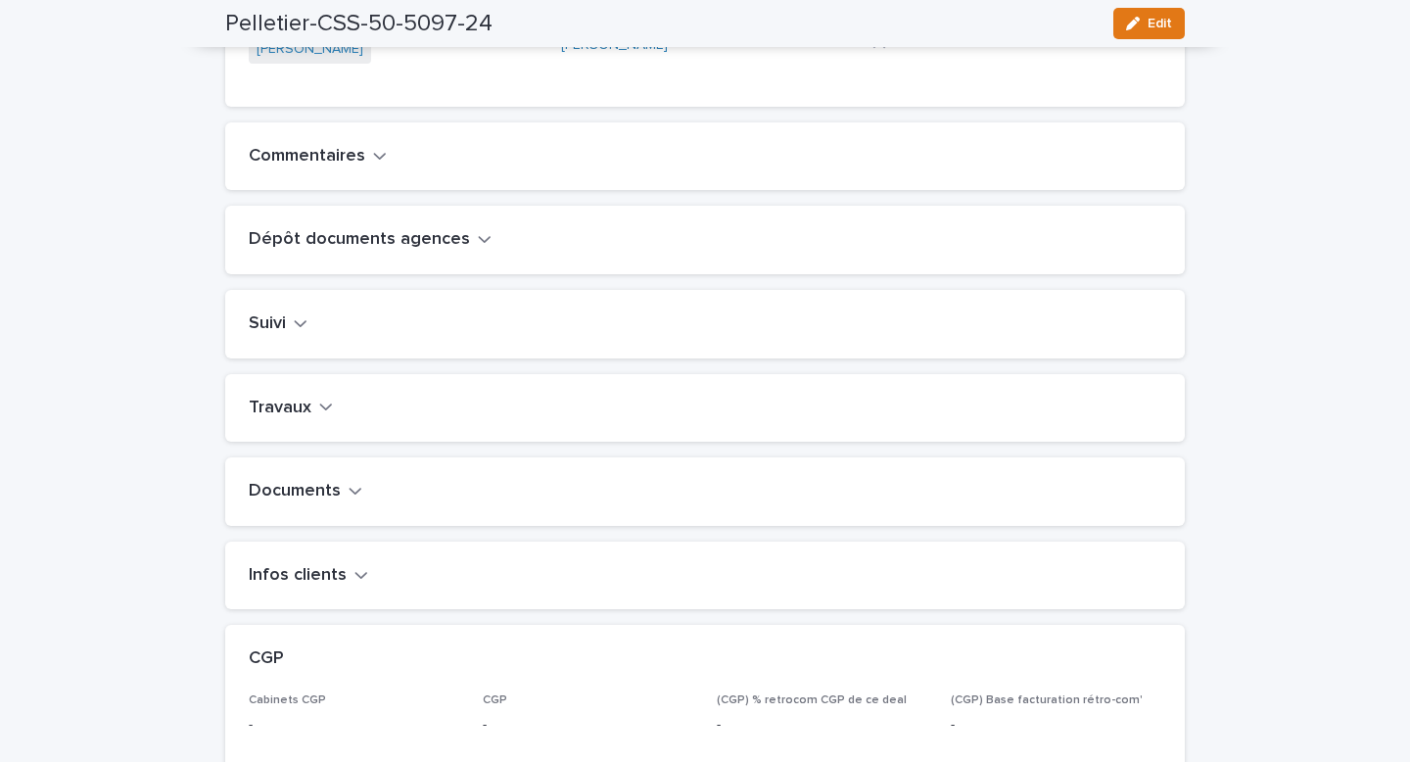
click at [315, 410] on button "Travaux" at bounding box center [291, 408] width 84 height 22
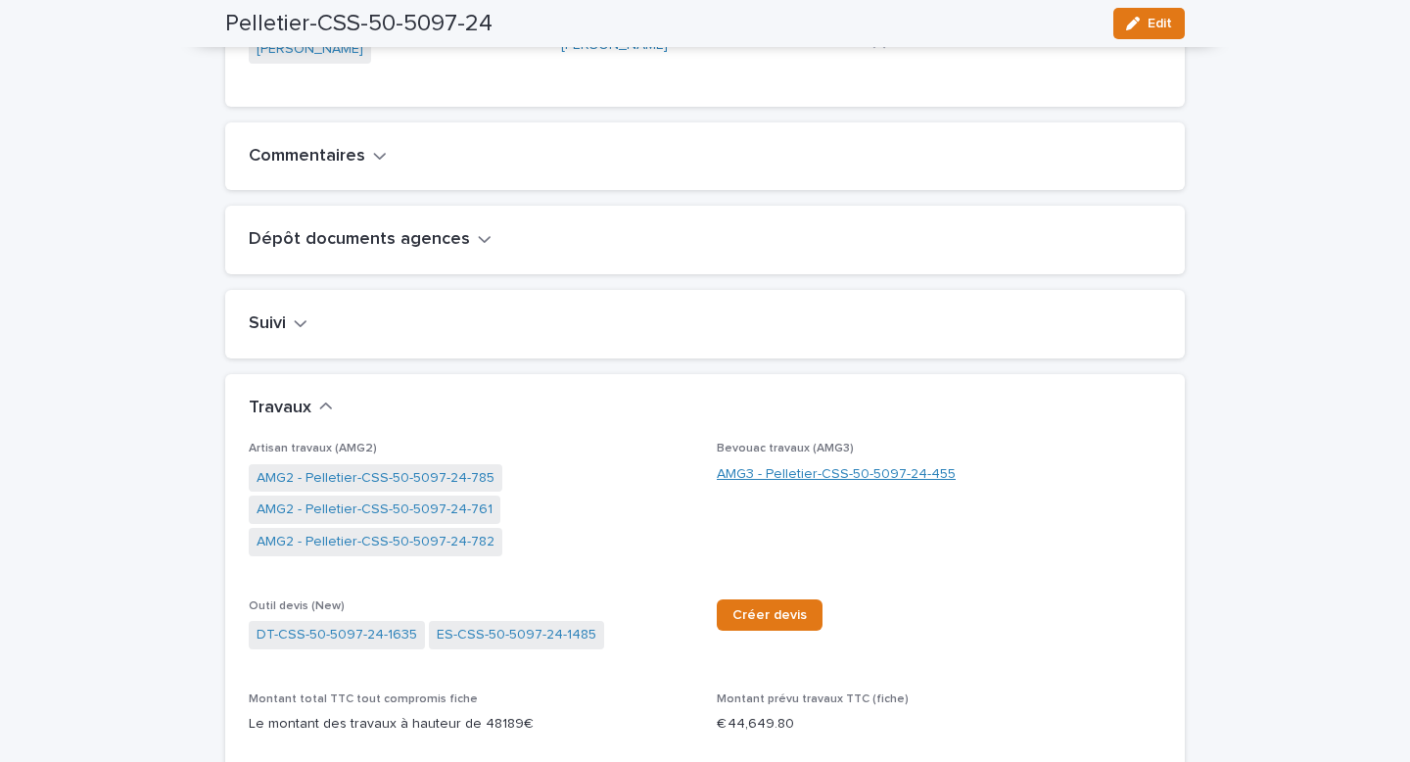
click at [748, 472] on link "AMG3 - Pelletier-CSS-50-5097-24-455" at bounding box center [836, 474] width 239 height 21
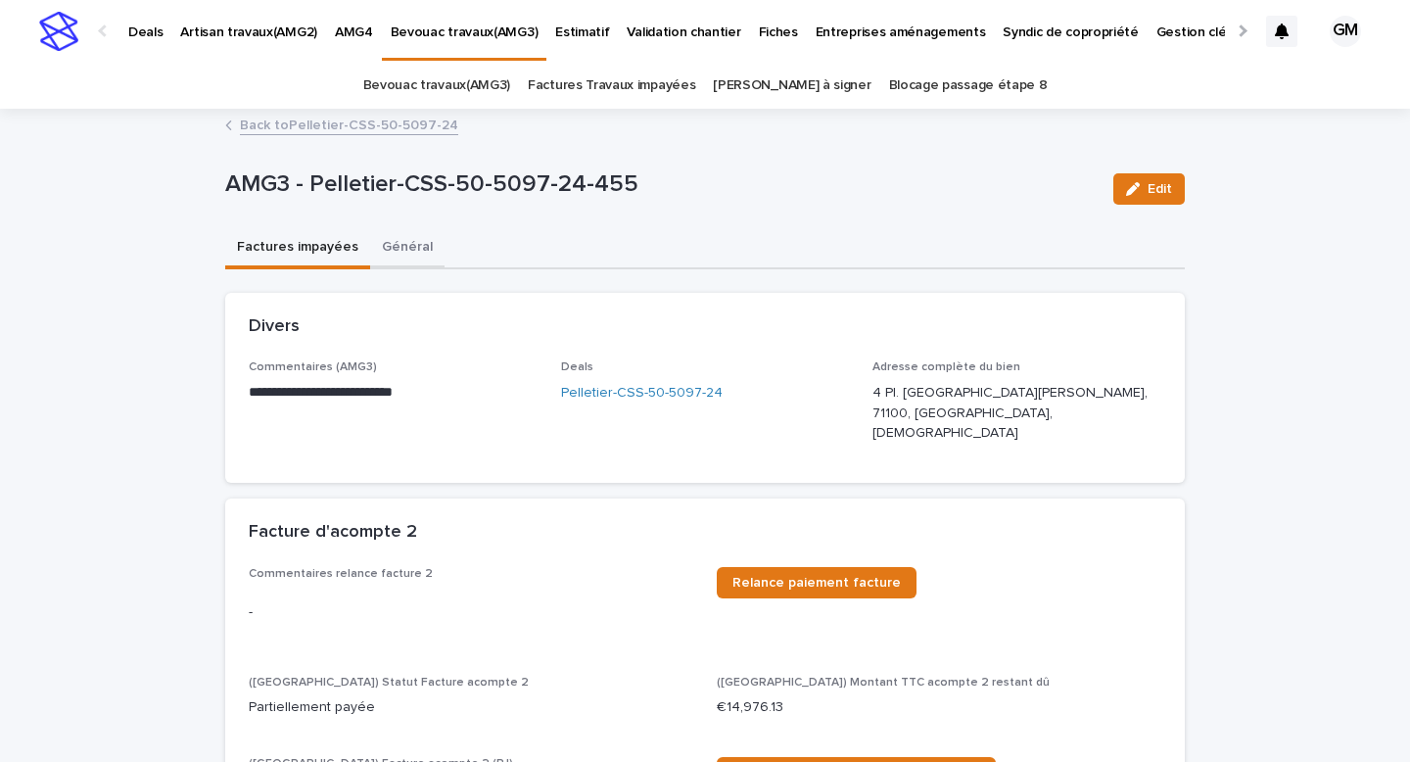
click at [384, 246] on button "Général" at bounding box center [407, 248] width 74 height 41
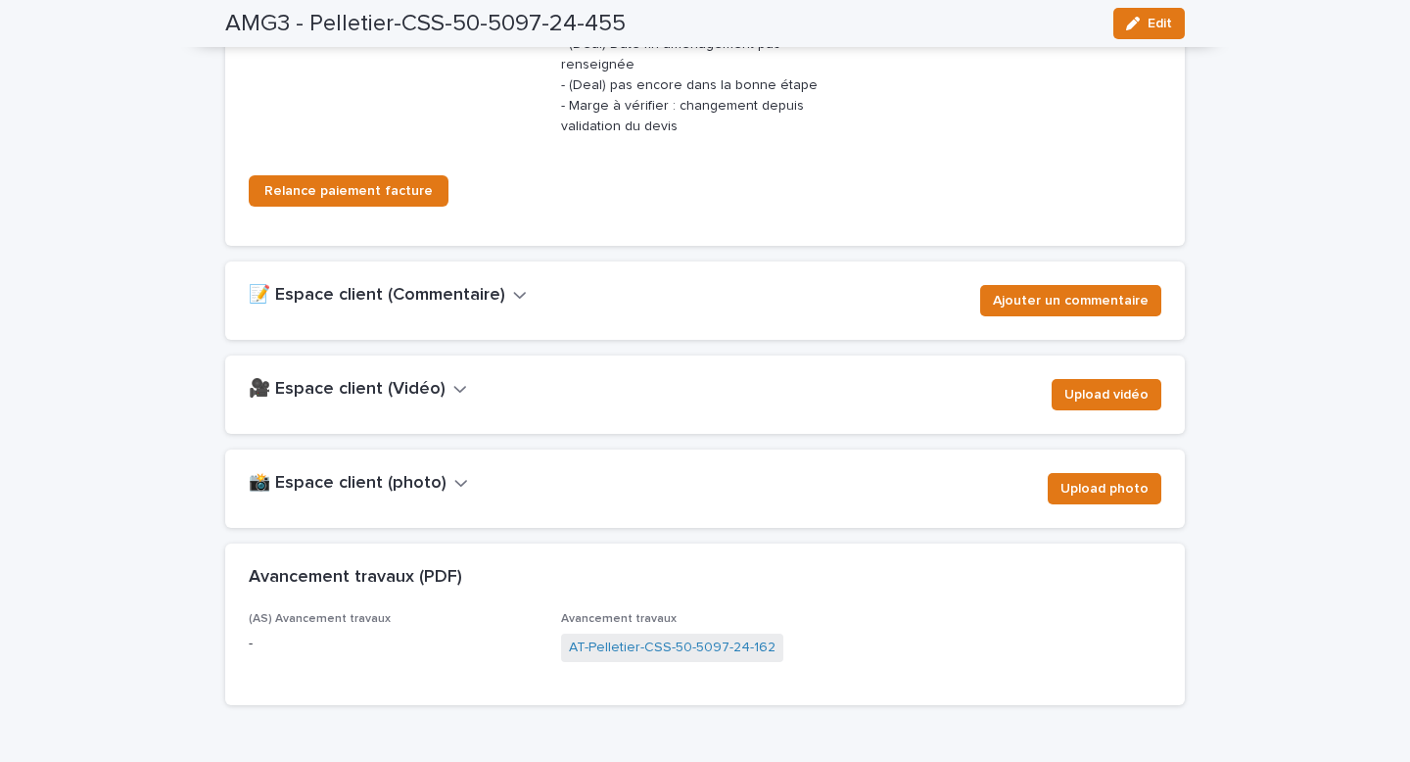
scroll to position [3125, 0]
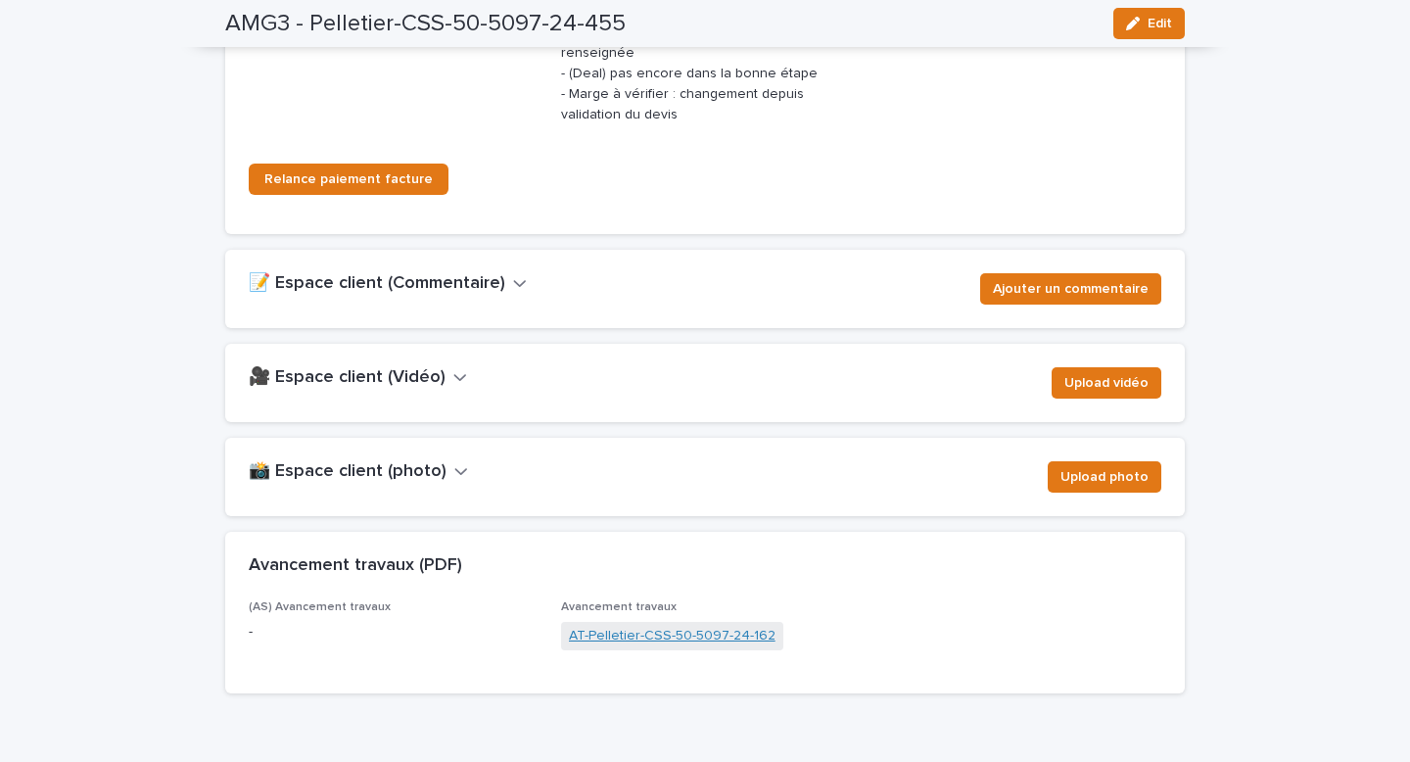
click at [590, 626] on link "AT-Pelletier-CSS-50-5097-24-162" at bounding box center [672, 636] width 207 height 21
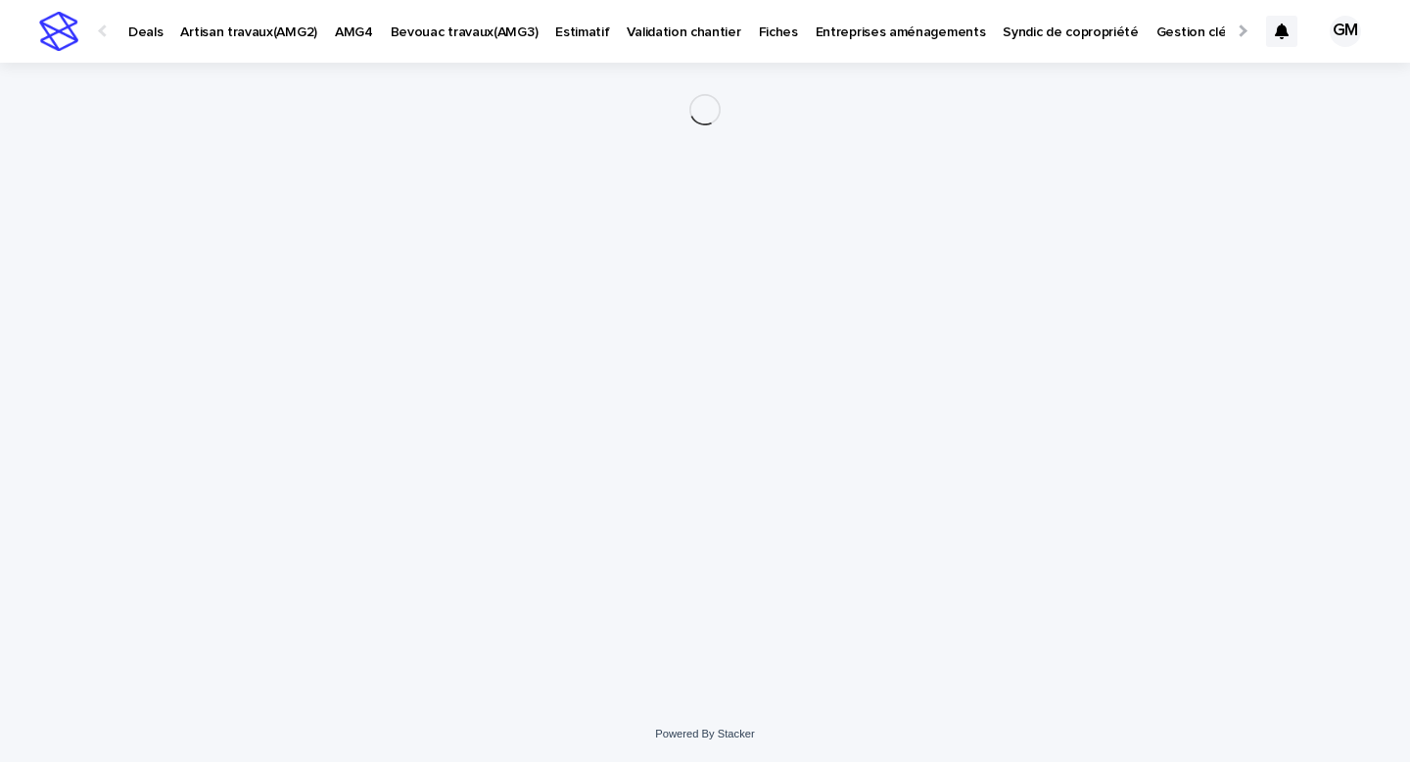
scroll to position [0, 23]
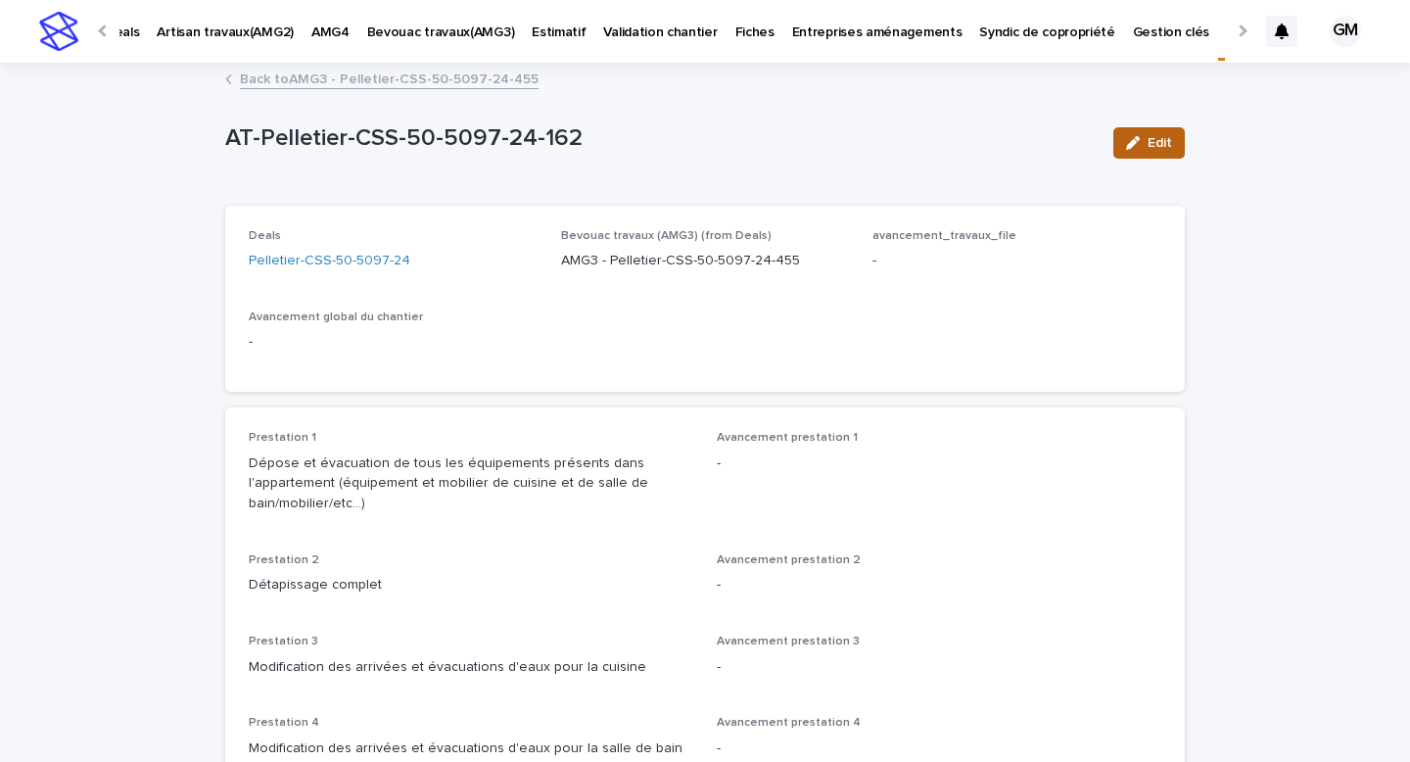
click at [1159, 144] on span "Edit" at bounding box center [1159, 143] width 24 height 14
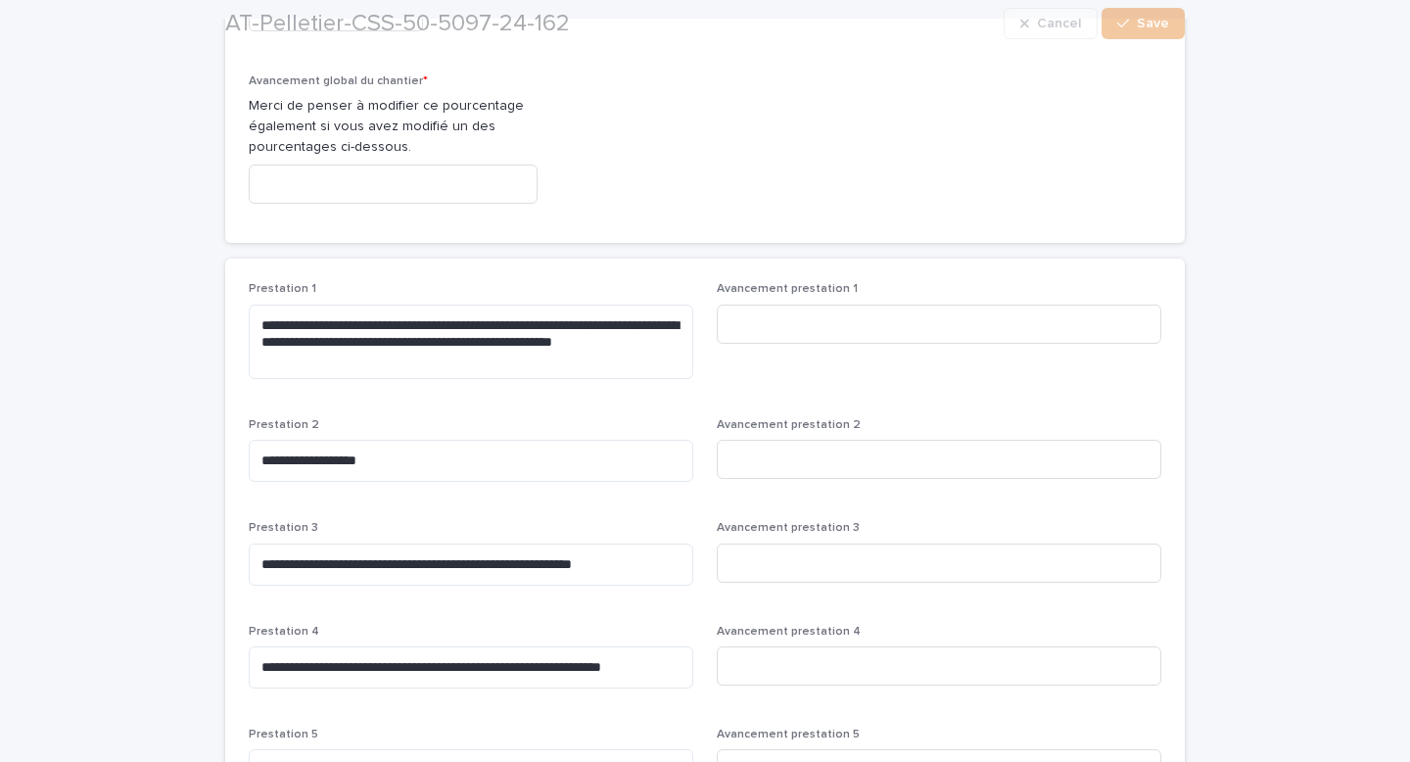
scroll to position [319, 0]
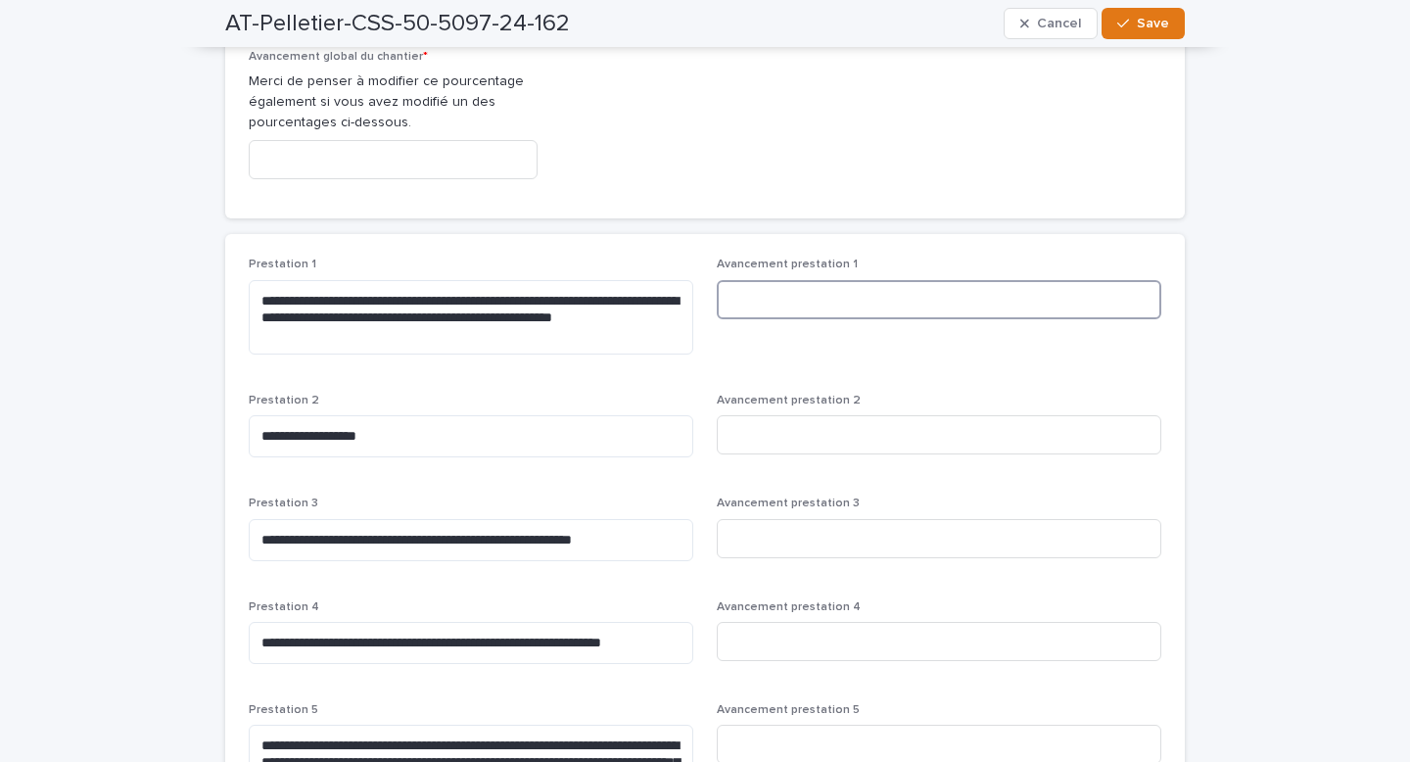
click at [738, 313] on input at bounding box center [939, 299] width 444 height 39
type input "***"
click at [794, 439] on input at bounding box center [939, 434] width 444 height 39
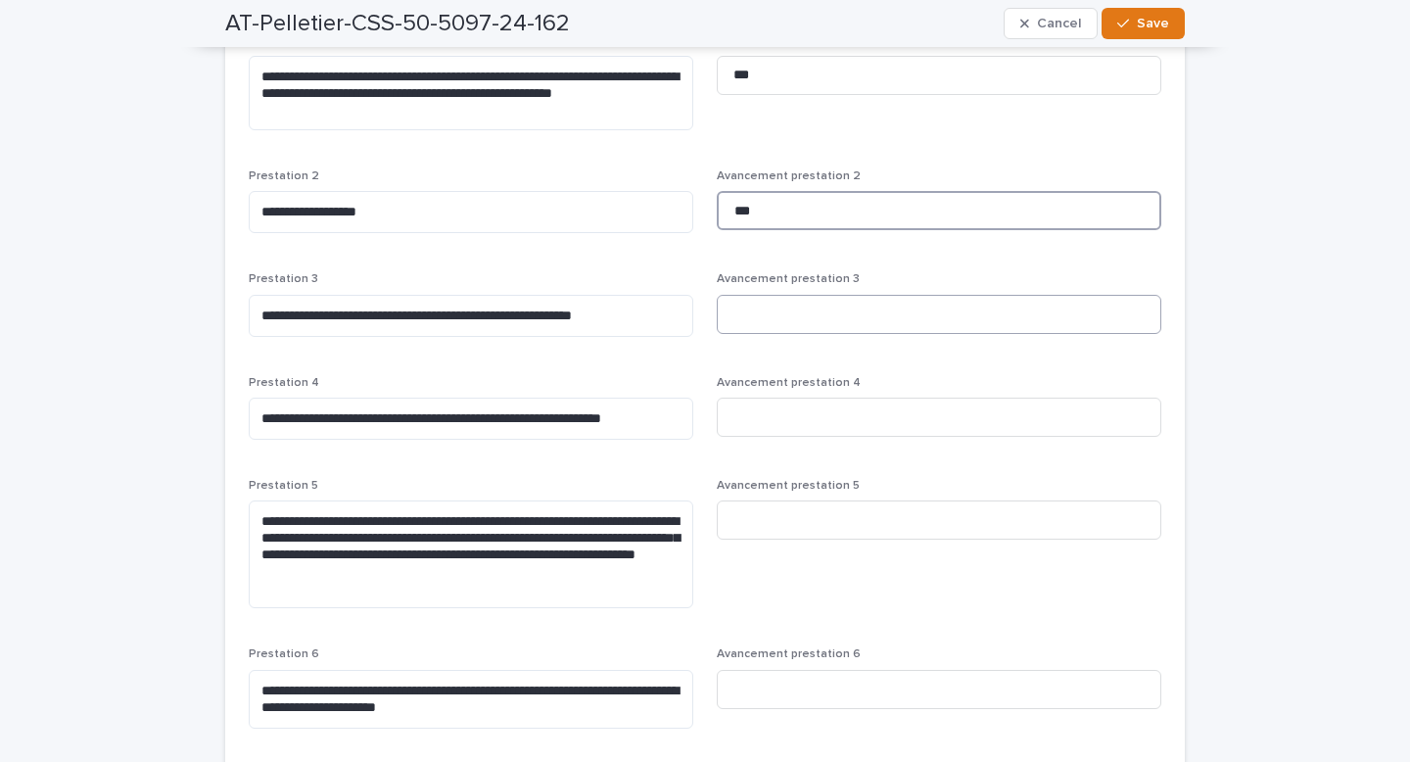
scroll to position [629, 0]
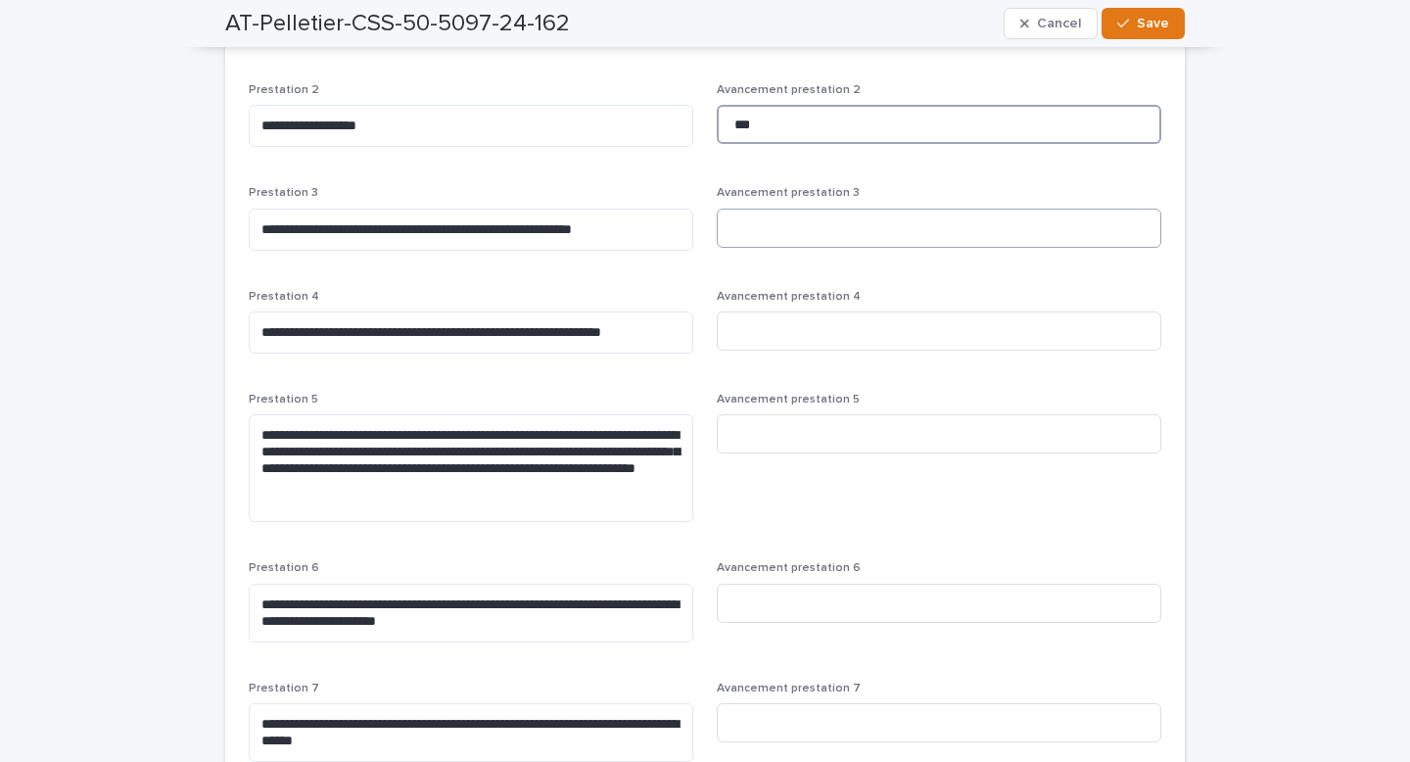
type input "***"
click at [773, 229] on input at bounding box center [939, 228] width 444 height 39
type input "**"
click at [772, 331] on input at bounding box center [939, 330] width 444 height 39
type input "**"
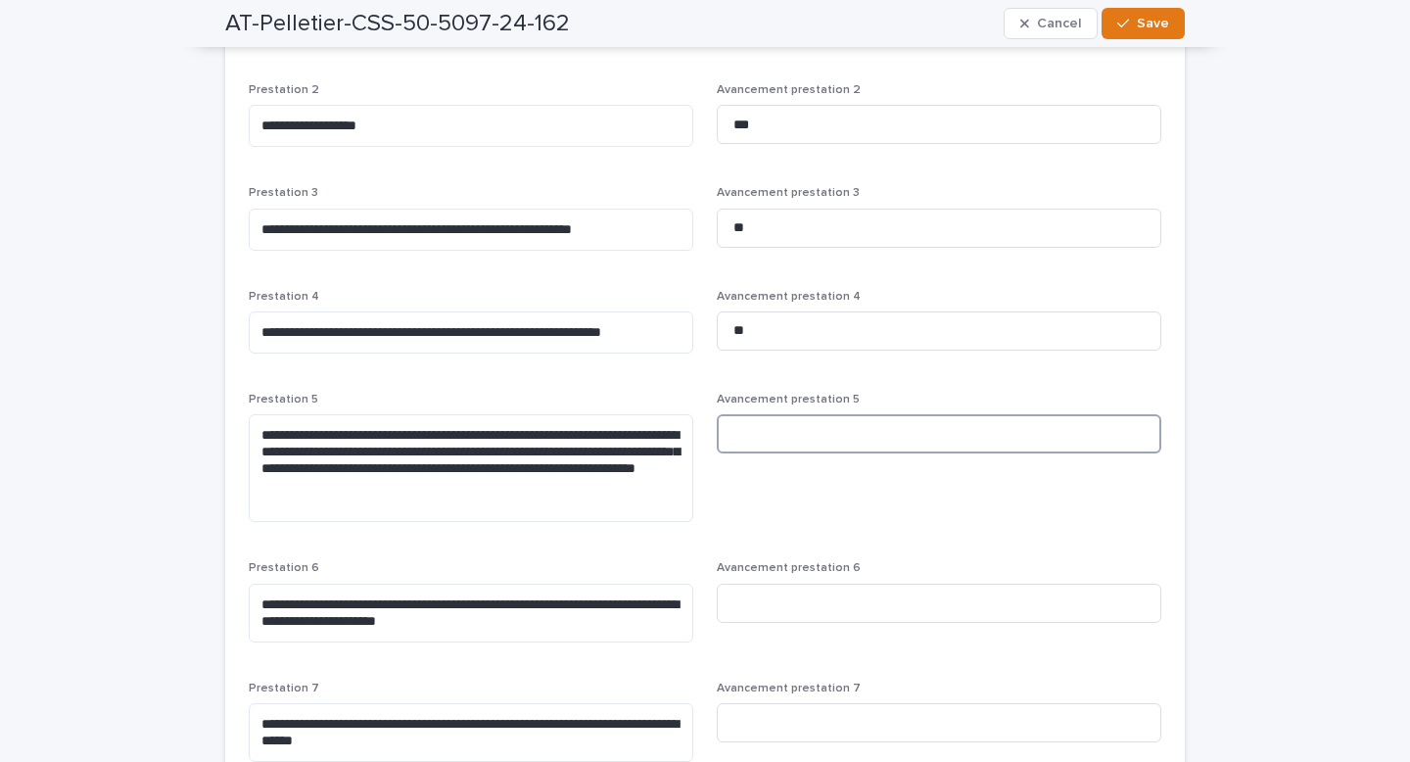
click at [791, 438] on input at bounding box center [939, 433] width 444 height 39
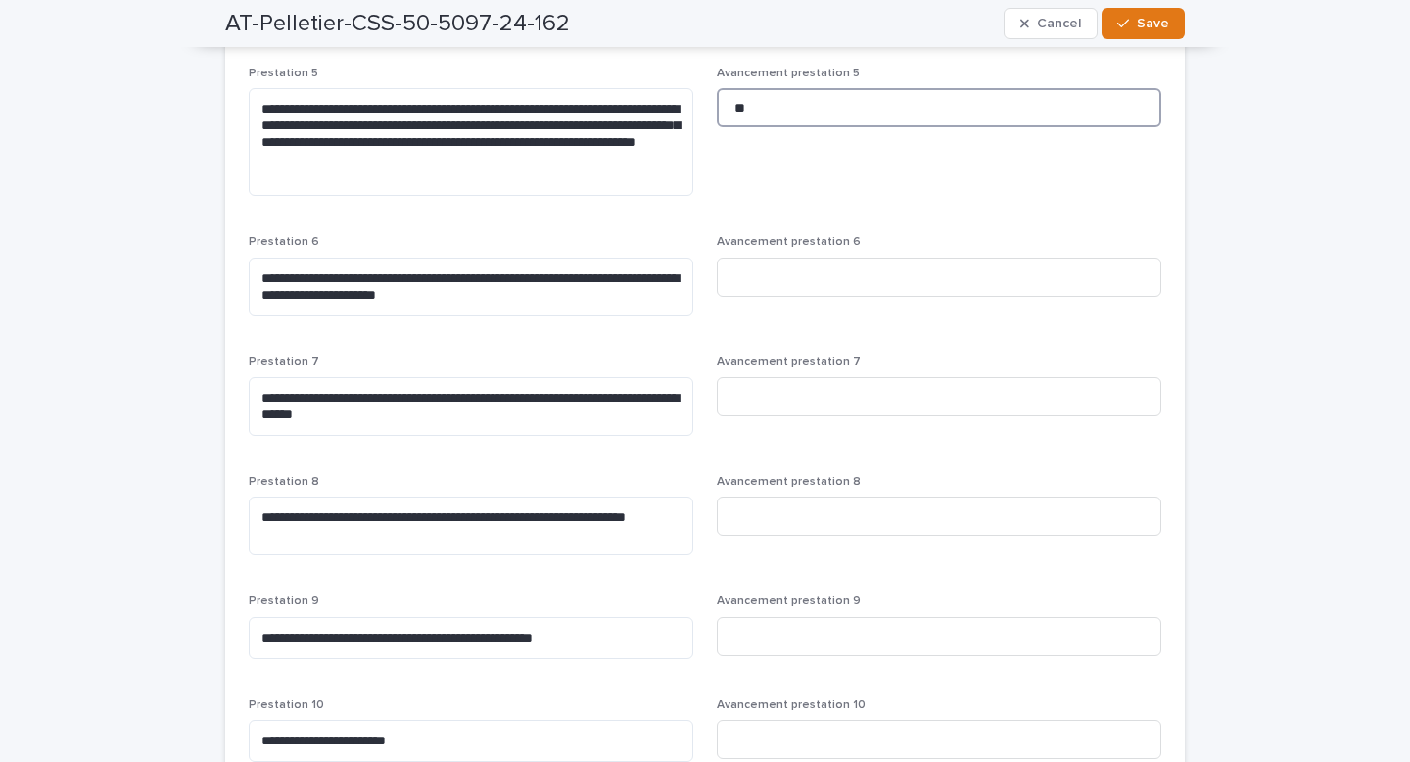
scroll to position [957, 0]
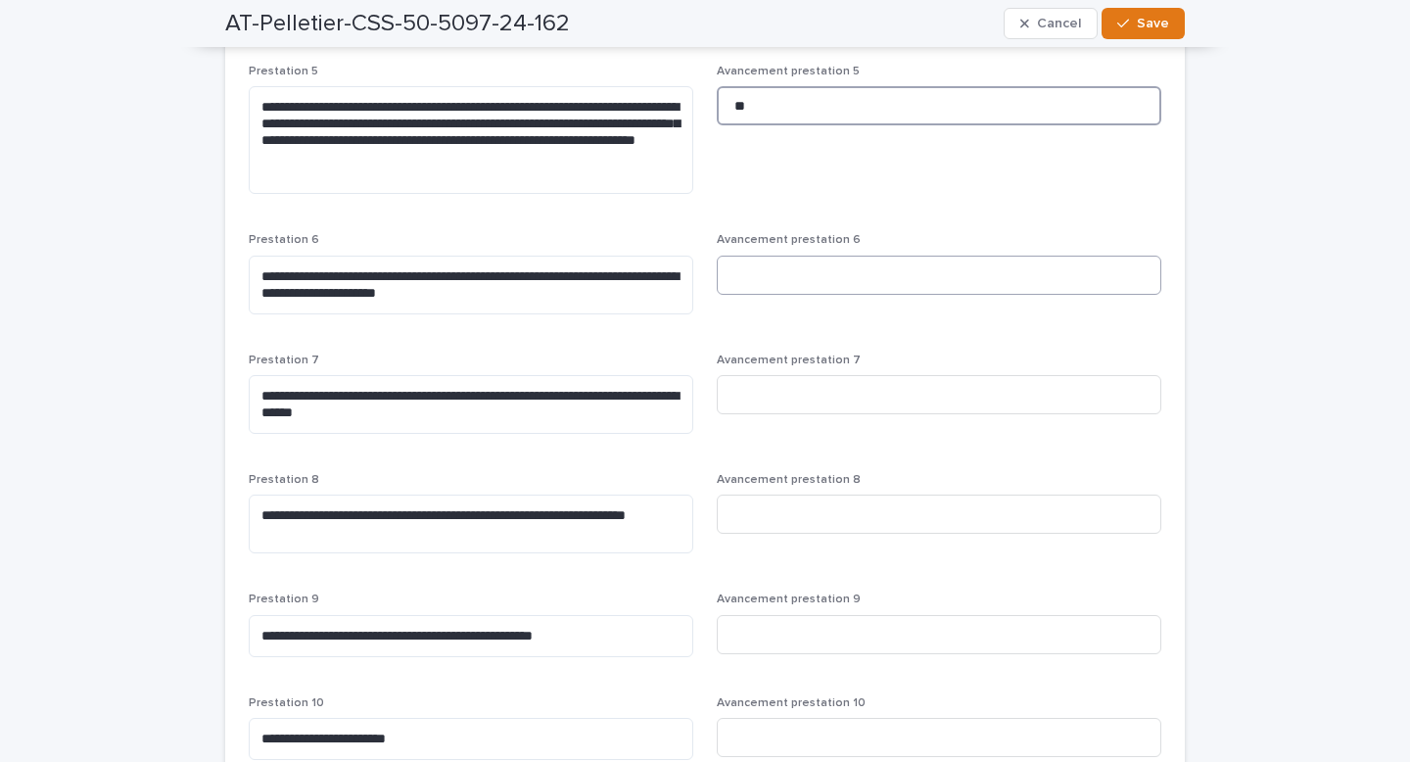
type input "**"
click at [755, 278] on input at bounding box center [939, 275] width 444 height 39
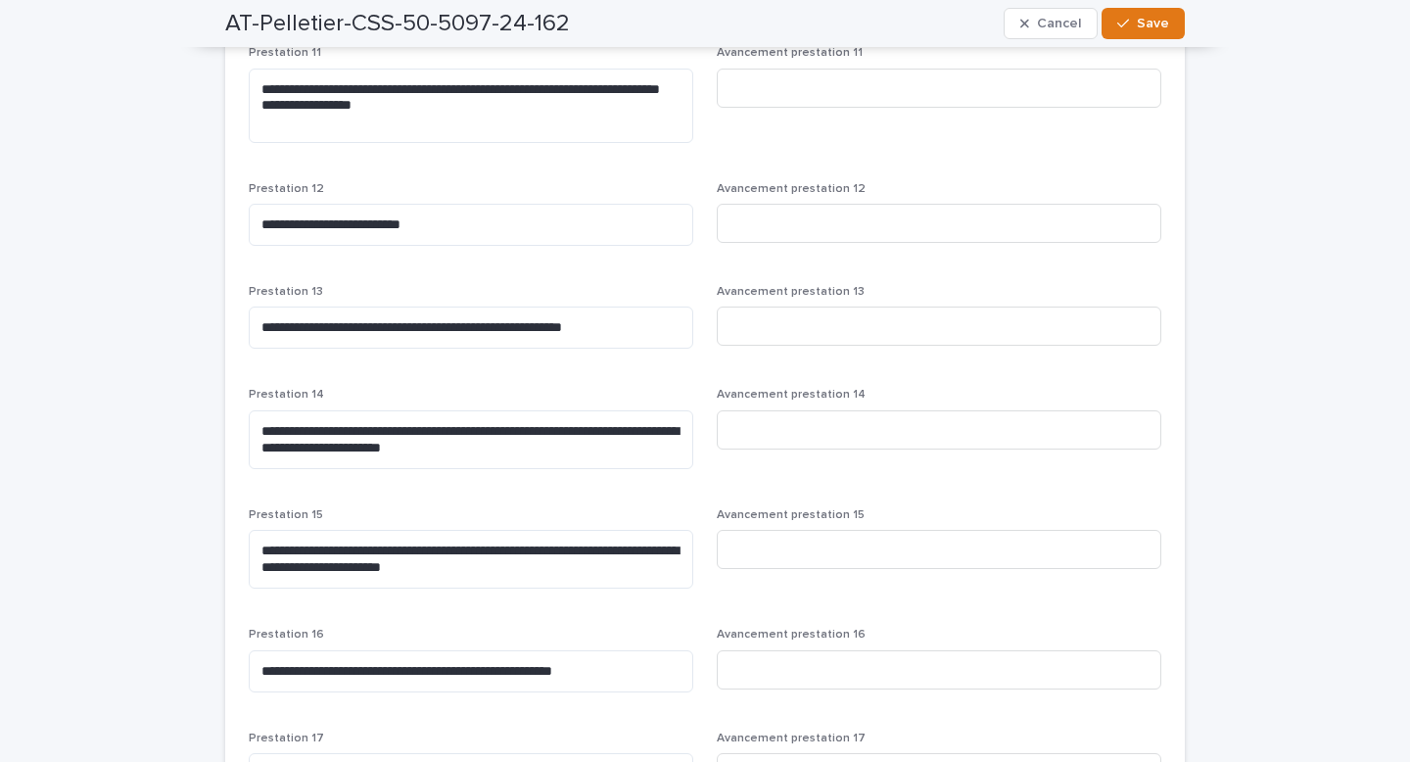
scroll to position [1765, 0]
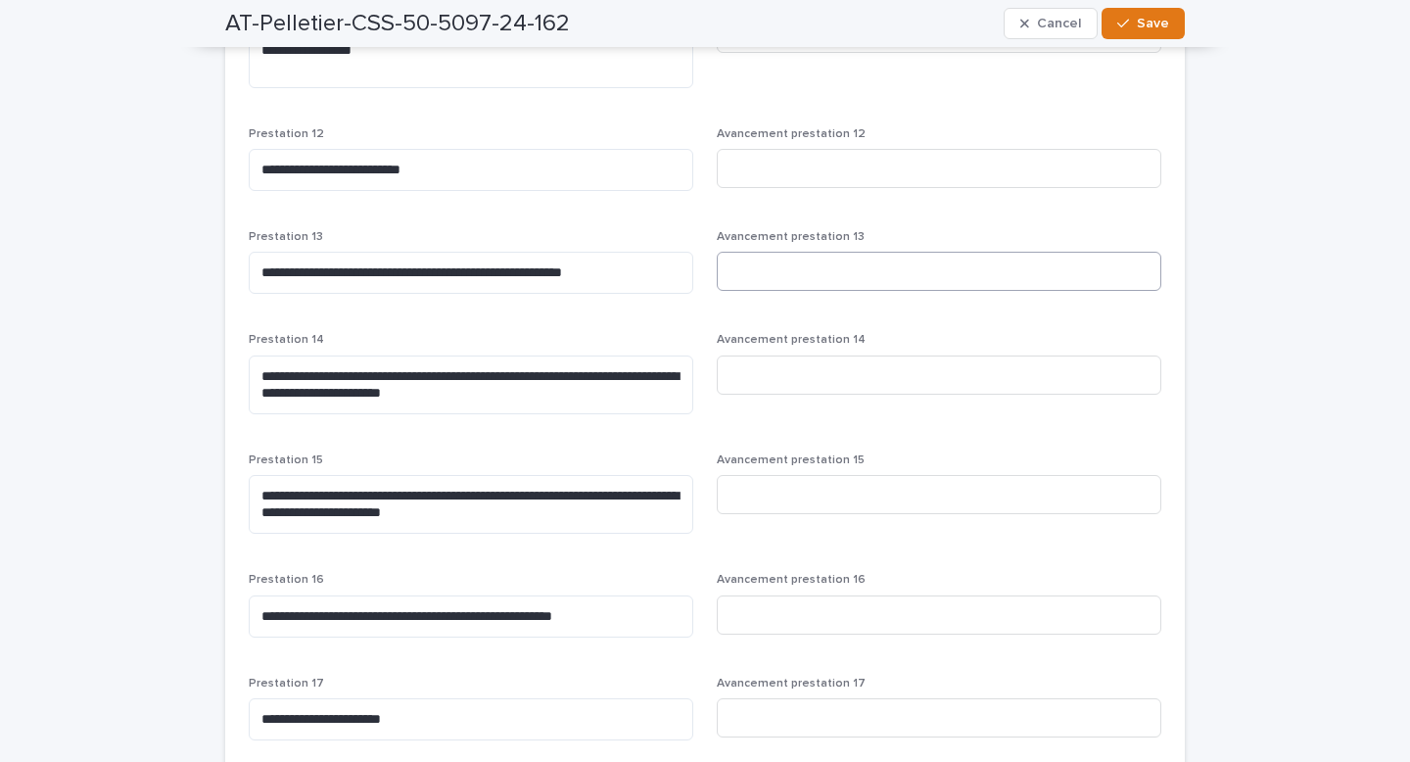
type input "**"
click at [839, 279] on input at bounding box center [939, 271] width 444 height 39
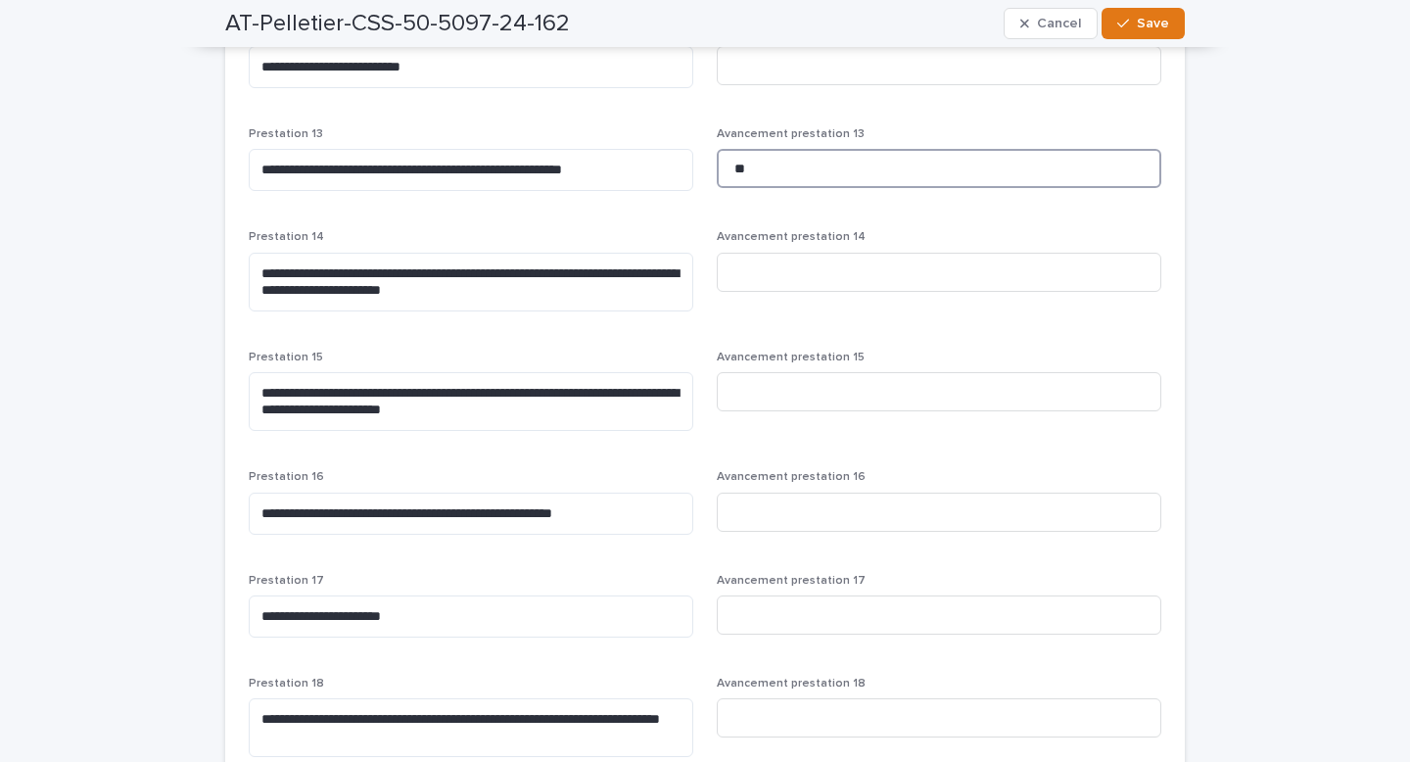
scroll to position [1890, 0]
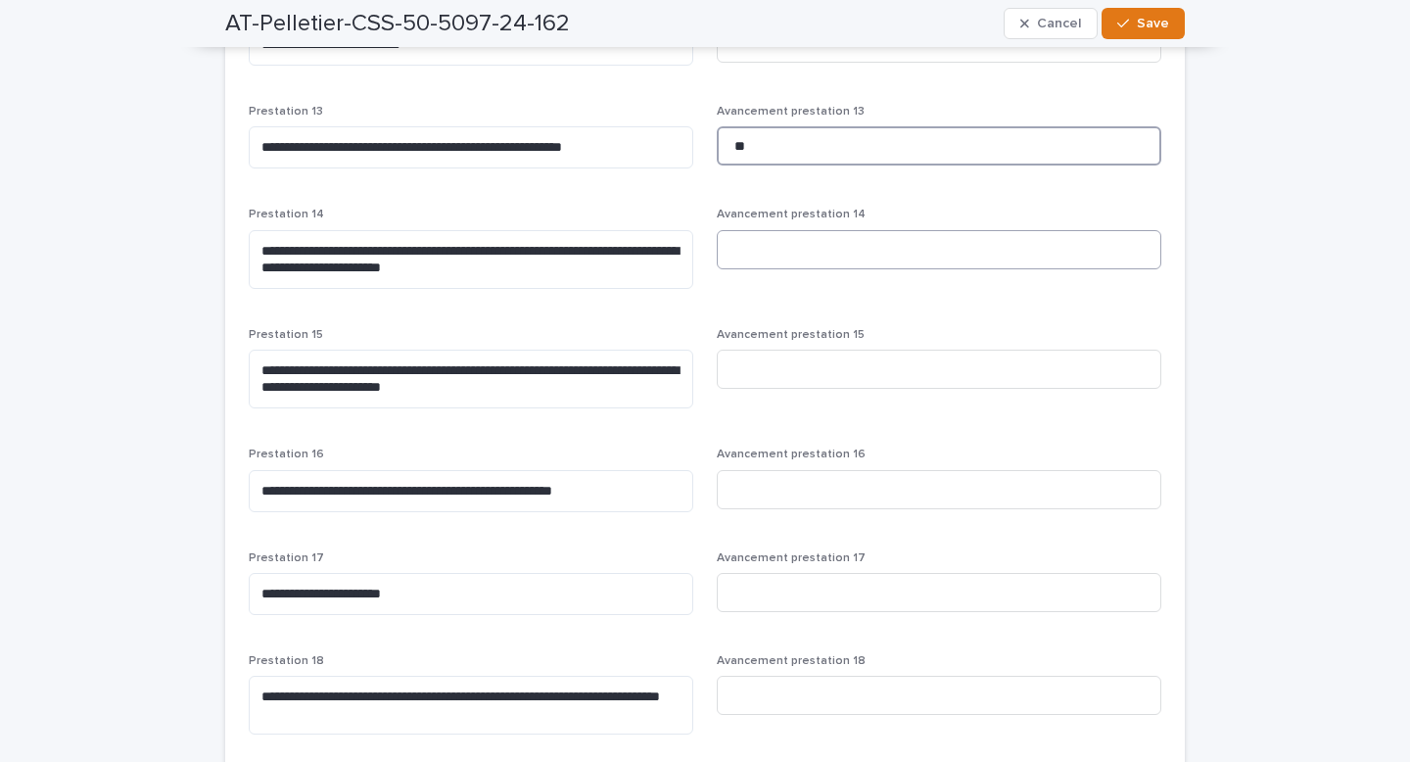
type input "**"
click at [830, 256] on input at bounding box center [939, 249] width 444 height 39
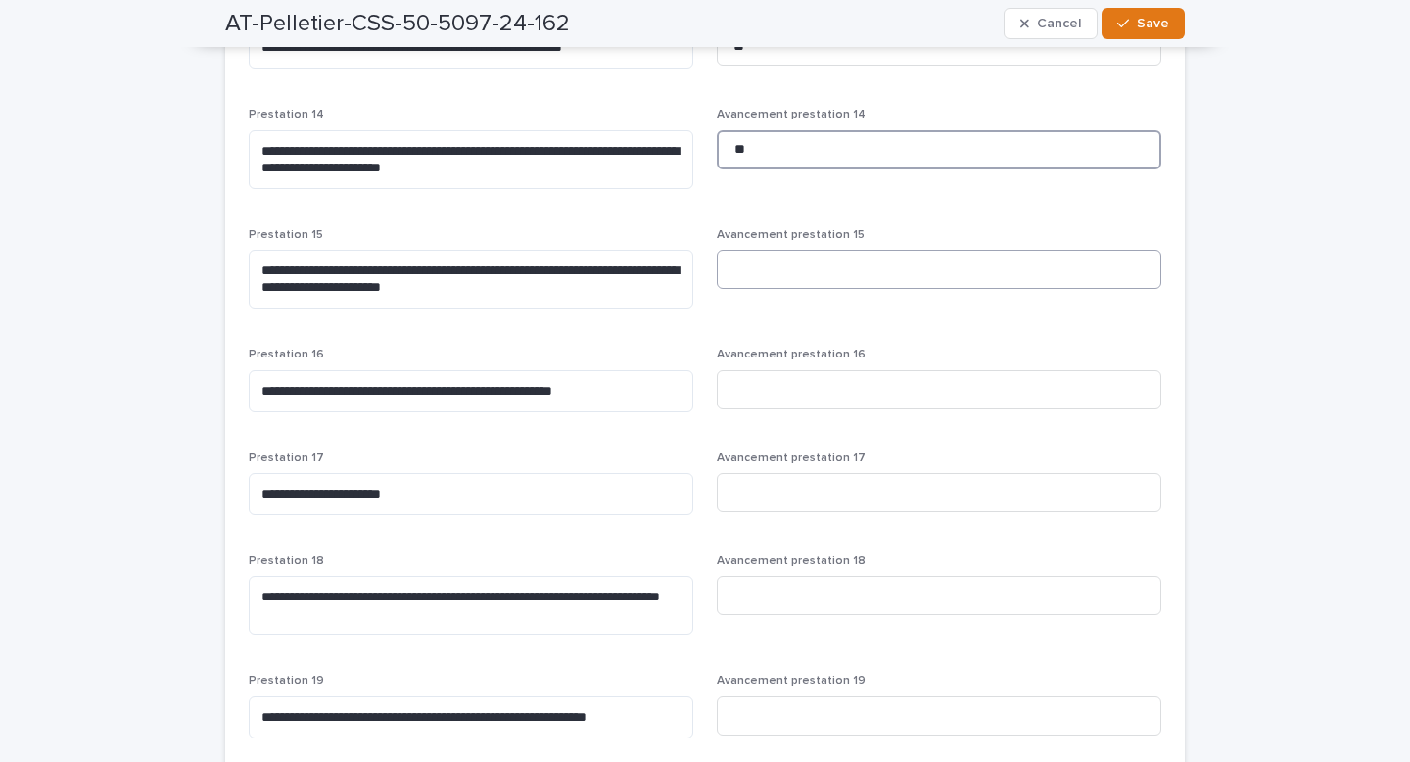
scroll to position [1991, 0]
type input "**"
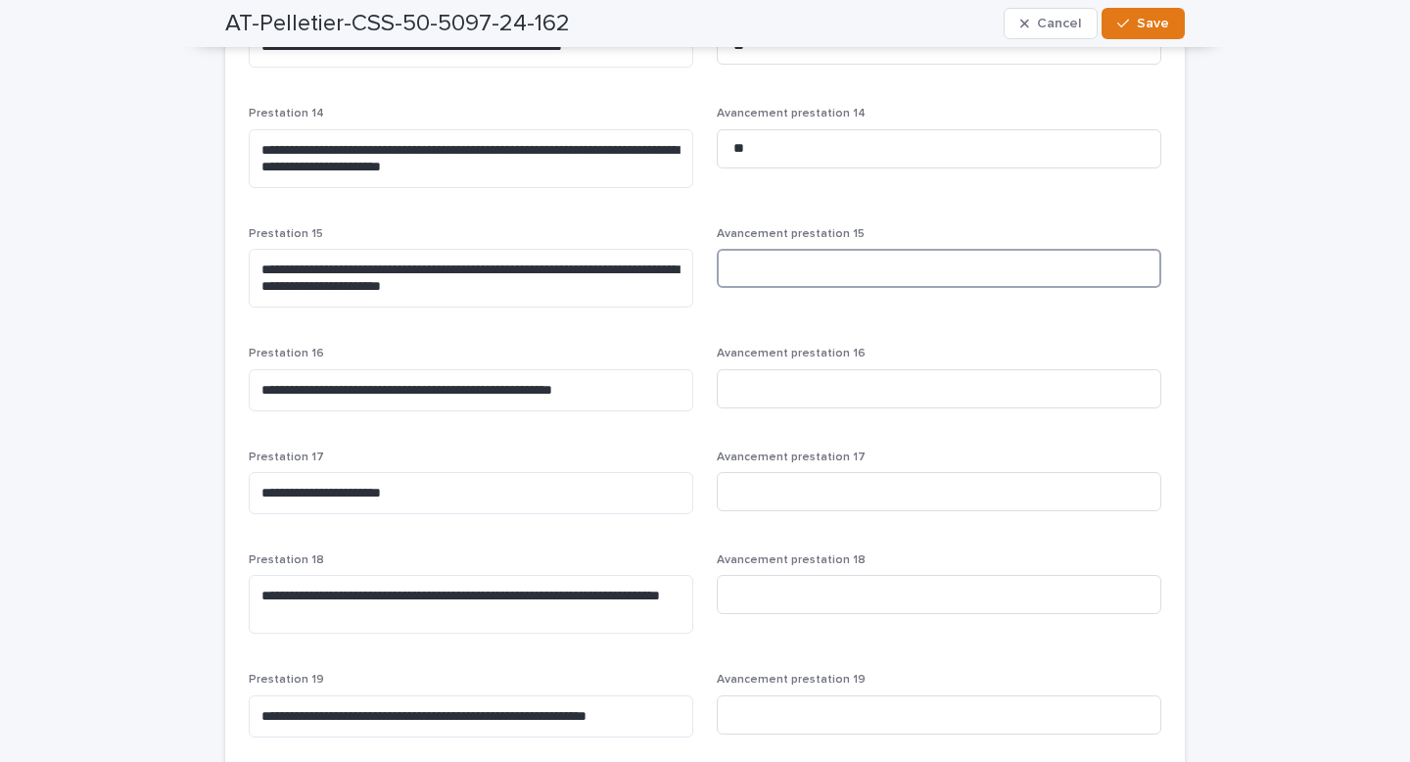
click at [815, 270] on input at bounding box center [939, 268] width 444 height 39
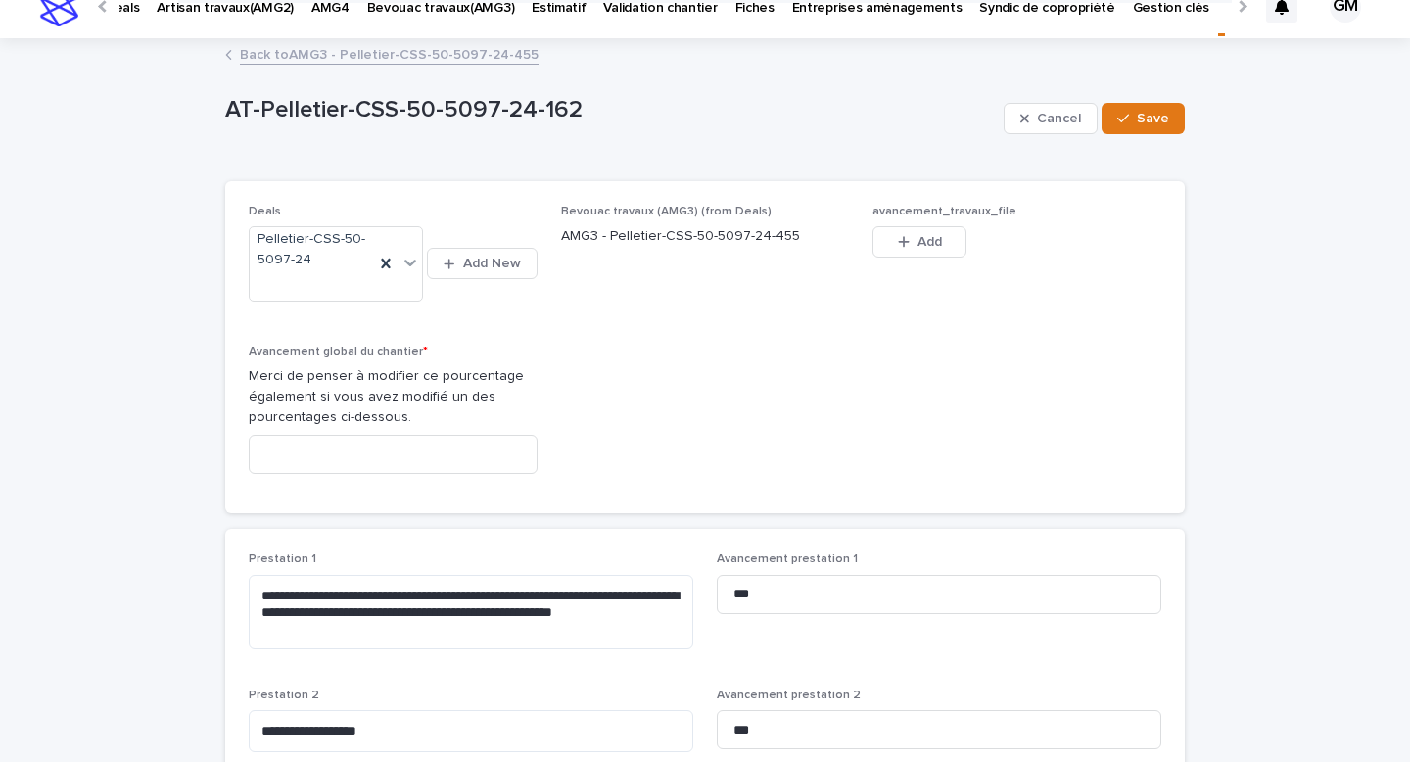
scroll to position [0, 0]
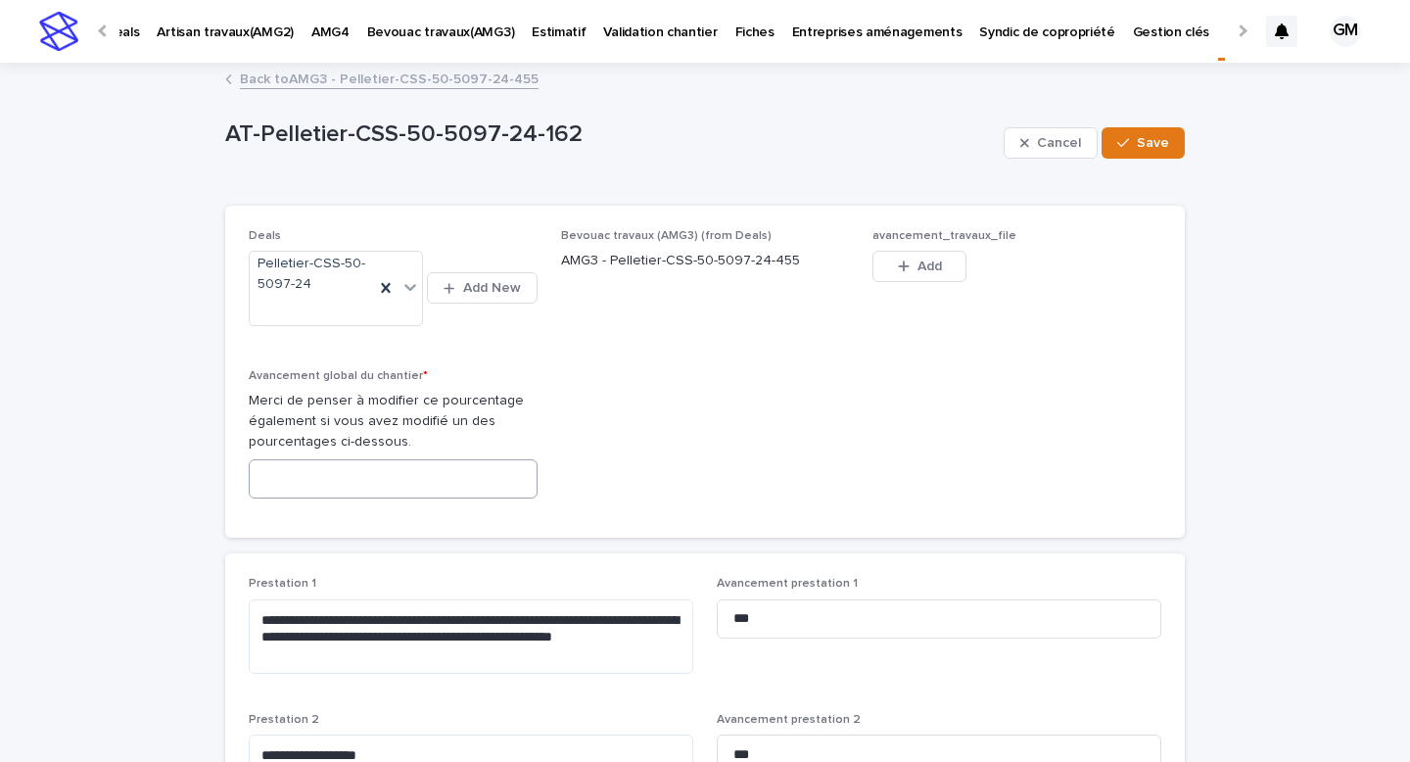
type input "**"
click at [459, 486] on input at bounding box center [393, 478] width 289 height 39
type input "*"
type input "**"
click at [1154, 148] on span "Save" at bounding box center [1153, 143] width 32 height 14
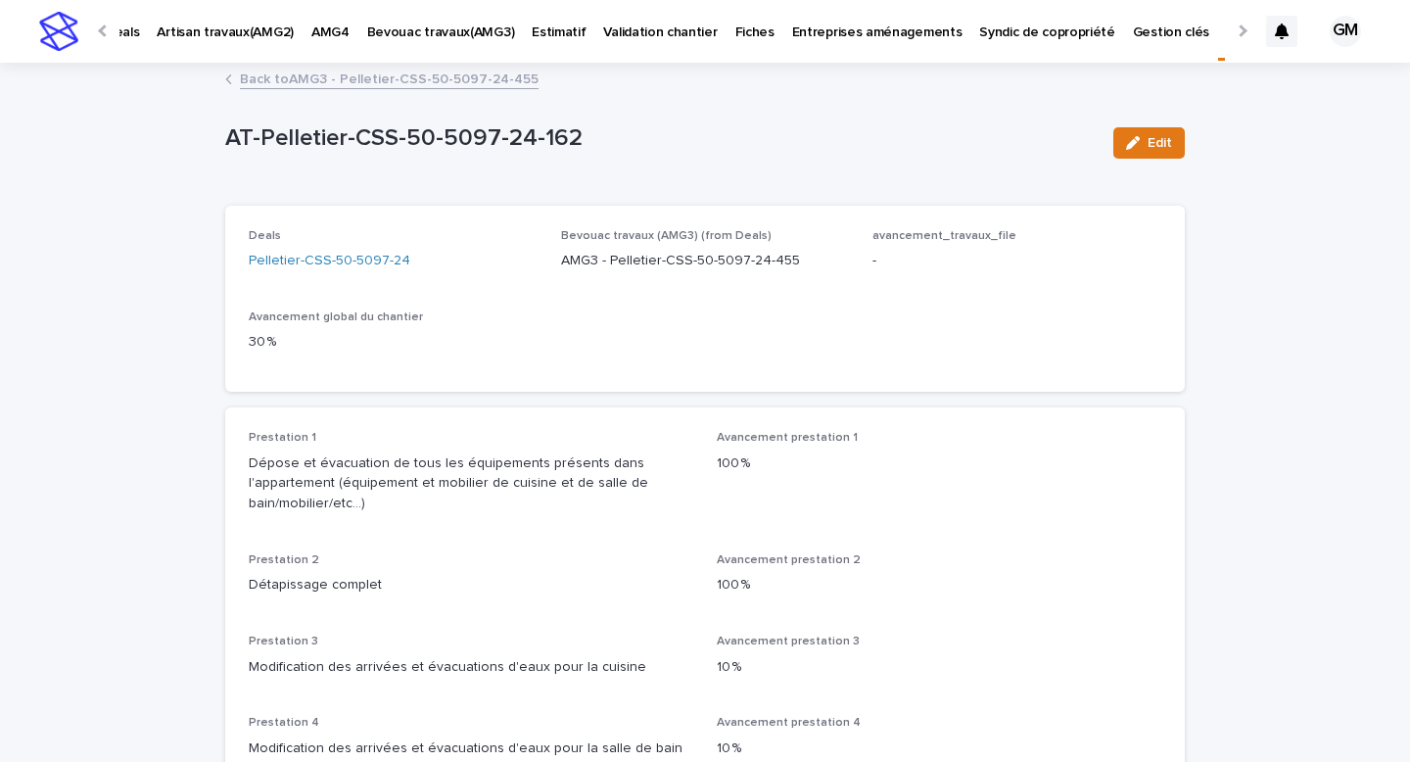
click at [380, 76] on link "Back to AMG3 - Pelletier-CSS-50-5097-24-455" at bounding box center [389, 78] width 299 height 23
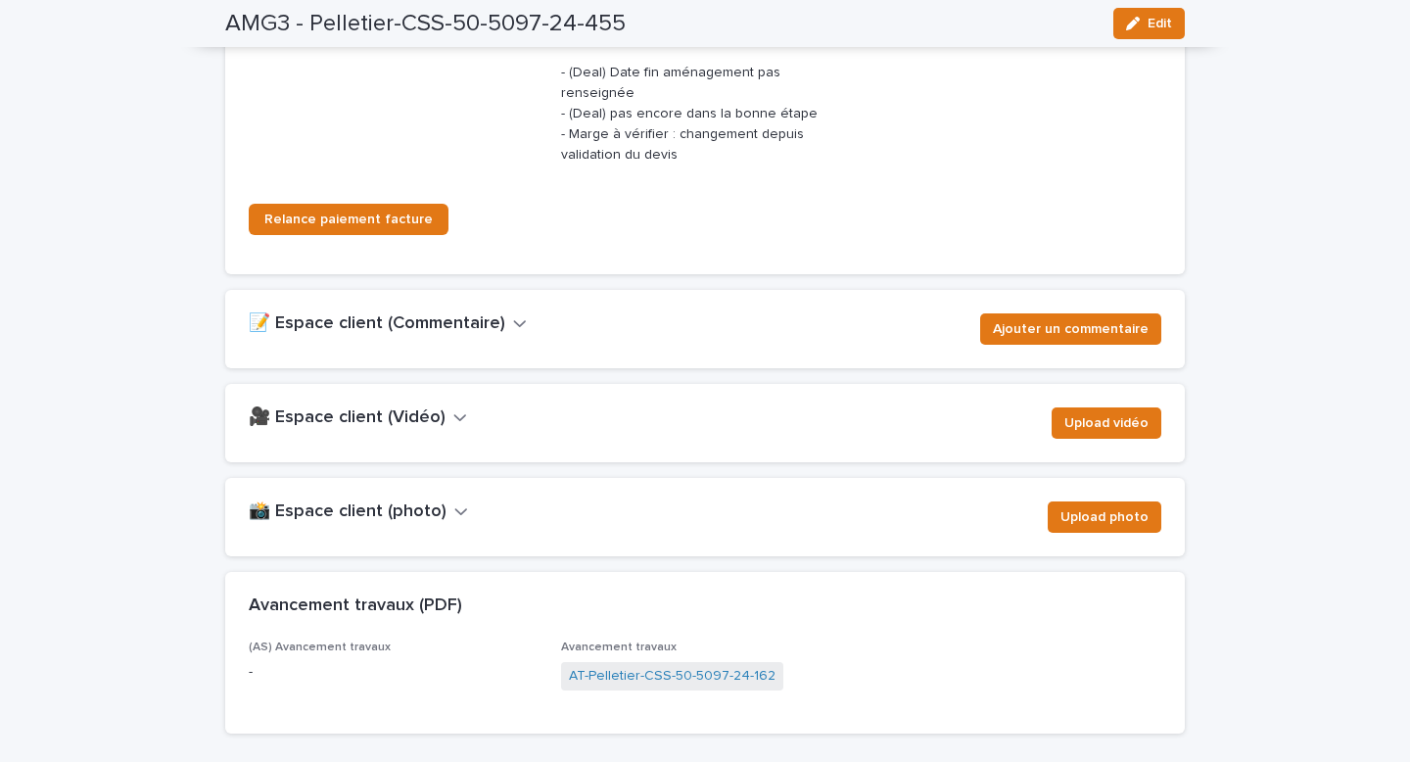
scroll to position [3059, 0]
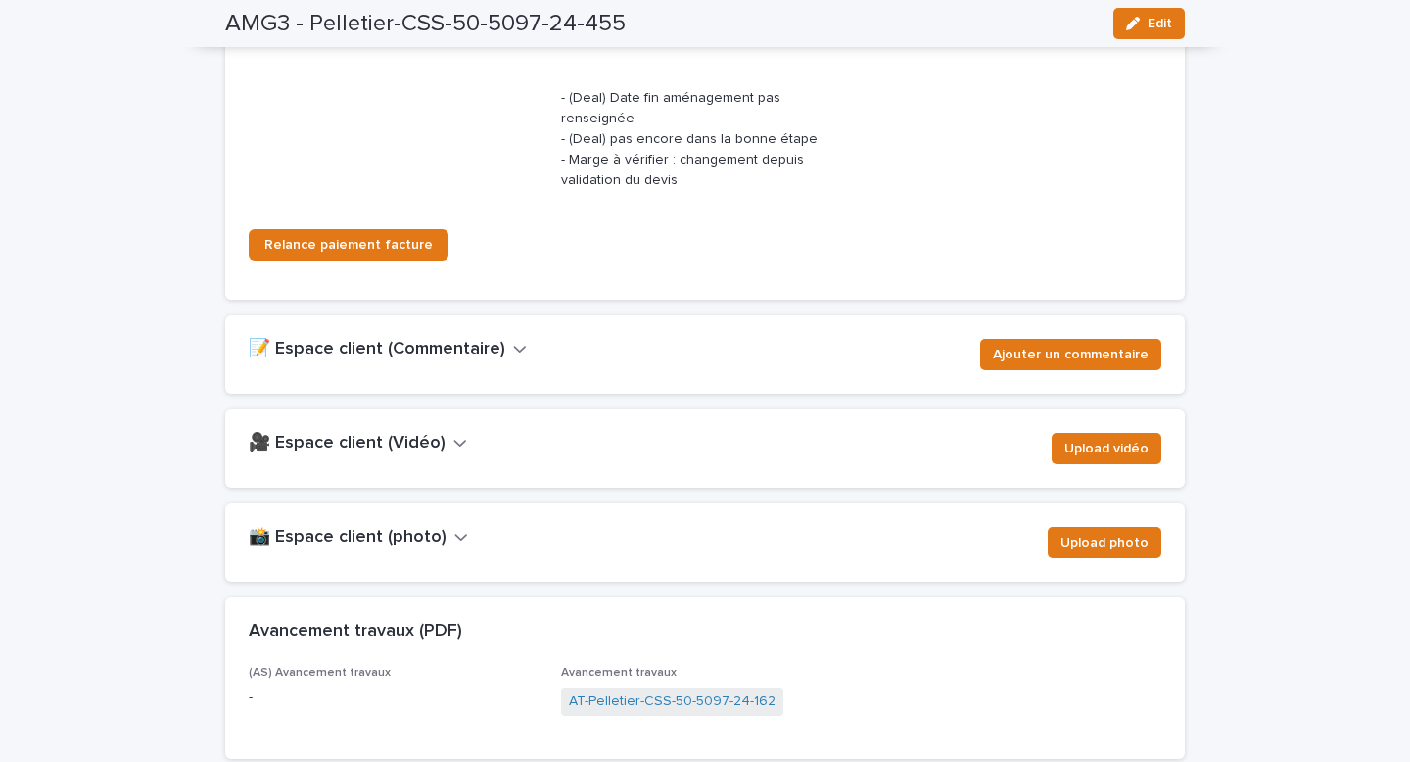
click at [423, 527] on h2 "📸 Espace client (photo)" at bounding box center [348, 538] width 198 height 22
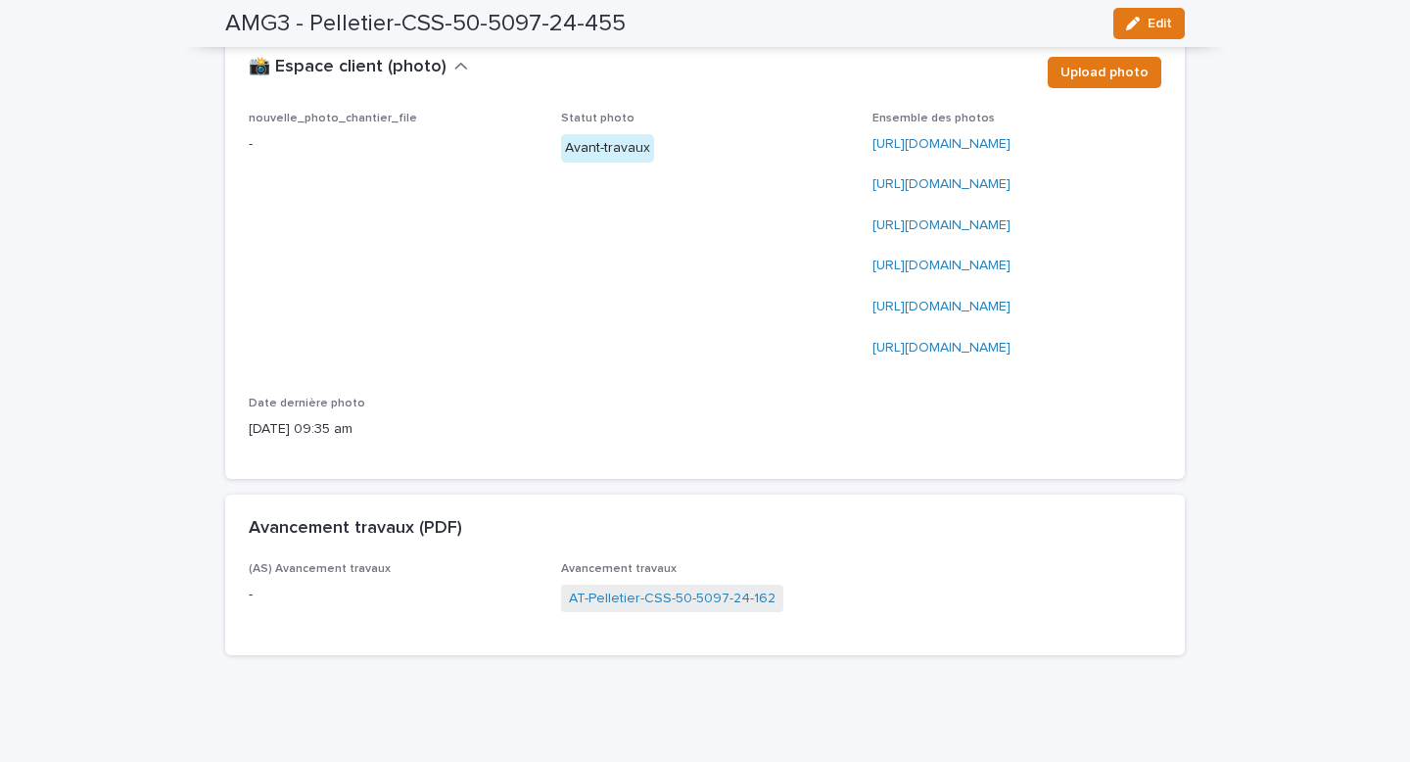
scroll to position [3472, 0]
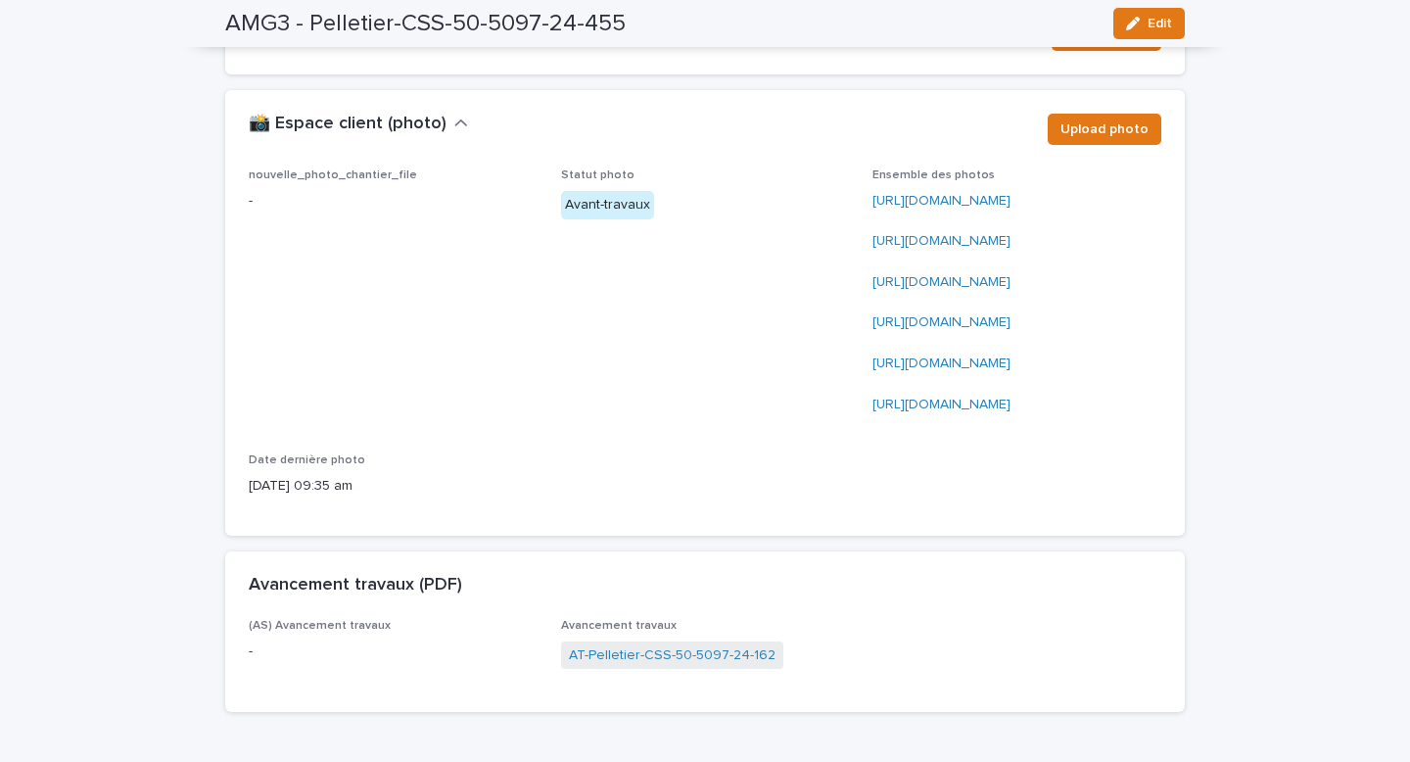
click at [902, 212] on p "[URL][DOMAIN_NAME] [URL][DOMAIN_NAME] [URL][DOMAIN_NAME] [URL][DOMAIN_NAME] [UR…" at bounding box center [1016, 303] width 289 height 224
click at [920, 234] on link "[URL][DOMAIN_NAME]" at bounding box center [941, 241] width 138 height 14
click at [888, 354] on p "[URL][DOMAIN_NAME] [URL][DOMAIN_NAME] [URL][DOMAIN_NAME] [URL][DOMAIN_NAME] [UR…" at bounding box center [1016, 303] width 289 height 224
click at [906, 329] on link "[URL][DOMAIN_NAME]" at bounding box center [941, 322] width 138 height 14
click at [952, 411] on link "[URL][DOMAIN_NAME]" at bounding box center [941, 404] width 138 height 14
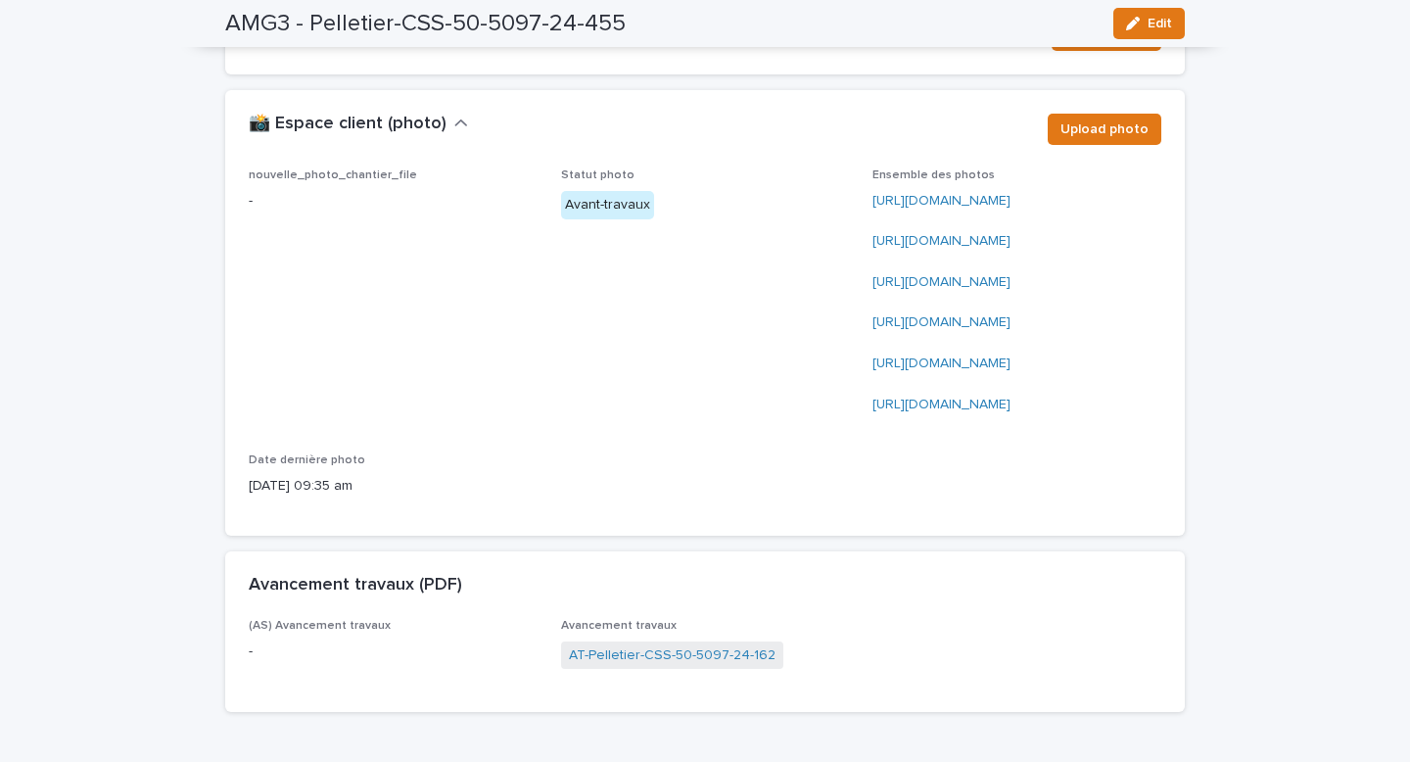
click at [908, 194] on link "[URL][DOMAIN_NAME]" at bounding box center [941, 201] width 138 height 14
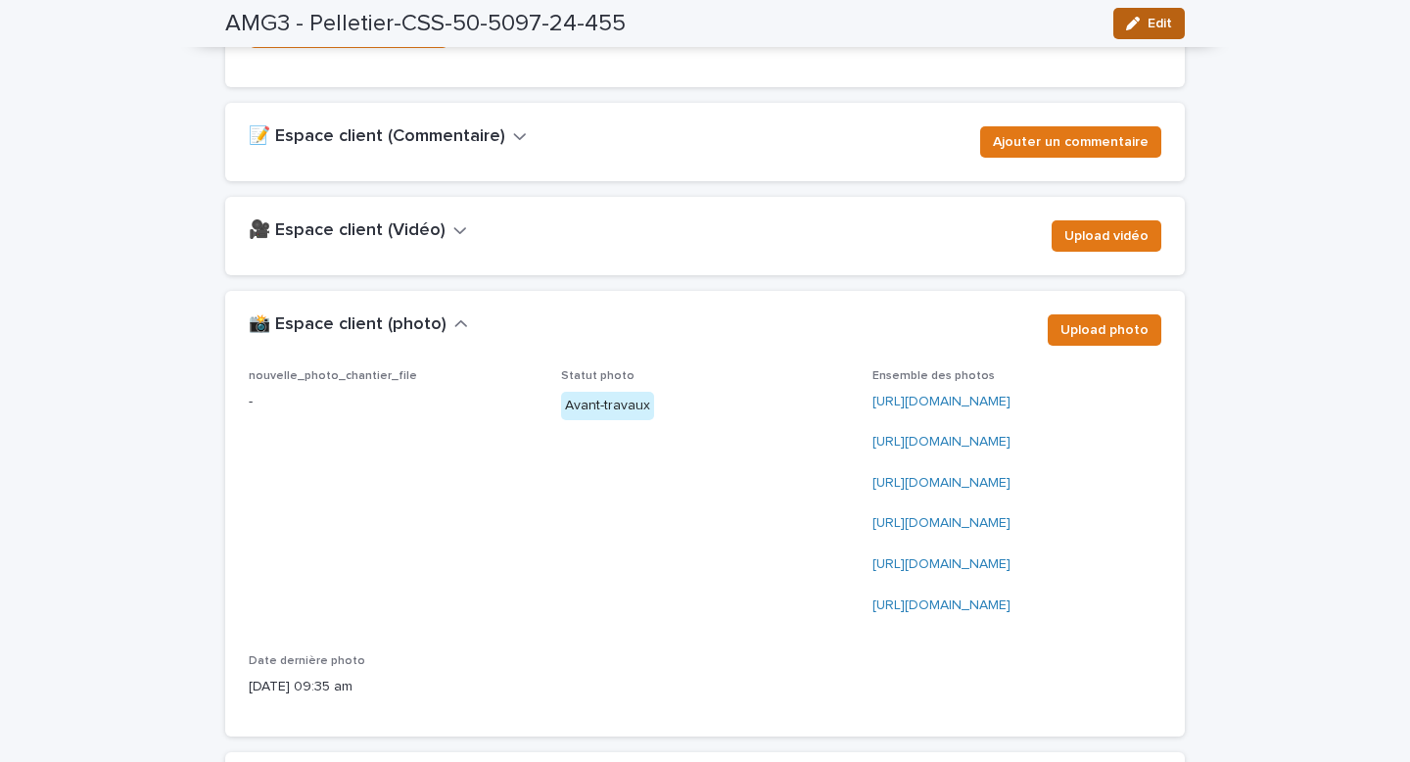
click at [1121, 26] on button "Edit" at bounding box center [1148, 23] width 71 height 31
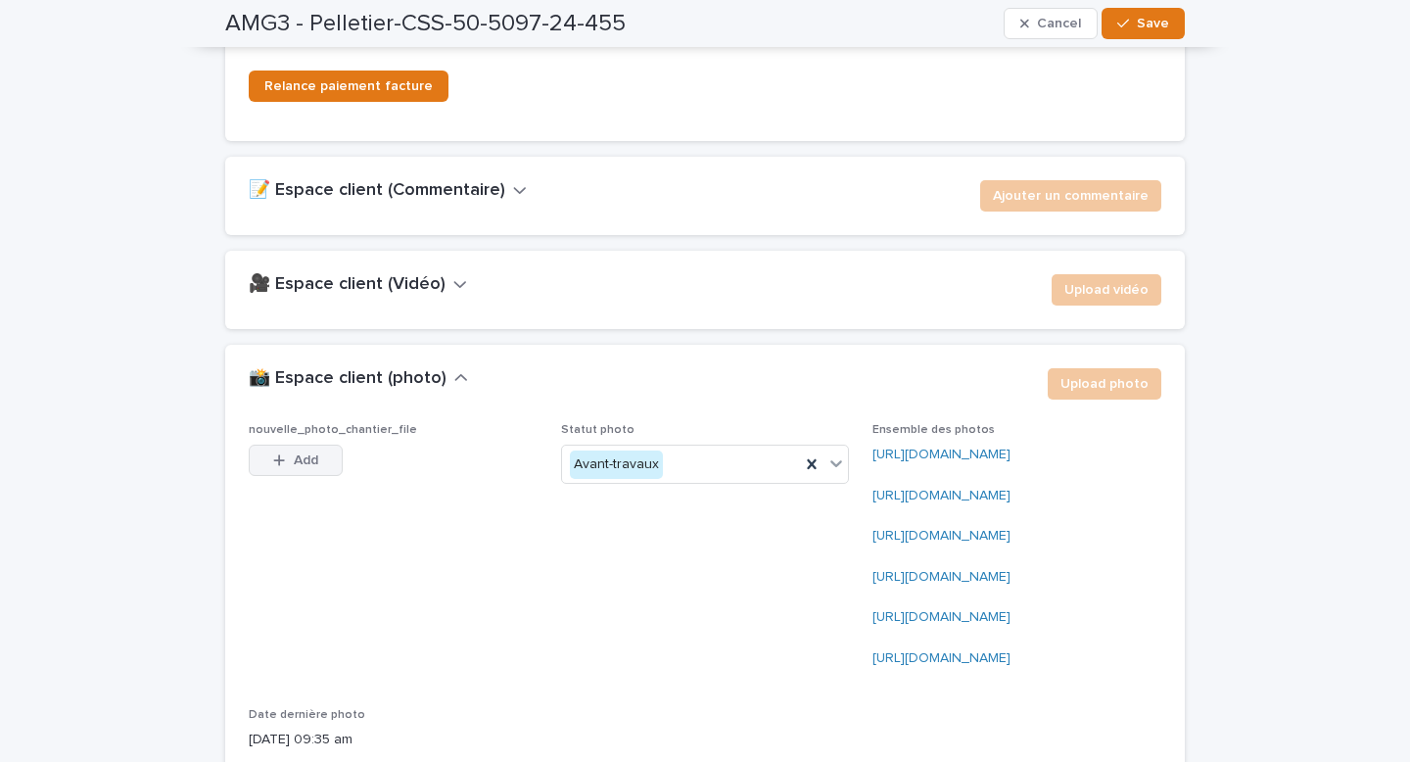
click at [313, 444] on button "Add" at bounding box center [296, 459] width 94 height 31
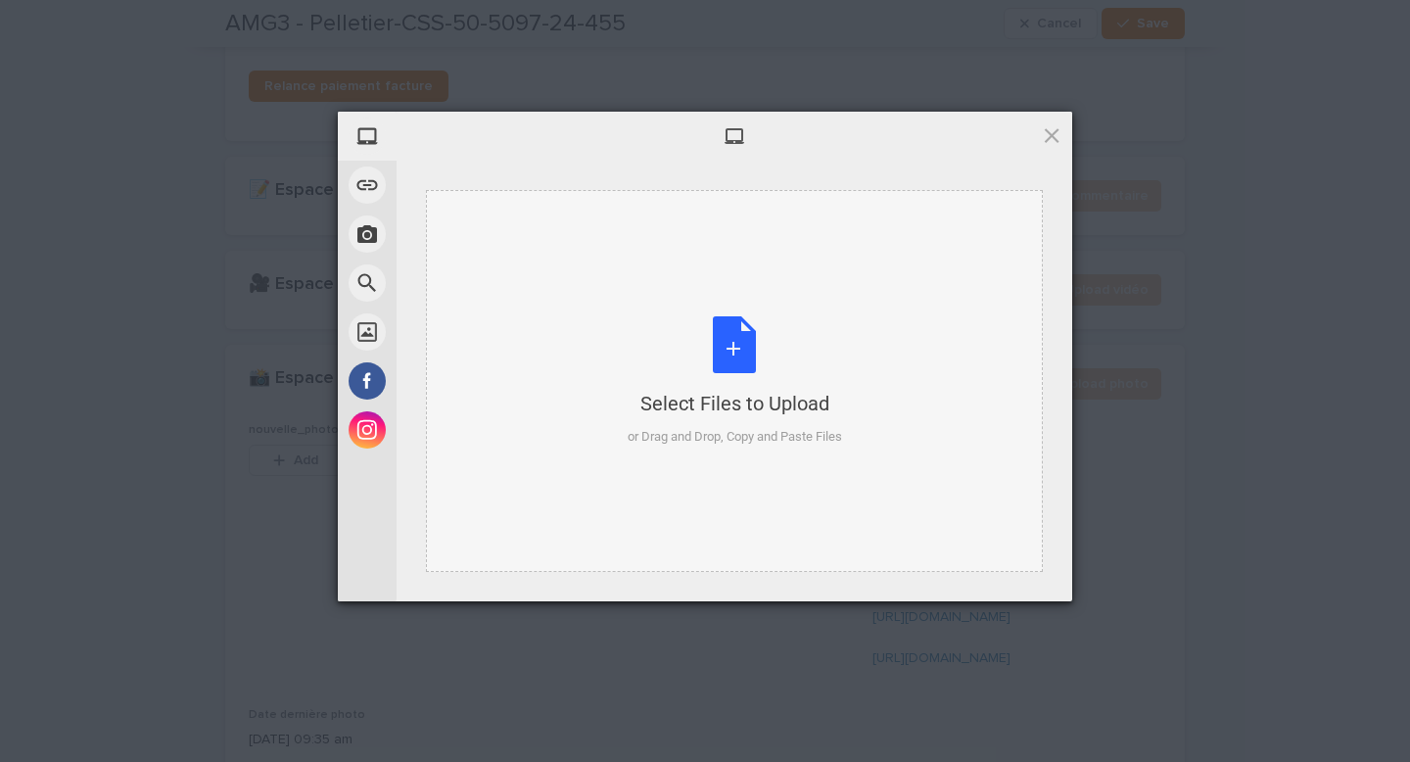
click at [730, 341] on div "Select Files to Upload or Drag and Drop, Copy and Paste Files" at bounding box center [735, 381] width 214 height 130
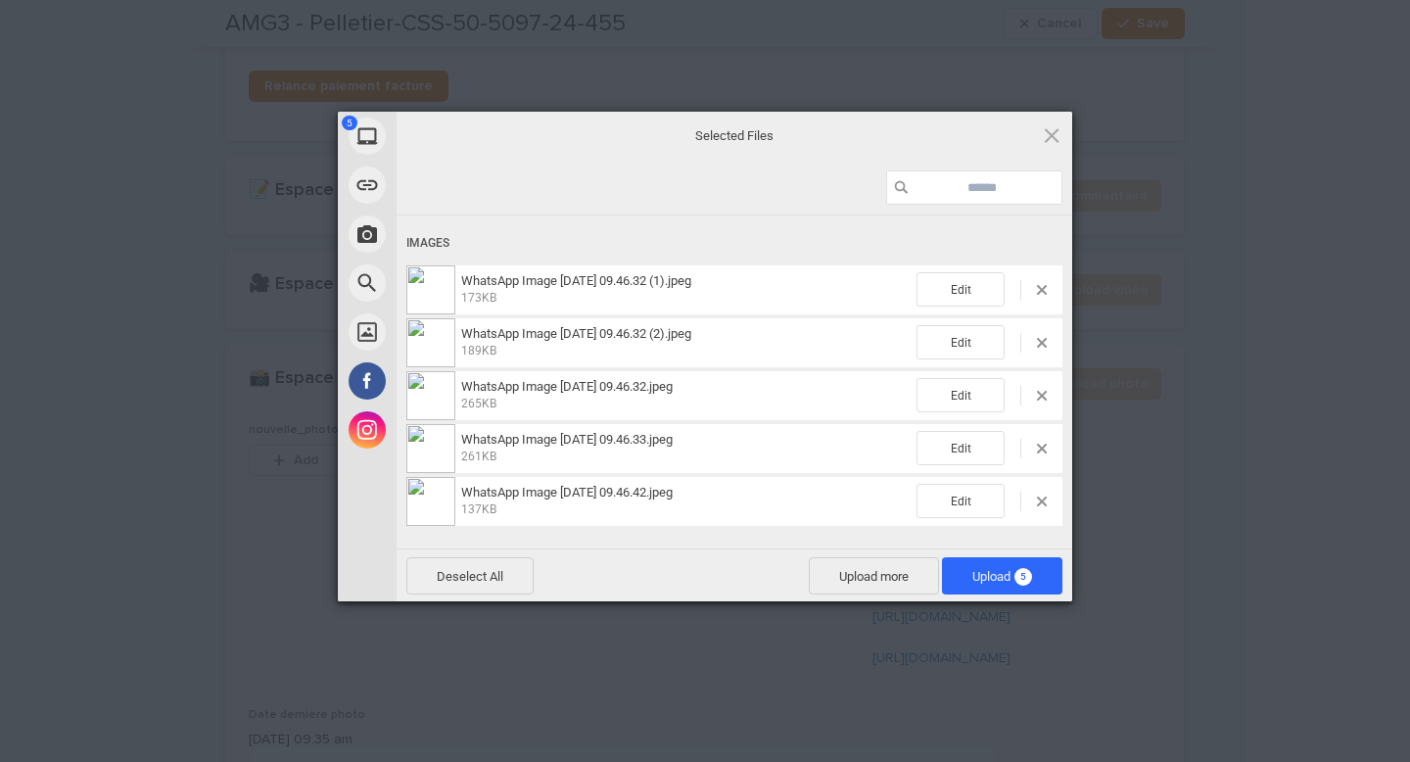
click at [1025, 571] on span "5" at bounding box center [1023, 577] width 18 height 18
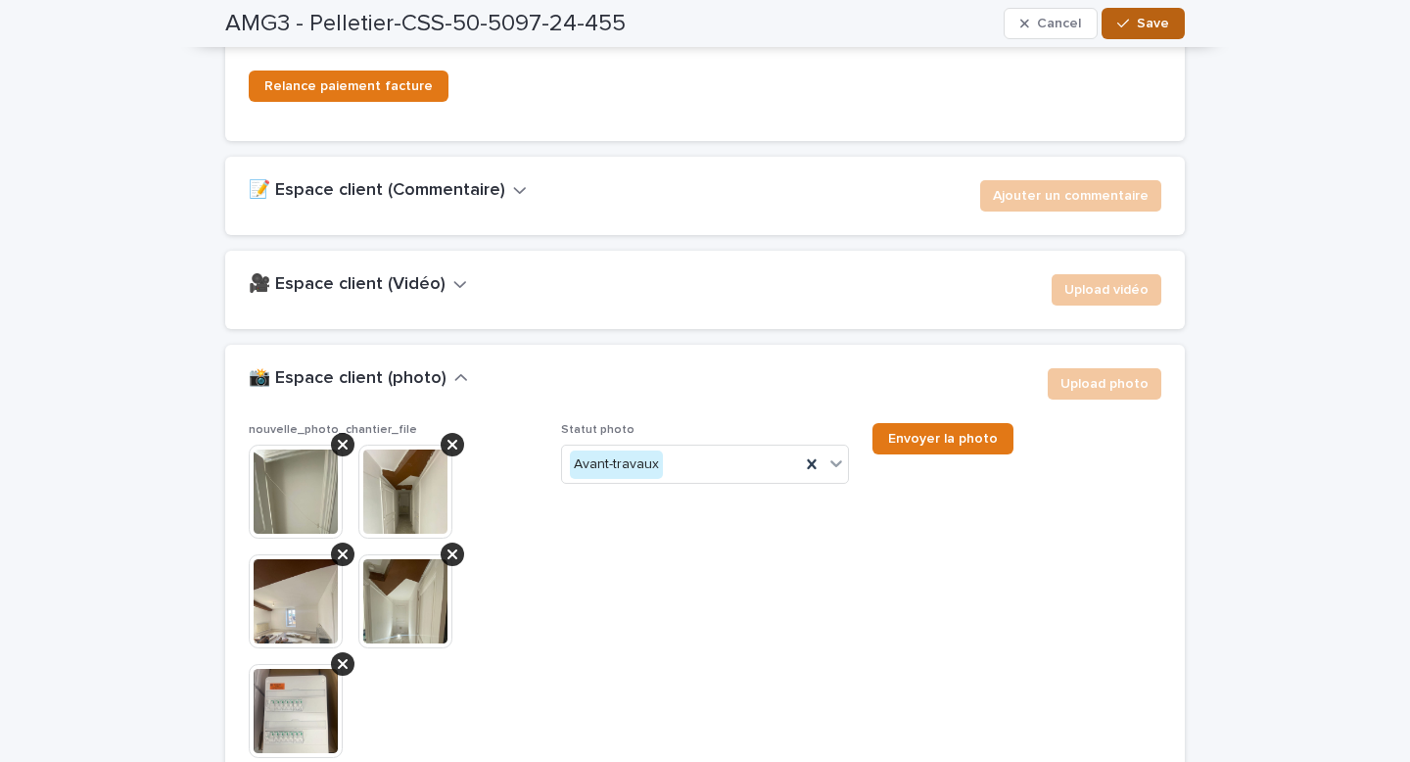
click at [1147, 30] on button "Save" at bounding box center [1142, 23] width 83 height 31
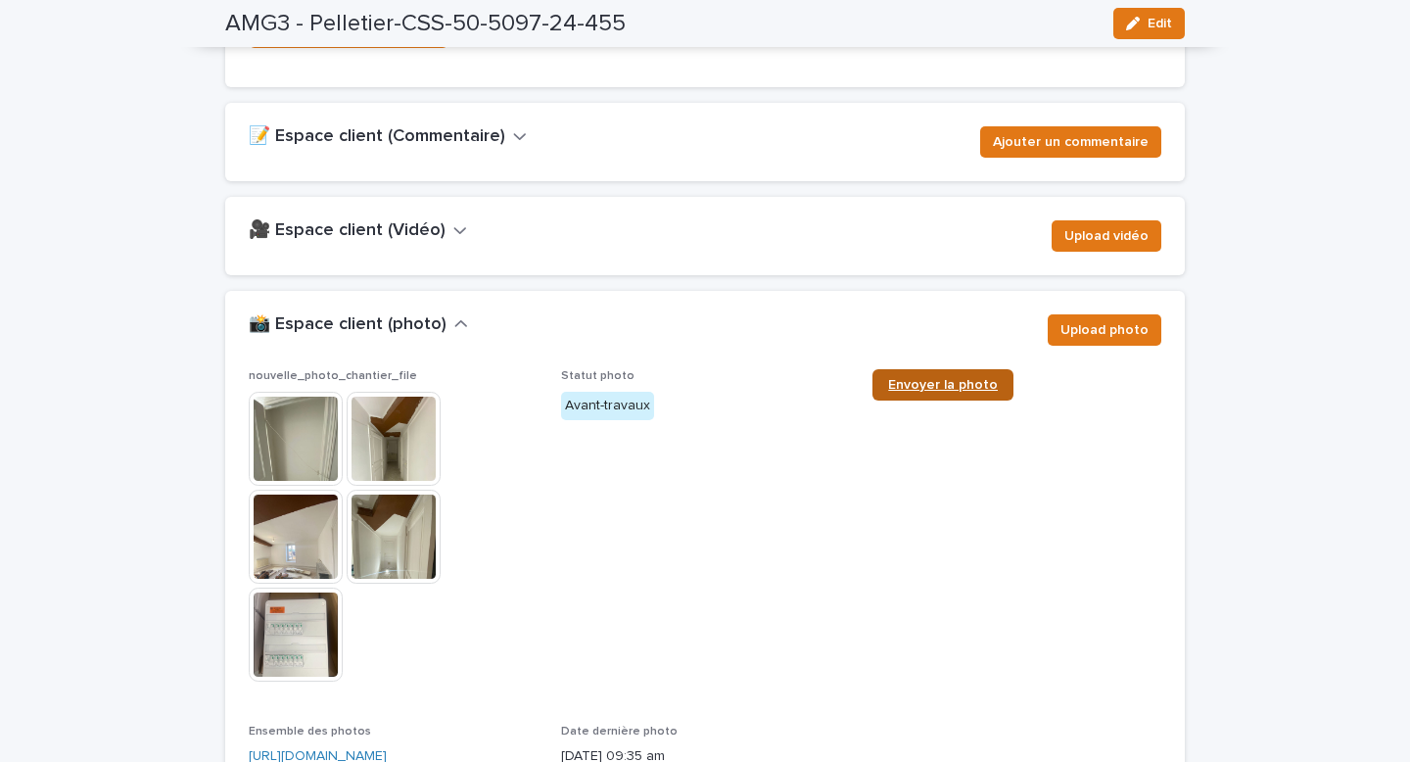
click at [923, 369] on link "Envoyer la photo" at bounding box center [942, 384] width 141 height 31
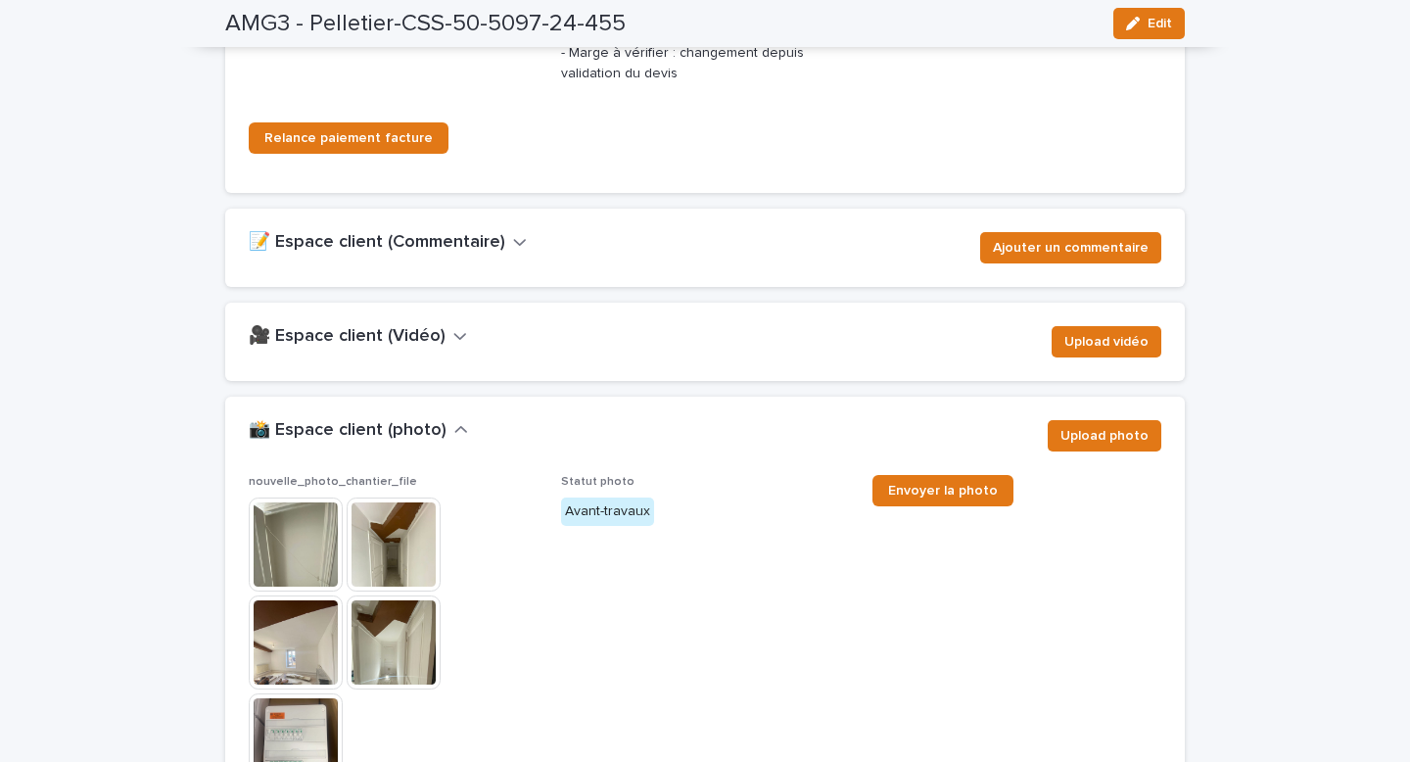
scroll to position [3161, 0]
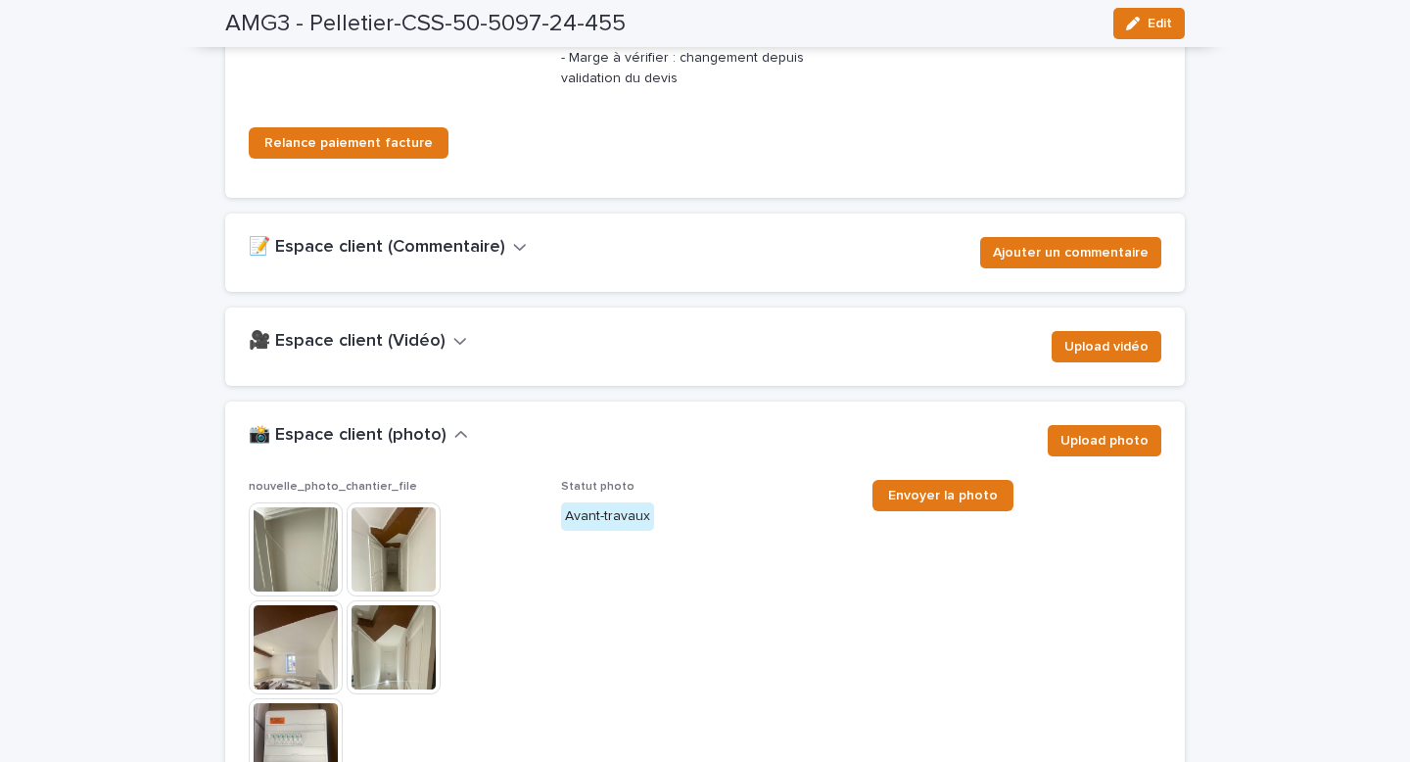
click at [424, 331] on h2 "🎥 Espace client (Vidéo)" at bounding box center [347, 342] width 197 height 22
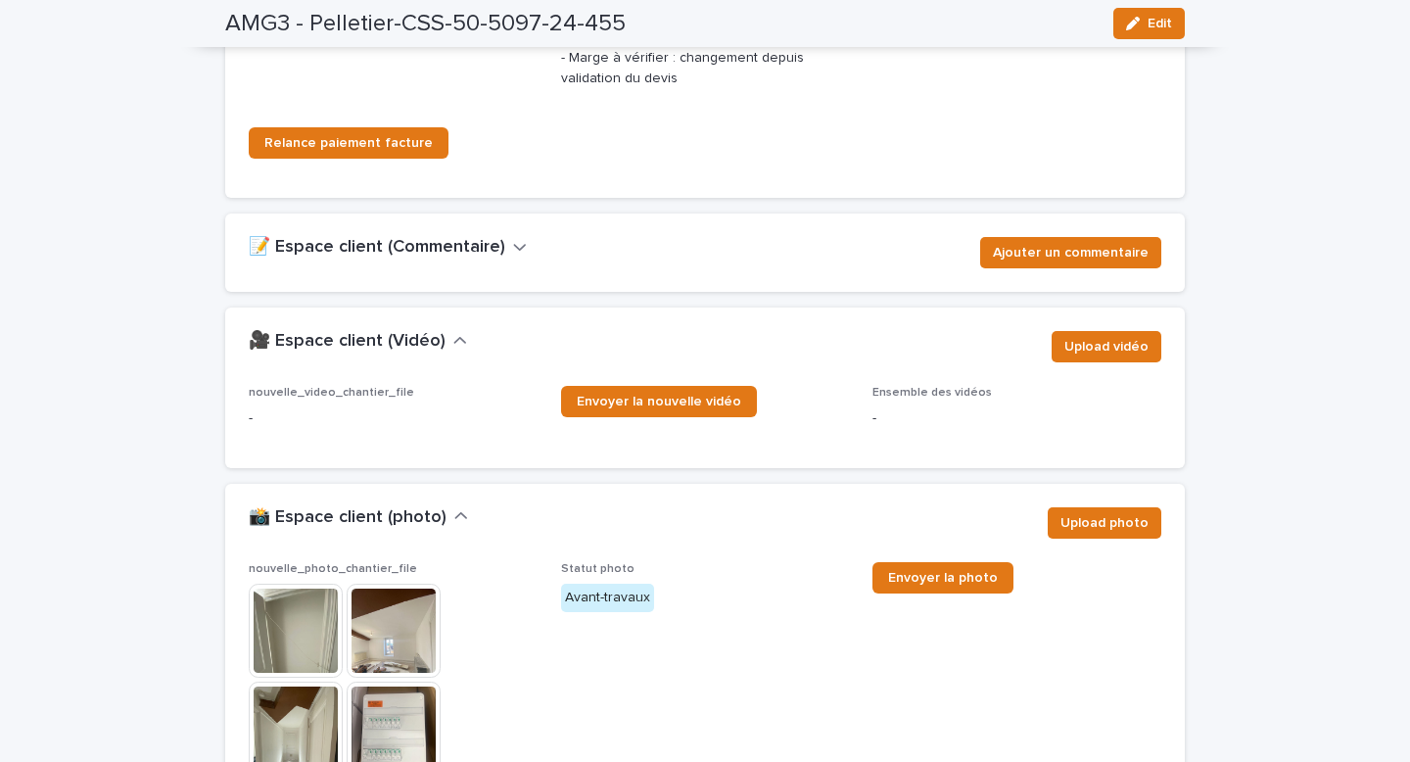
click at [474, 237] on div "📝 Espace client (Commentaire) Ajouter un commentaire" at bounding box center [705, 252] width 912 height 31
click at [494, 237] on h2 "📝 Espace client (Commentaire)" at bounding box center [377, 248] width 256 height 22
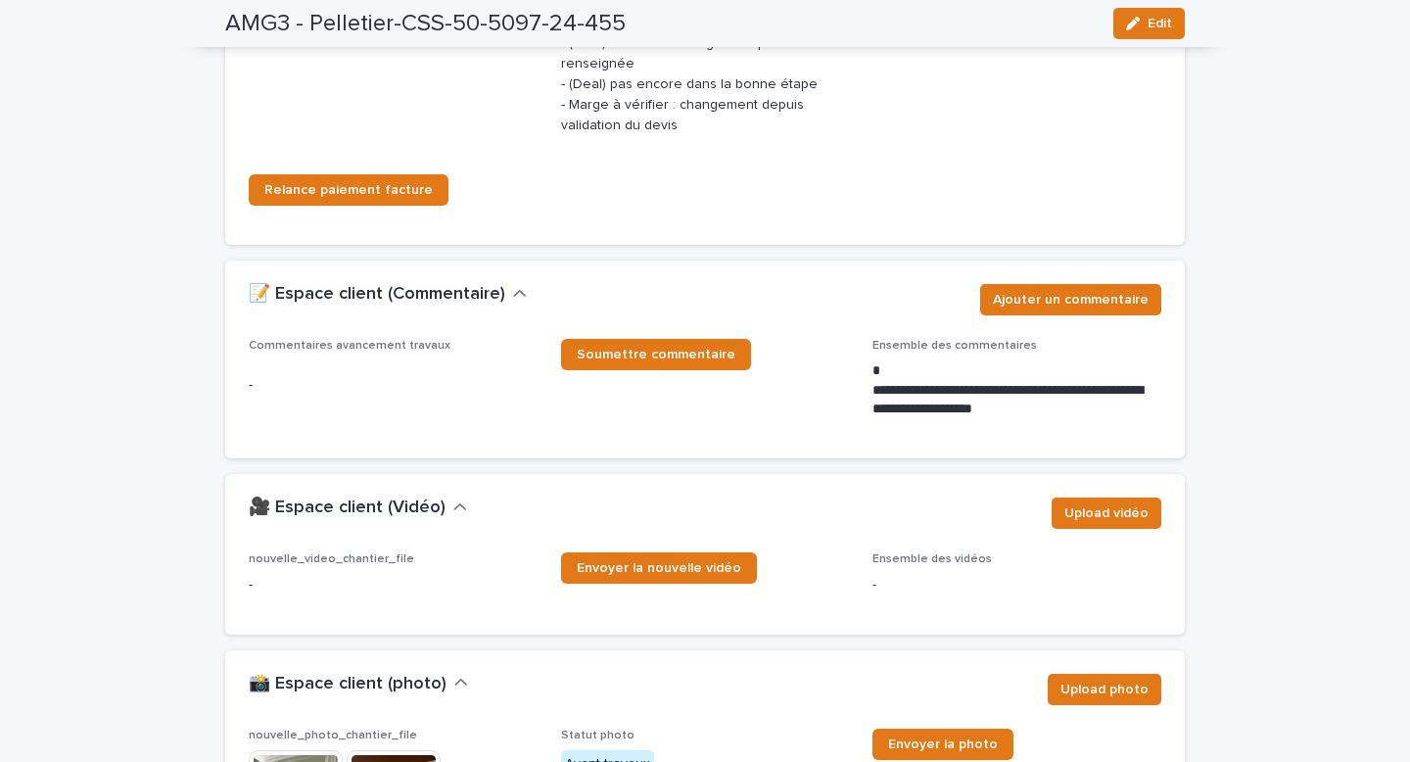
scroll to position [3112, 0]
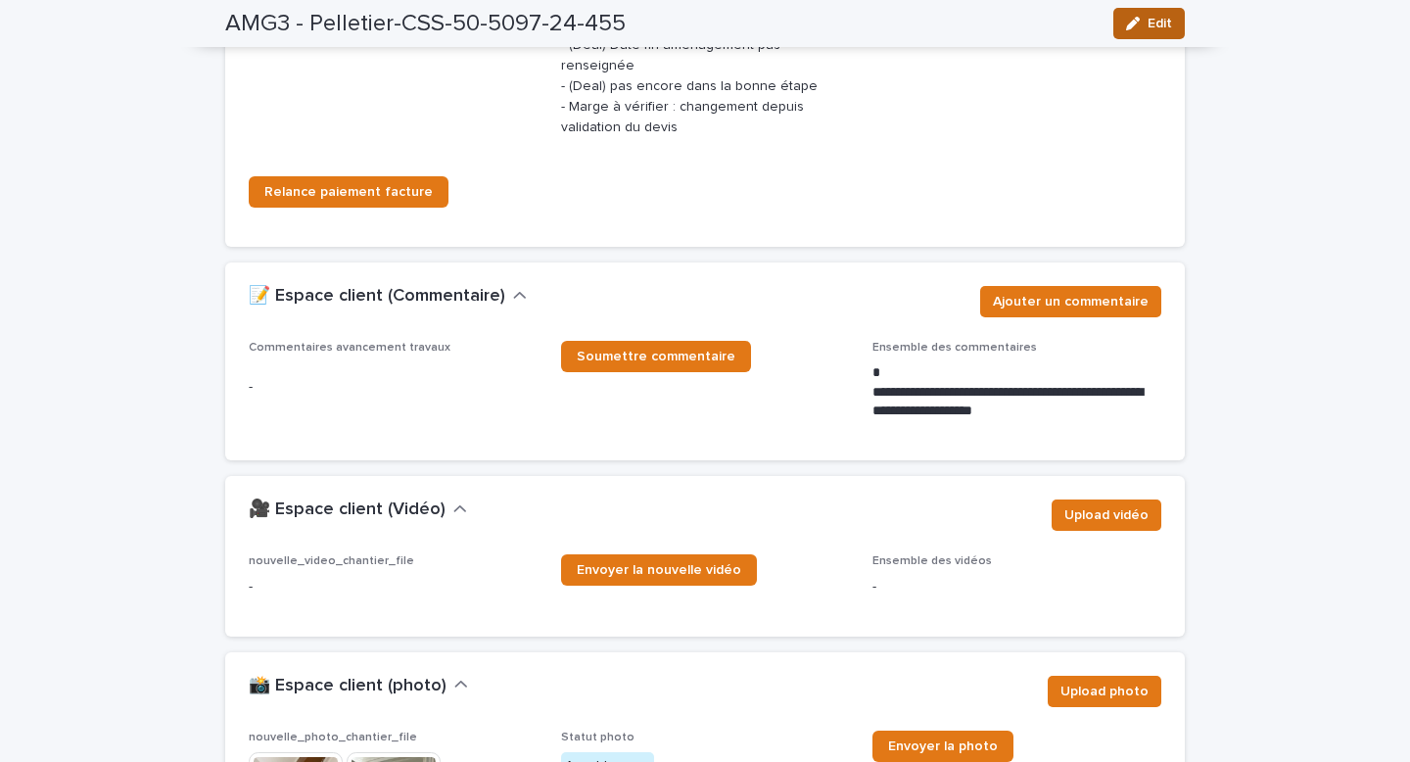
click at [1145, 23] on div "button" at bounding box center [1137, 24] width 22 height 14
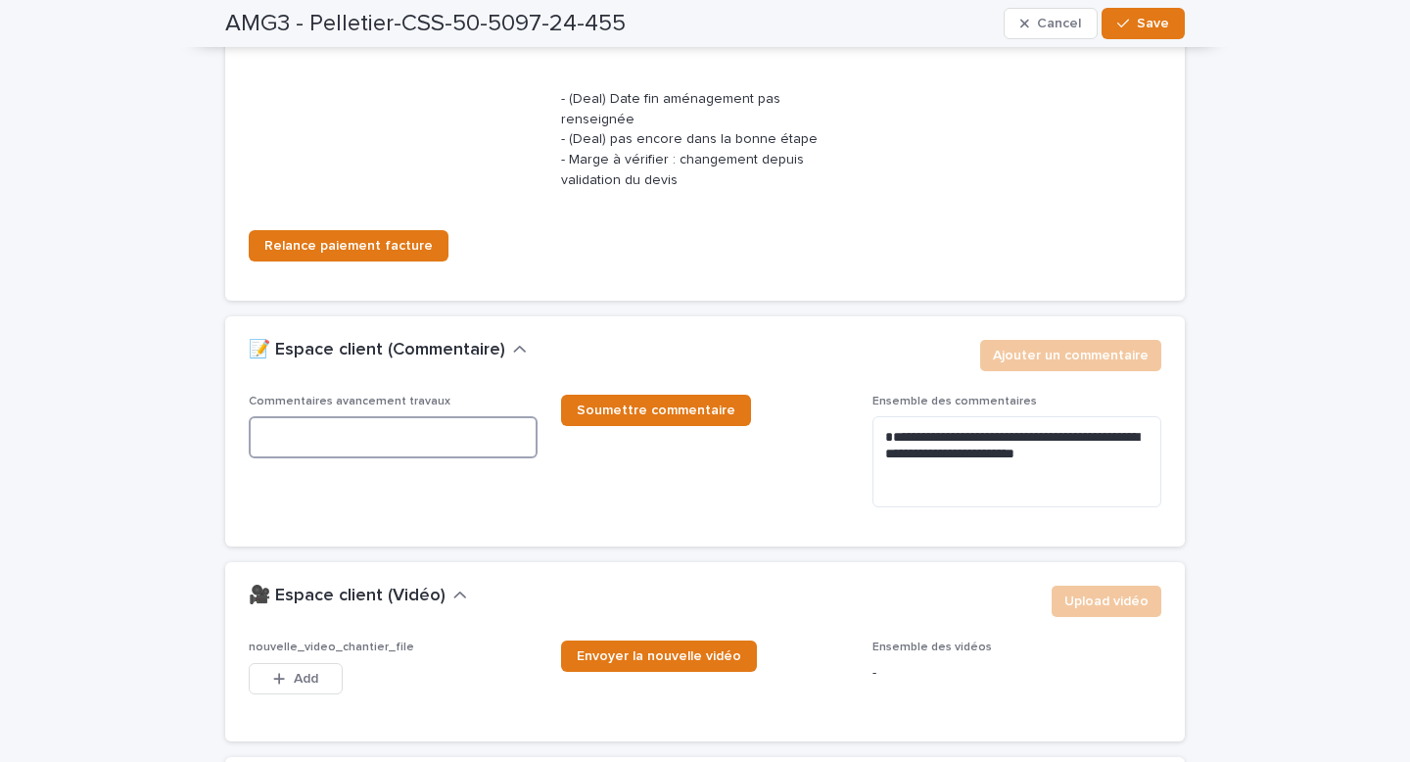
click at [365, 416] on textarea at bounding box center [393, 437] width 289 height 42
paste textarea "**********"
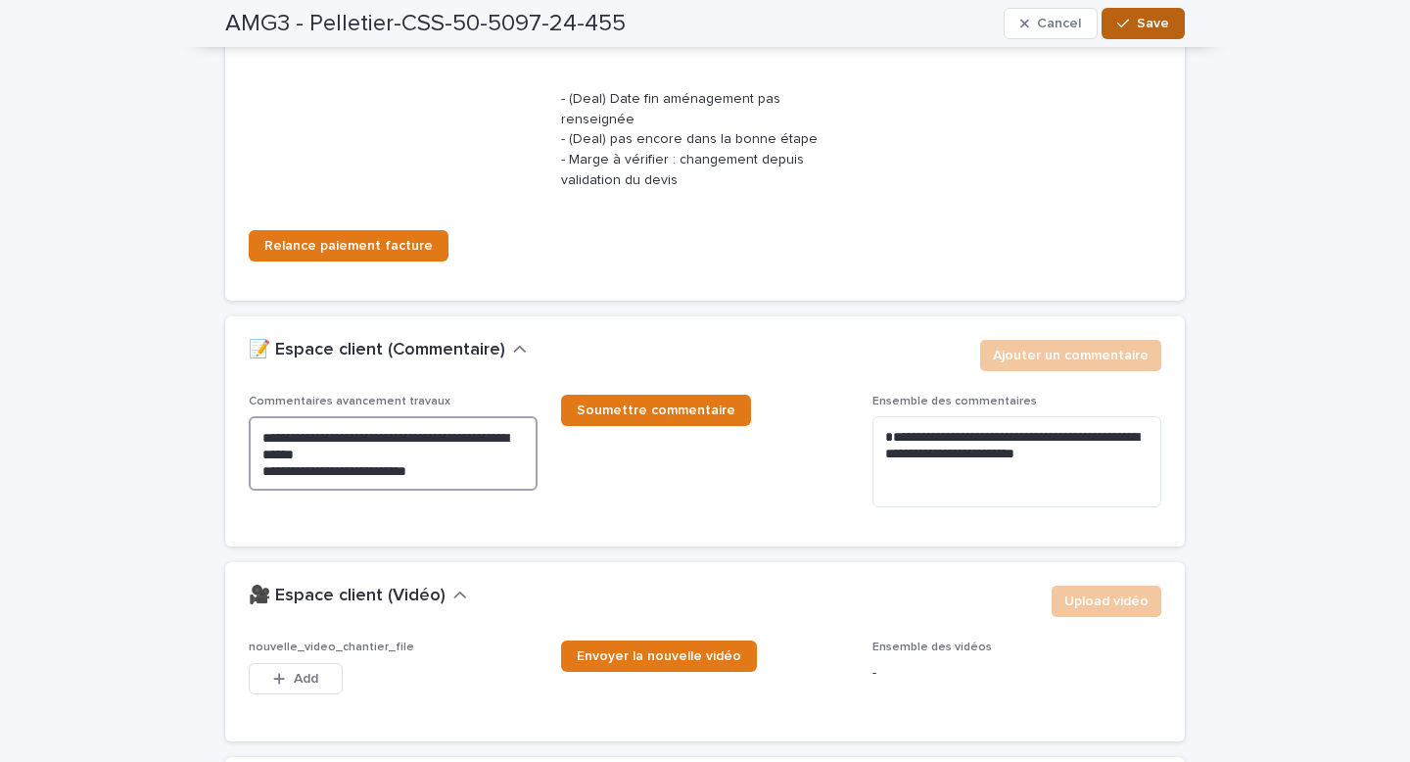
type textarea "**********"
click at [1163, 23] on span "Save" at bounding box center [1153, 24] width 32 height 14
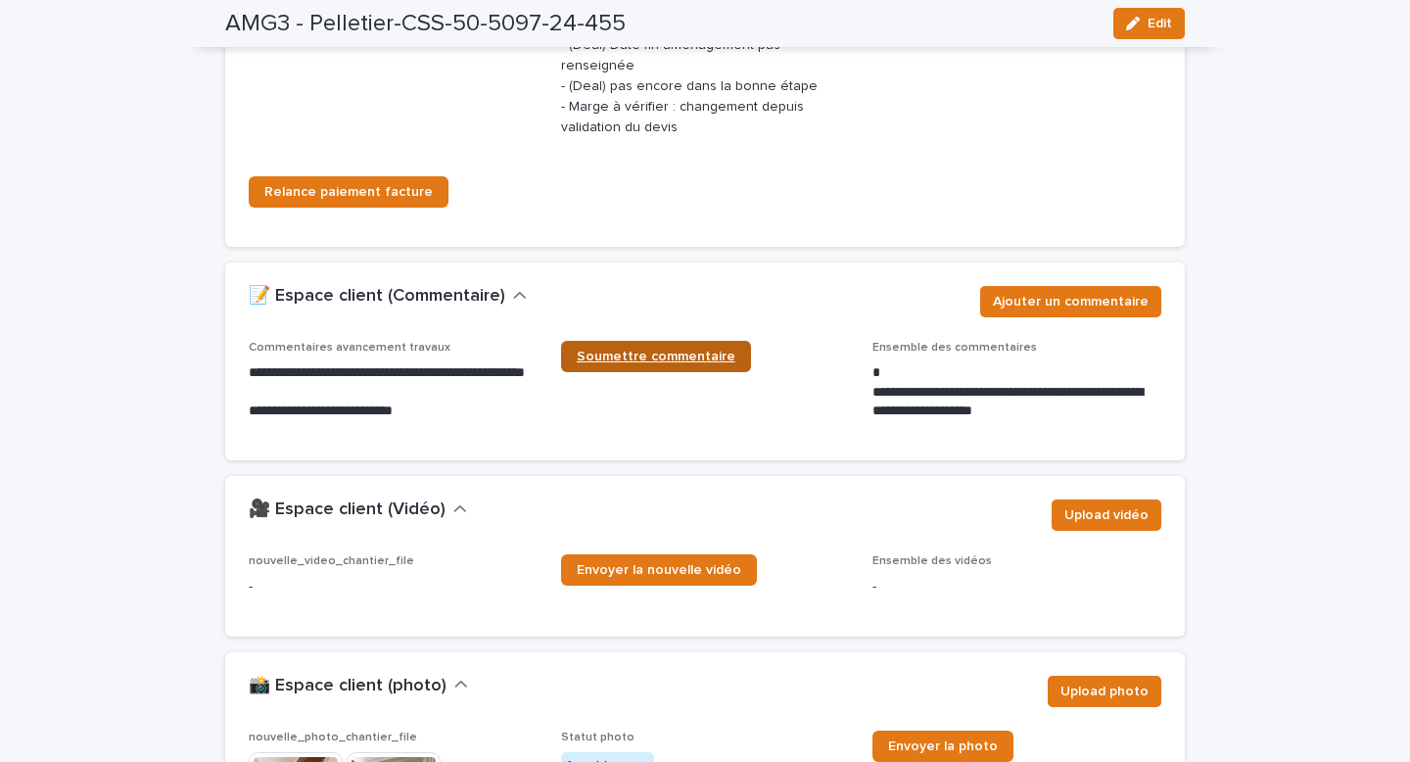
click at [629, 349] on span "Soumettre commentaire" at bounding box center [656, 356] width 159 height 14
